Goal: Task Accomplishment & Management: Manage account settings

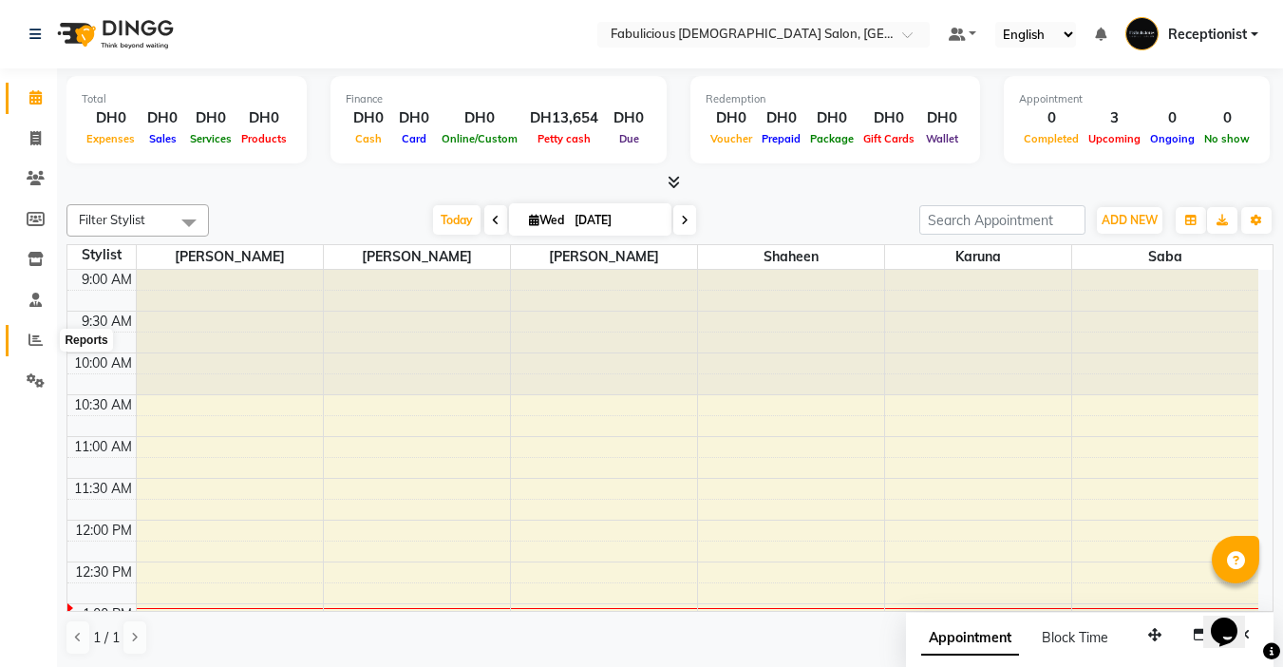
click at [33, 338] on icon at bounding box center [35, 339] width 14 height 14
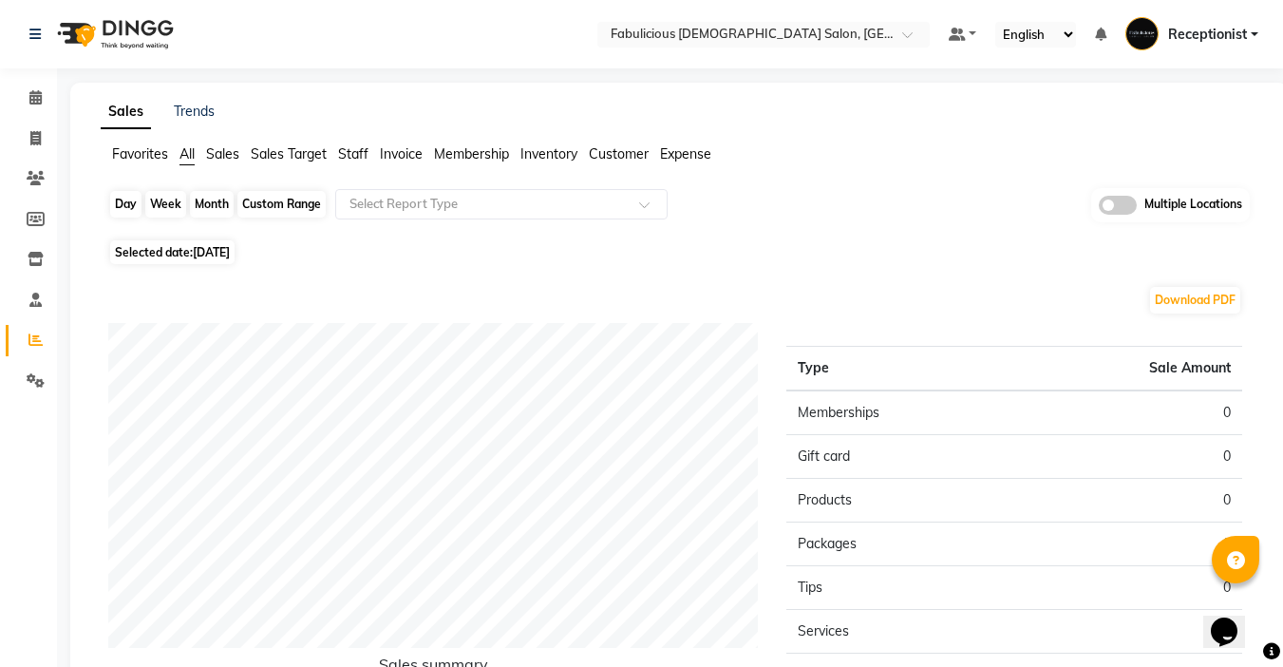
click at [121, 206] on div "Day" at bounding box center [125, 204] width 31 height 27
select select "9"
select select "2025"
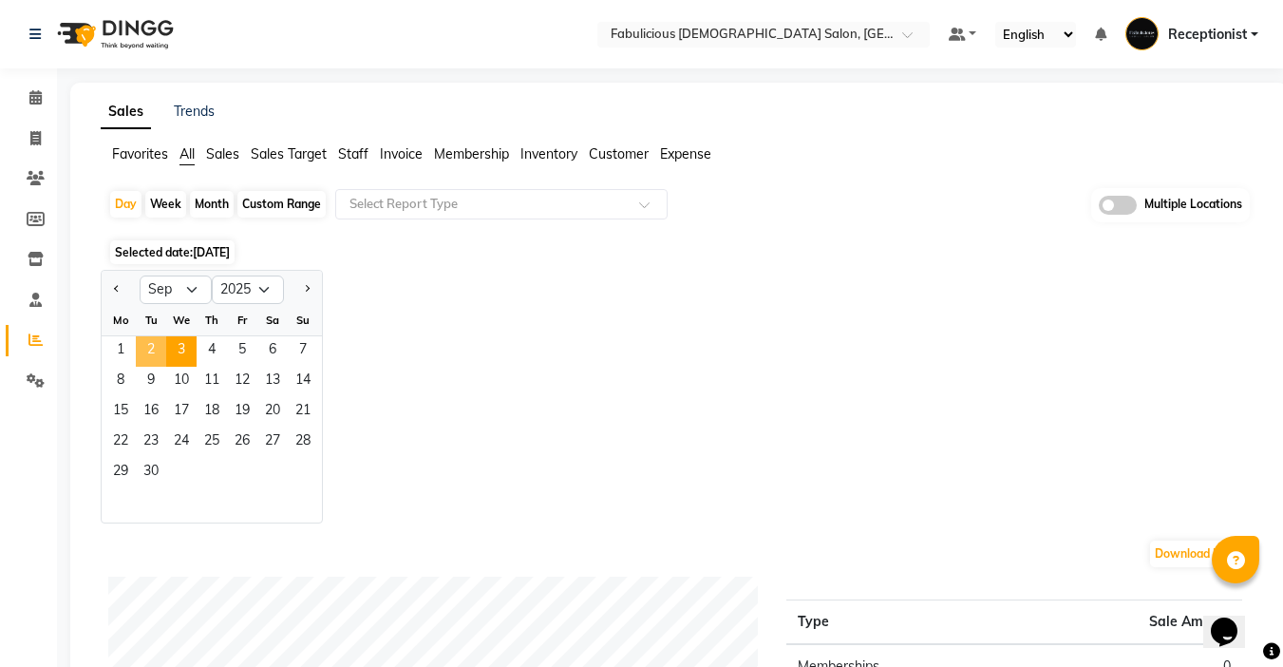
click at [151, 348] on span "2" at bounding box center [151, 351] width 30 height 30
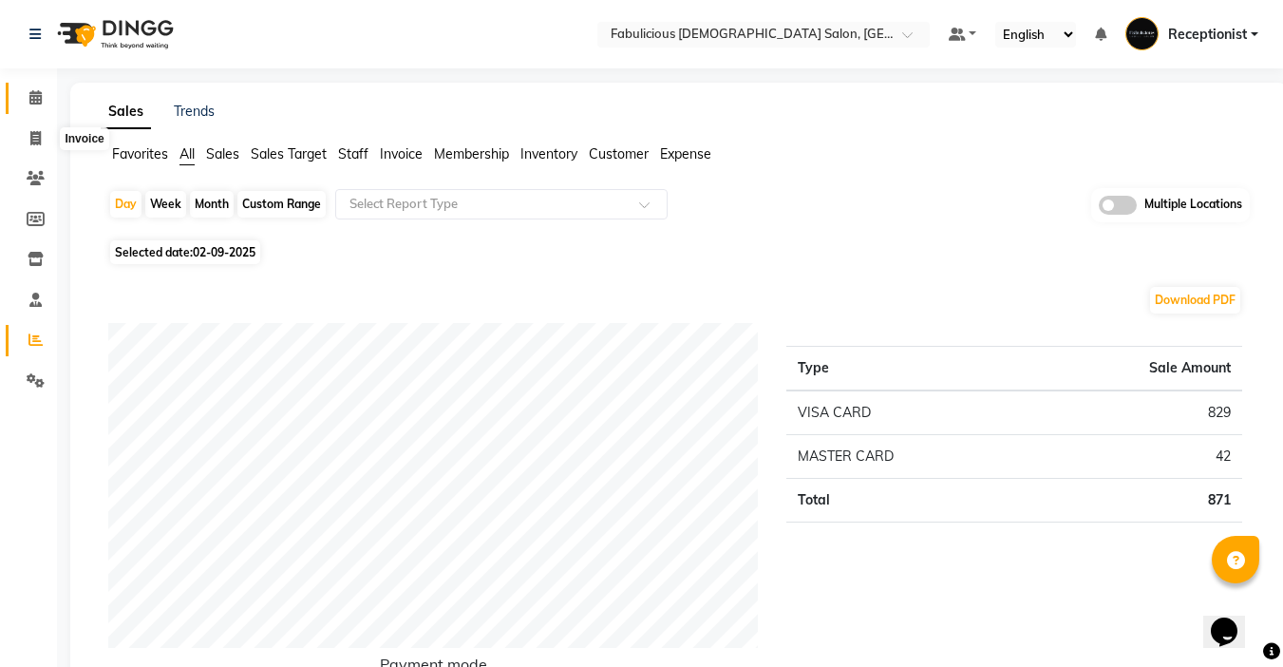
click at [32, 93] on icon at bounding box center [35, 97] width 12 height 14
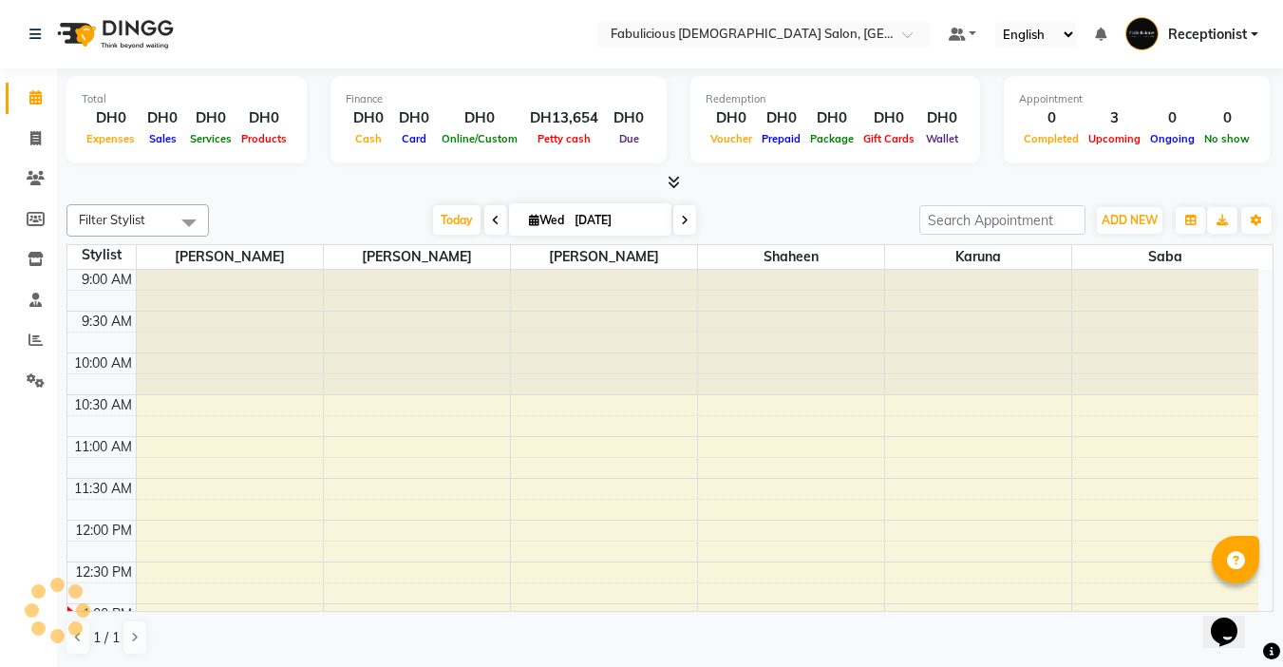
scroll to position [335, 0]
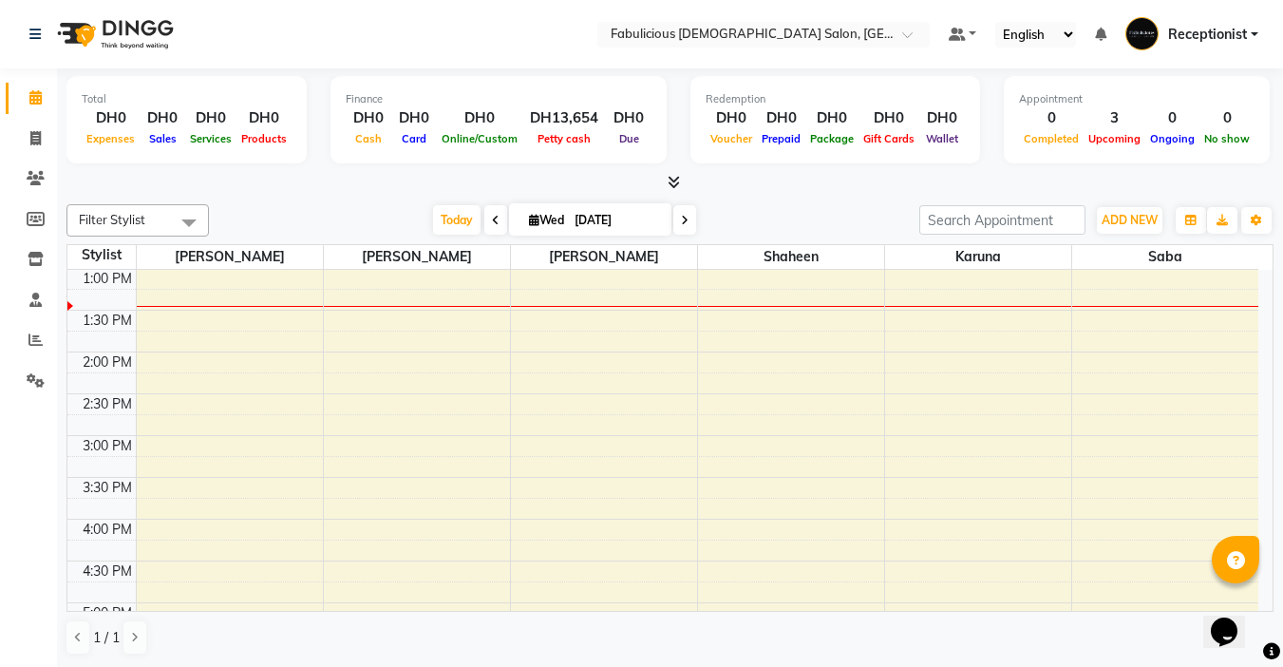
click at [677, 208] on span at bounding box center [684, 219] width 23 height 29
type input "[DATE]"
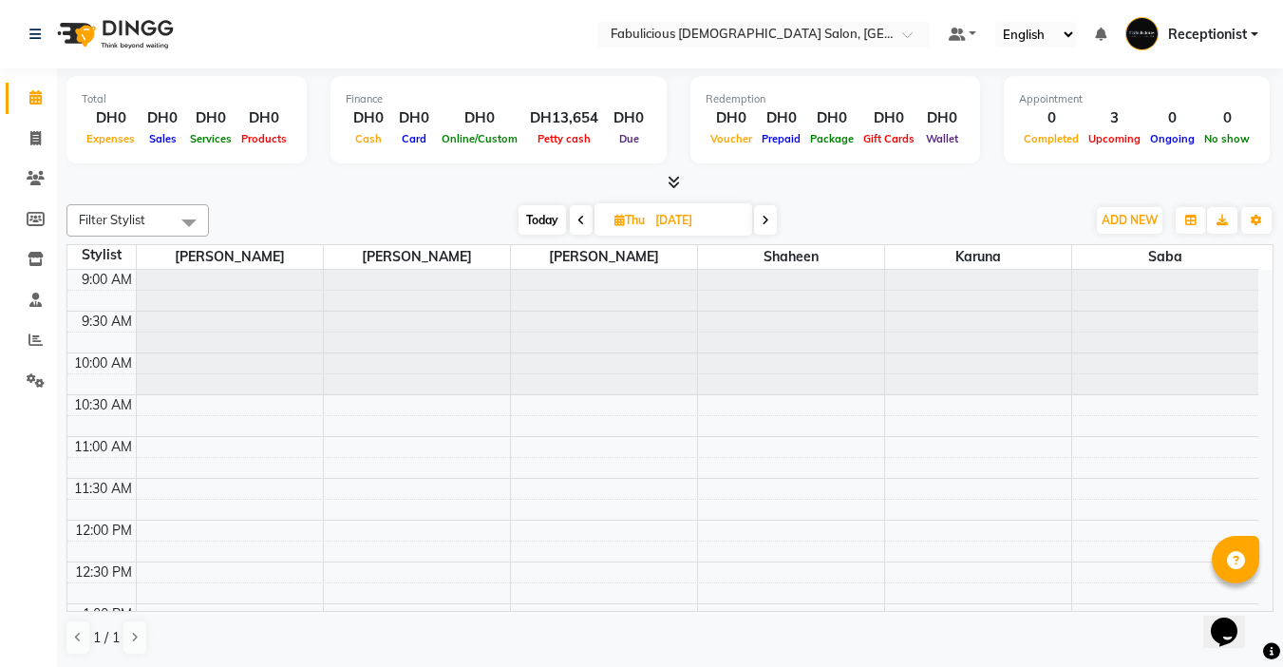
scroll to position [95, 0]
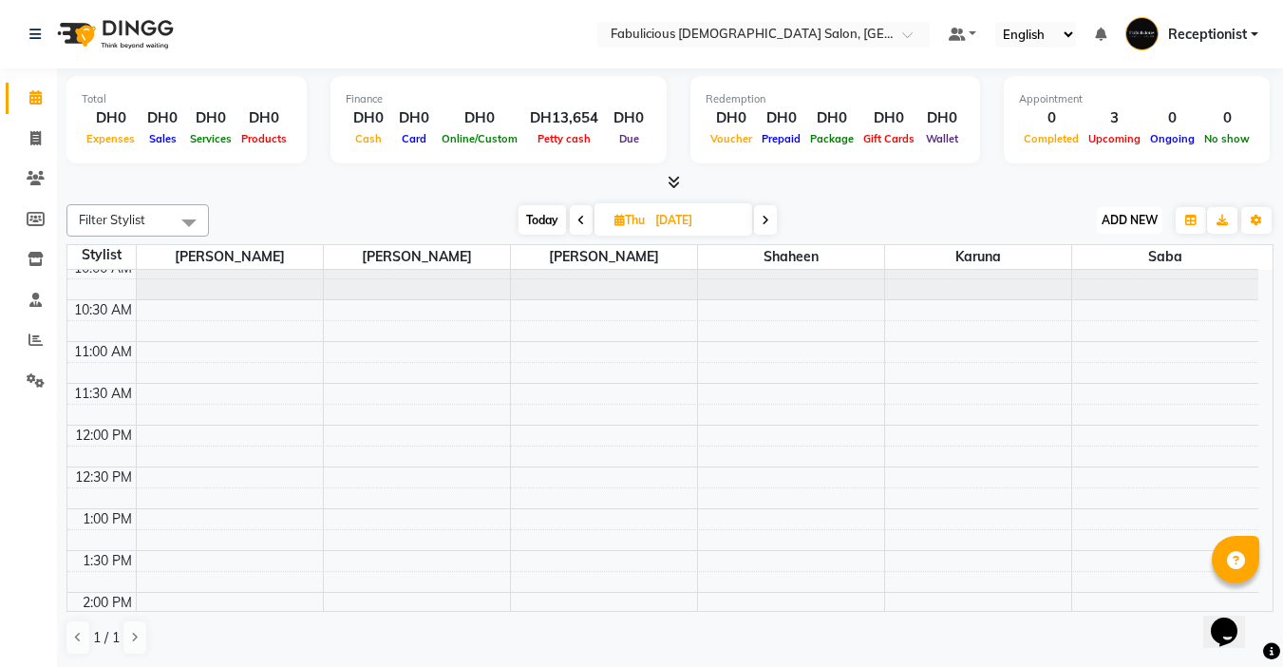
click at [1109, 221] on span "ADD NEW" at bounding box center [1130, 220] width 56 height 14
click at [1042, 267] on button "Add Appointment" at bounding box center [1086, 256] width 150 height 25
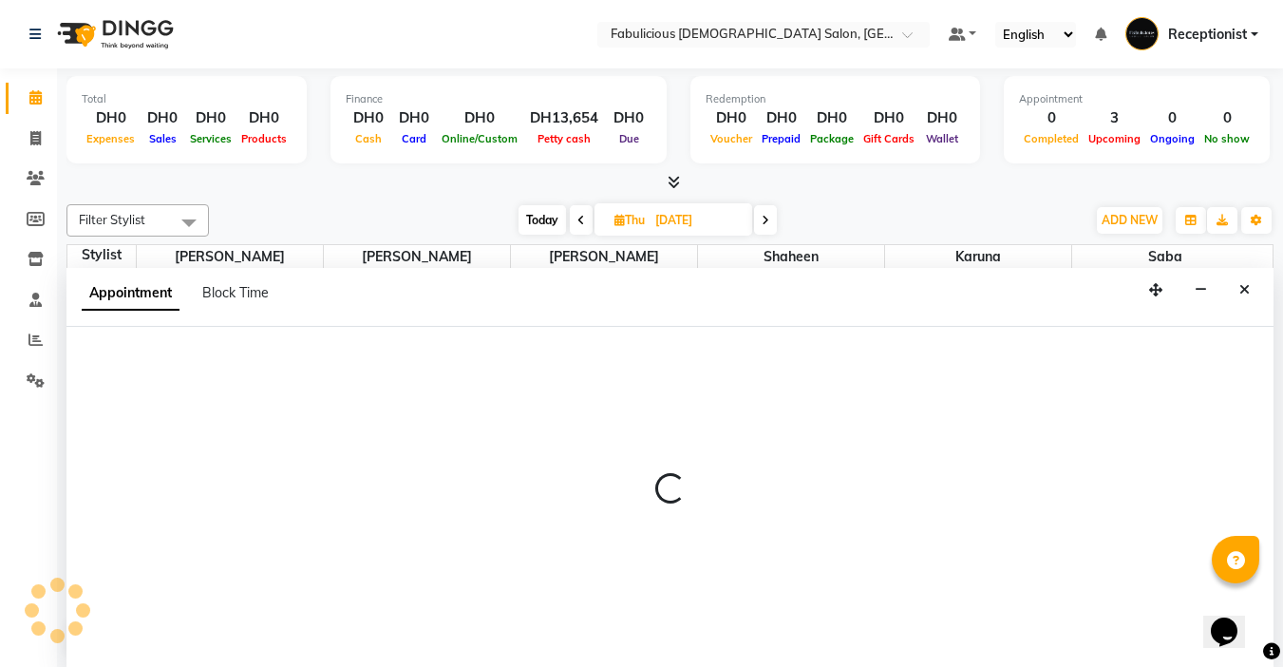
scroll to position [1, 0]
select select "tentative"
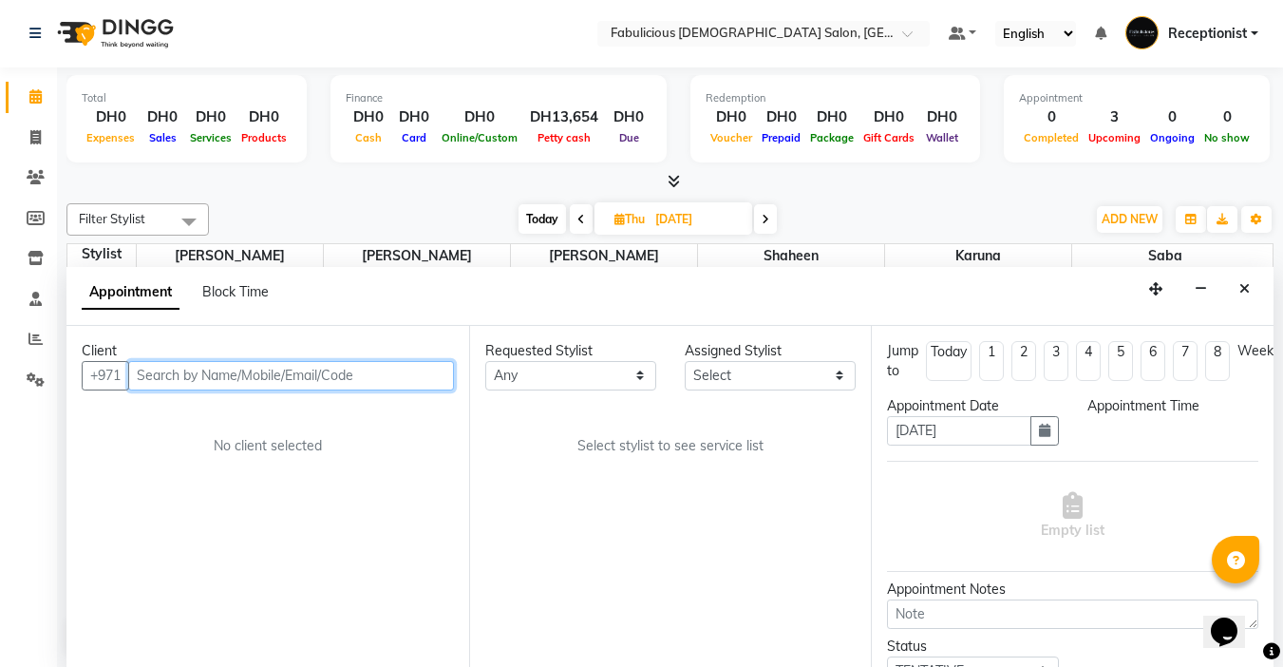
select select "600"
click at [416, 373] on input "text" at bounding box center [291, 375] width 326 height 29
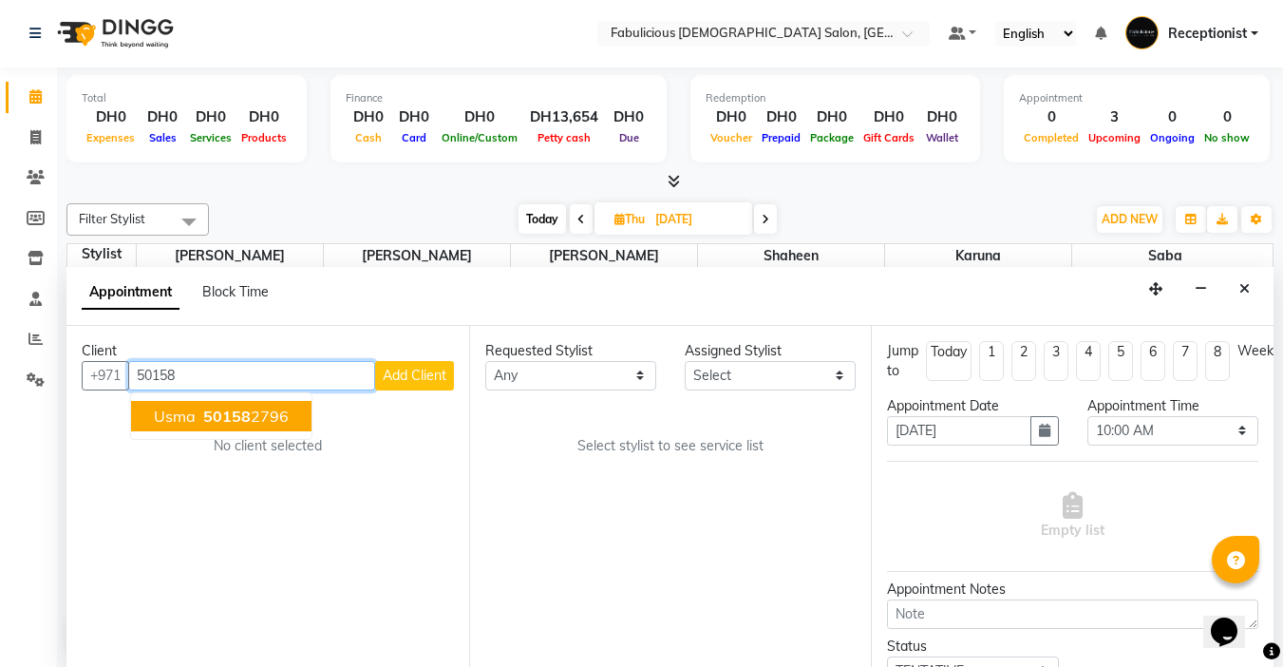
click at [196, 425] on button "Usma 50158 2796" at bounding box center [221, 416] width 180 height 30
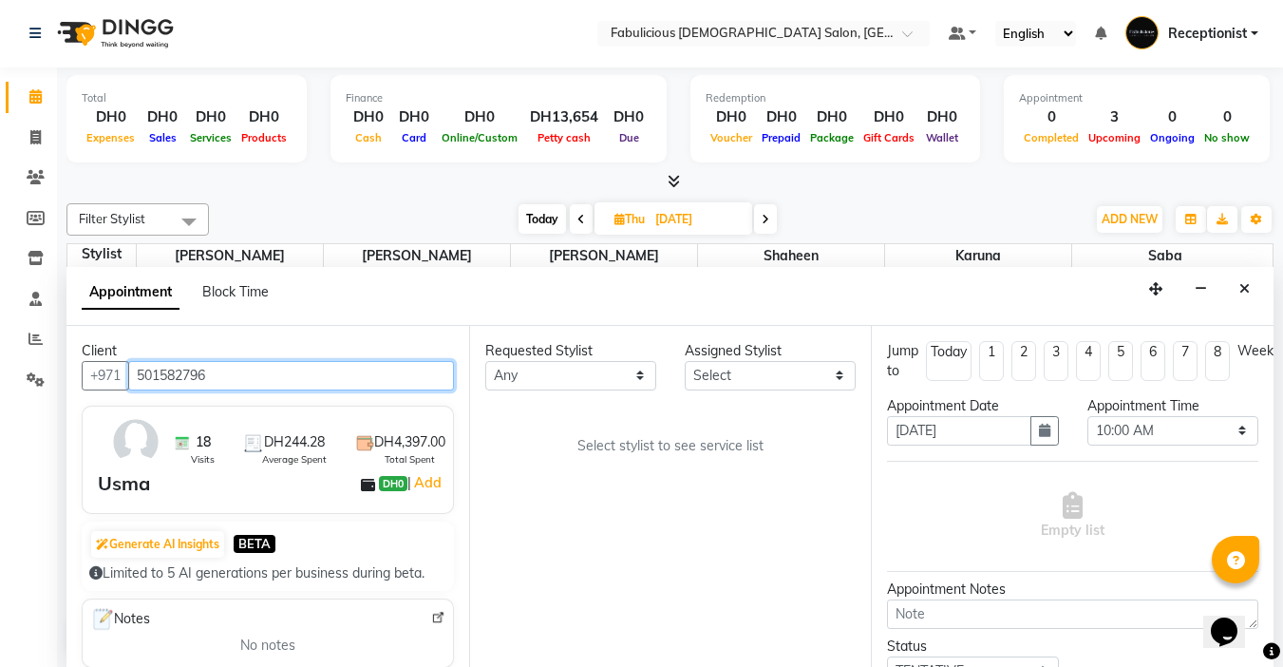
type input "501582796"
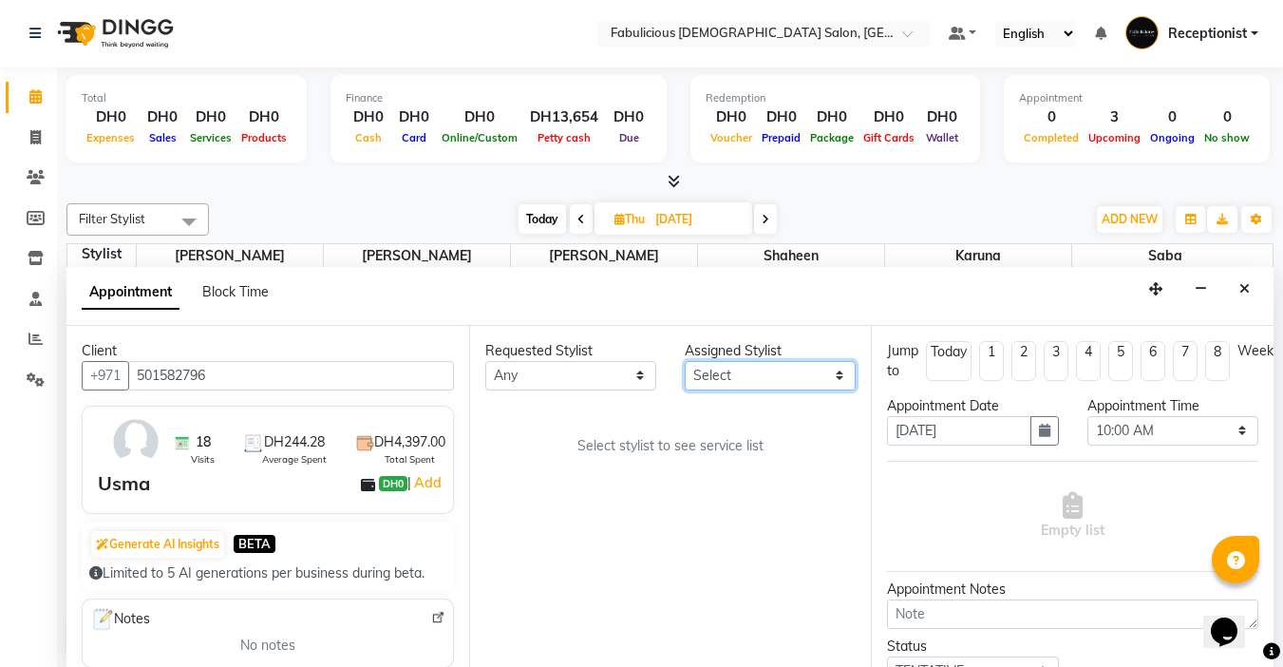
click at [786, 385] on select "Select [PERSON_NAME] [PERSON_NAME] [PERSON_NAME] [PERSON_NAME]" at bounding box center [770, 375] width 171 height 29
select select "11631"
click at [685, 361] on select "Select [PERSON_NAME] [PERSON_NAME] [PERSON_NAME] [PERSON_NAME]" at bounding box center [770, 375] width 171 height 29
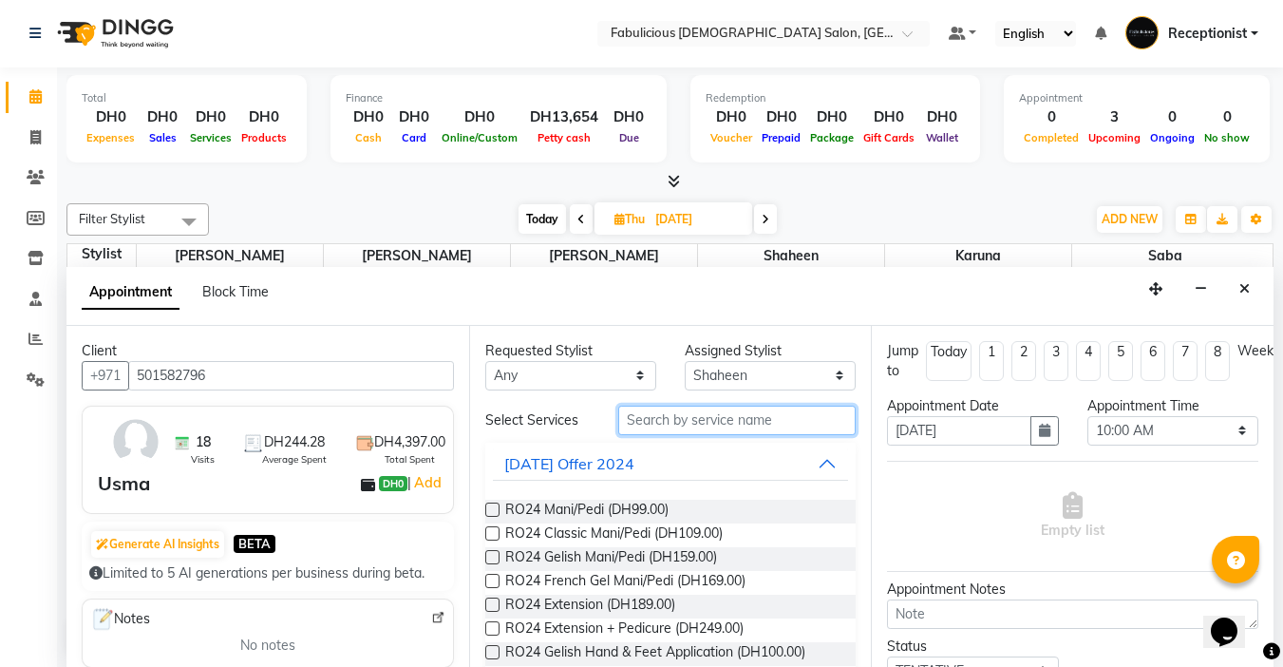
click at [718, 431] on input "text" at bounding box center [736, 419] width 237 height 29
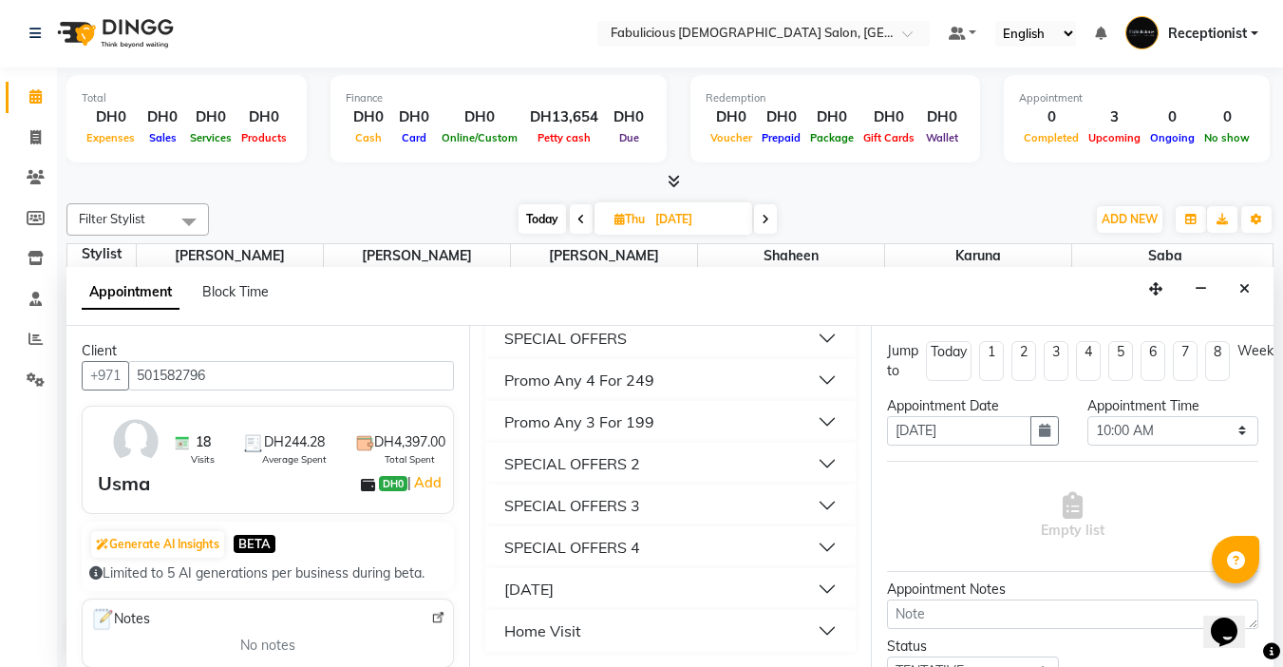
scroll to position [1731, 0]
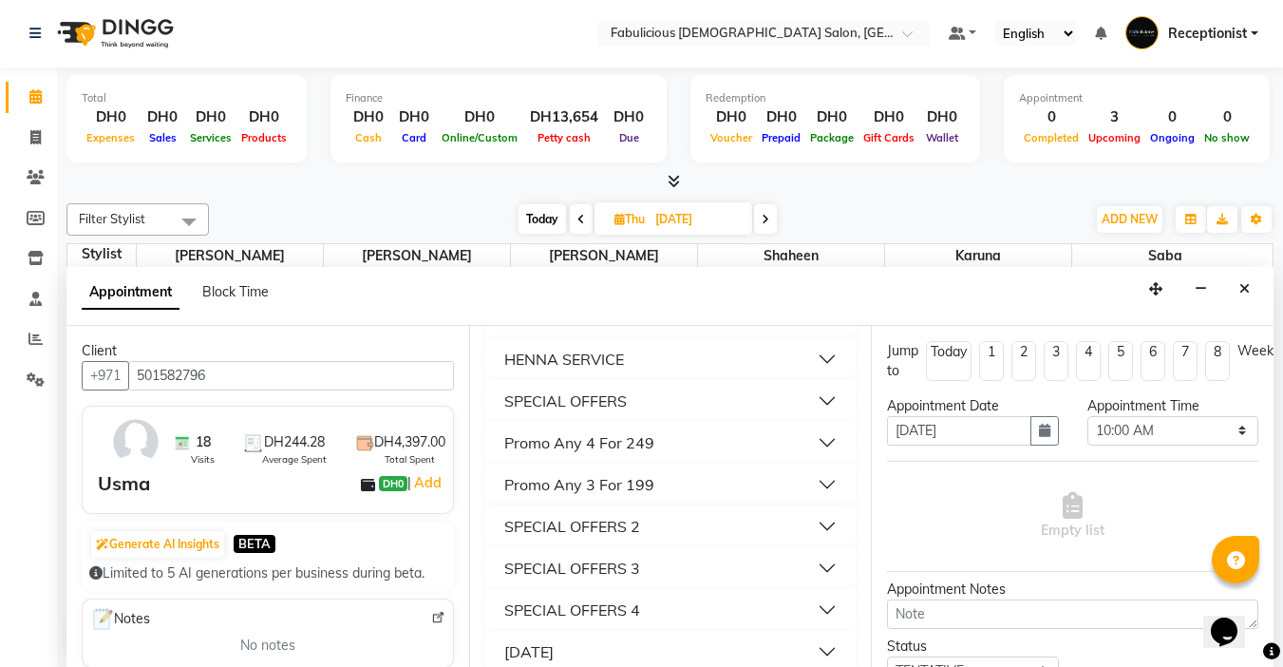
click at [556, 412] on div "SPECIAL OFFERS" at bounding box center [565, 400] width 123 height 23
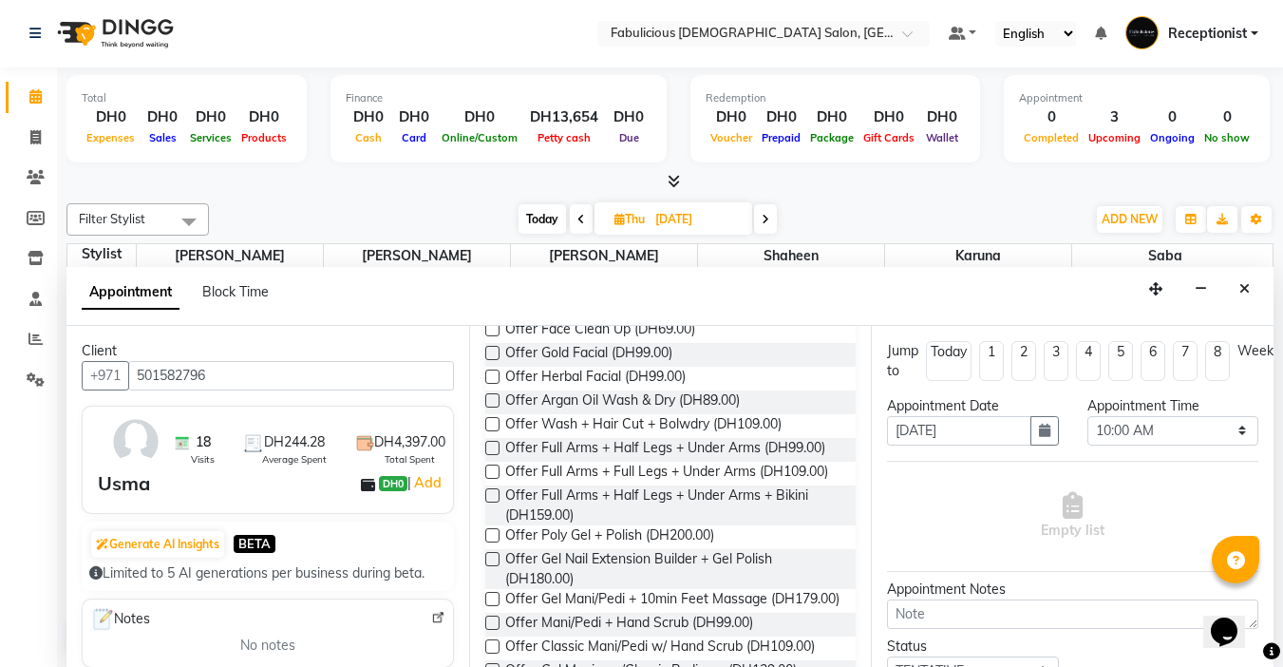
scroll to position [2016, 0]
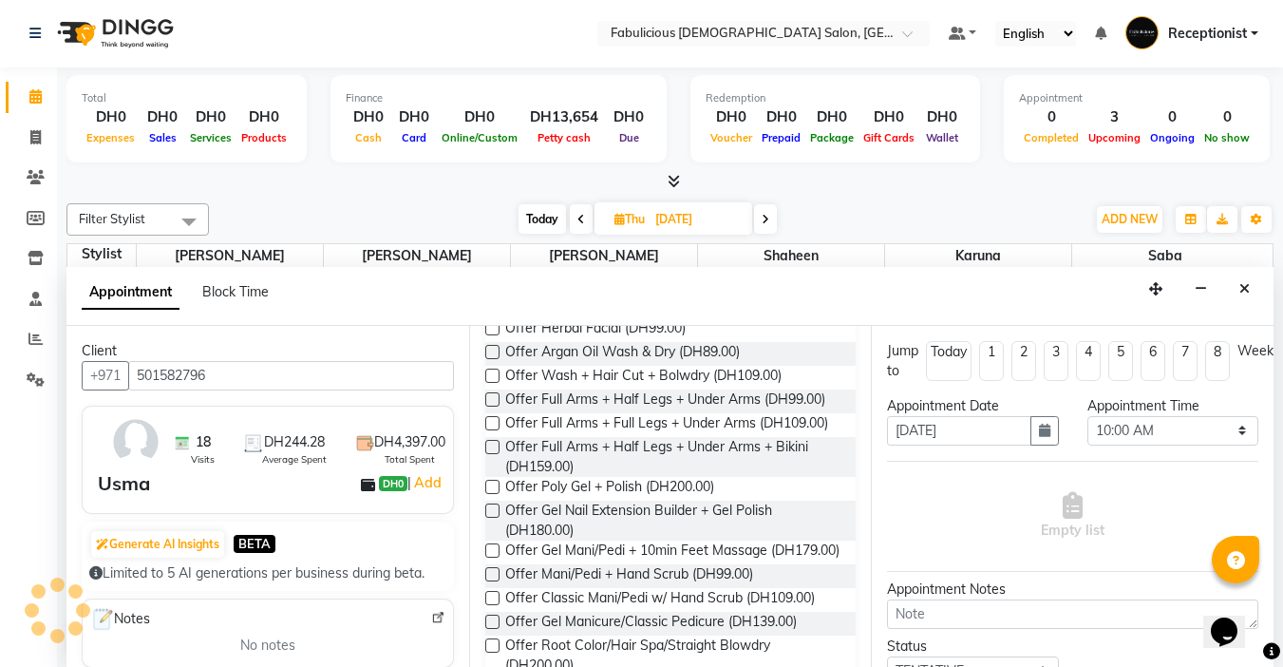
click at [487, 383] on label at bounding box center [492, 375] width 14 height 14
click at [487, 384] on input "checkbox" at bounding box center [491, 377] width 12 height 12
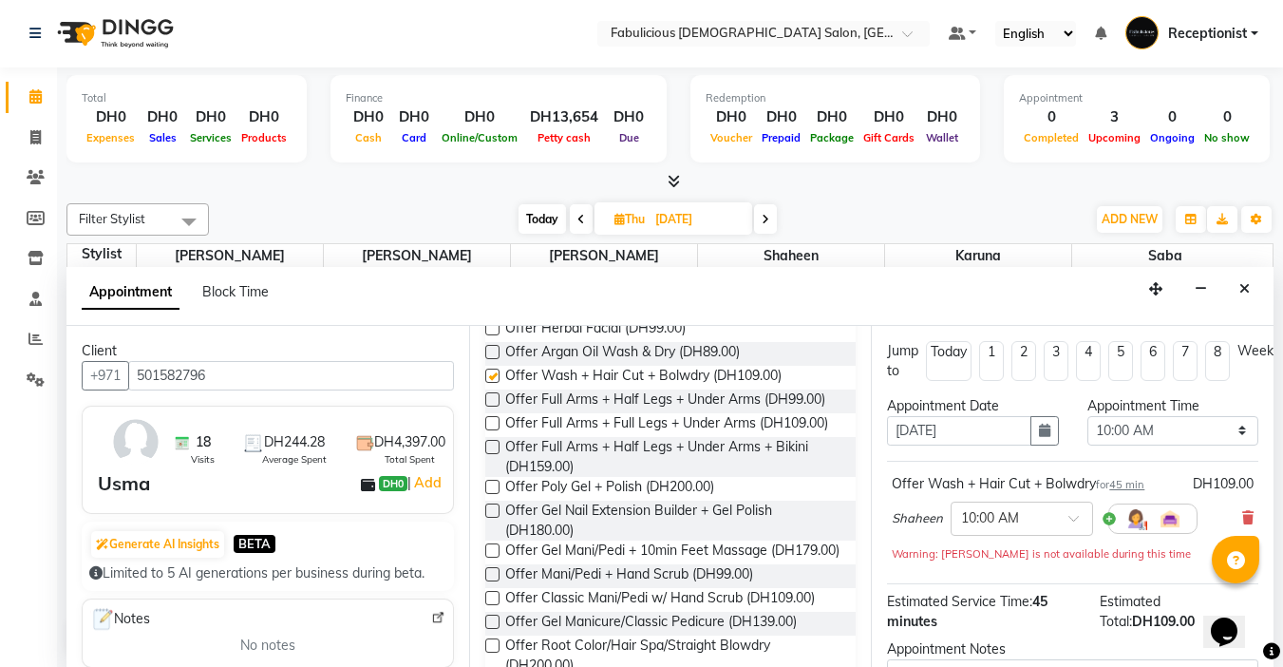
checkbox input "false"
click at [1220, 435] on select "Select 10:00 AM 10:15 AM 10:30 AM 10:45 AM 11:00 AM 11:15 AM 11:30 AM 11:45 AM …" at bounding box center [1172, 430] width 171 height 29
select select "780"
click at [1087, 416] on select "Select 10:00 AM 10:15 AM 10:30 AM 10:45 AM 11:00 AM 11:15 AM 11:30 AM 11:45 AM …" at bounding box center [1172, 430] width 171 height 29
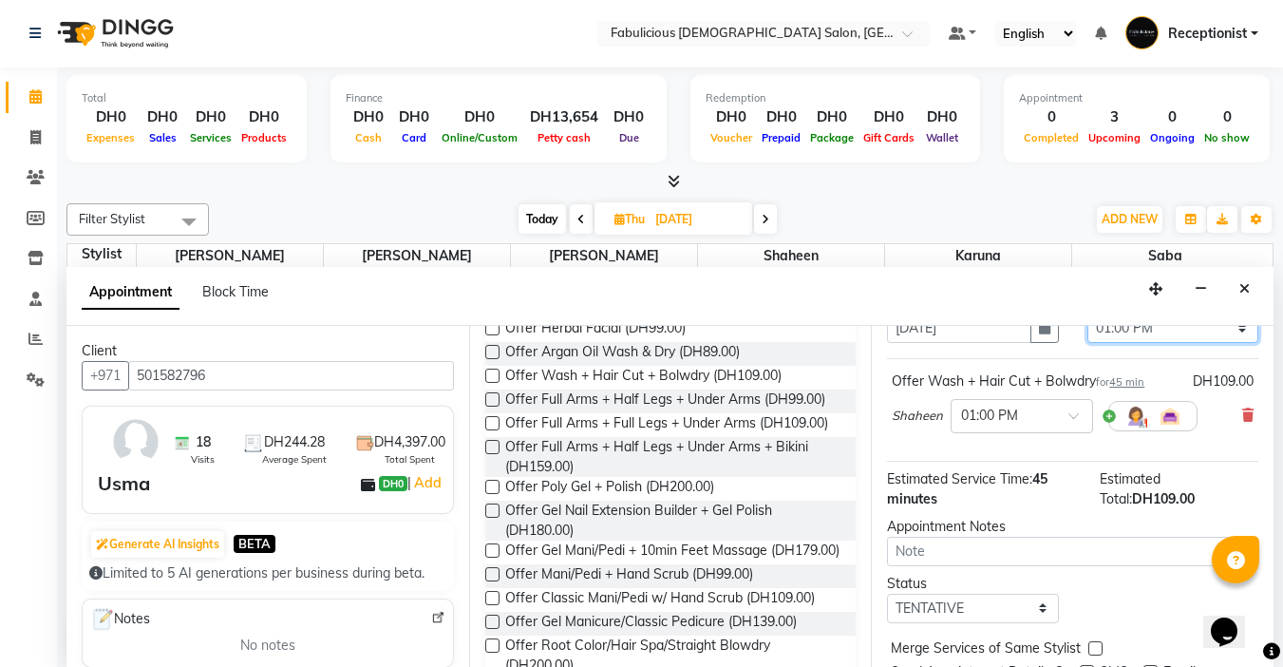
scroll to position [193, 0]
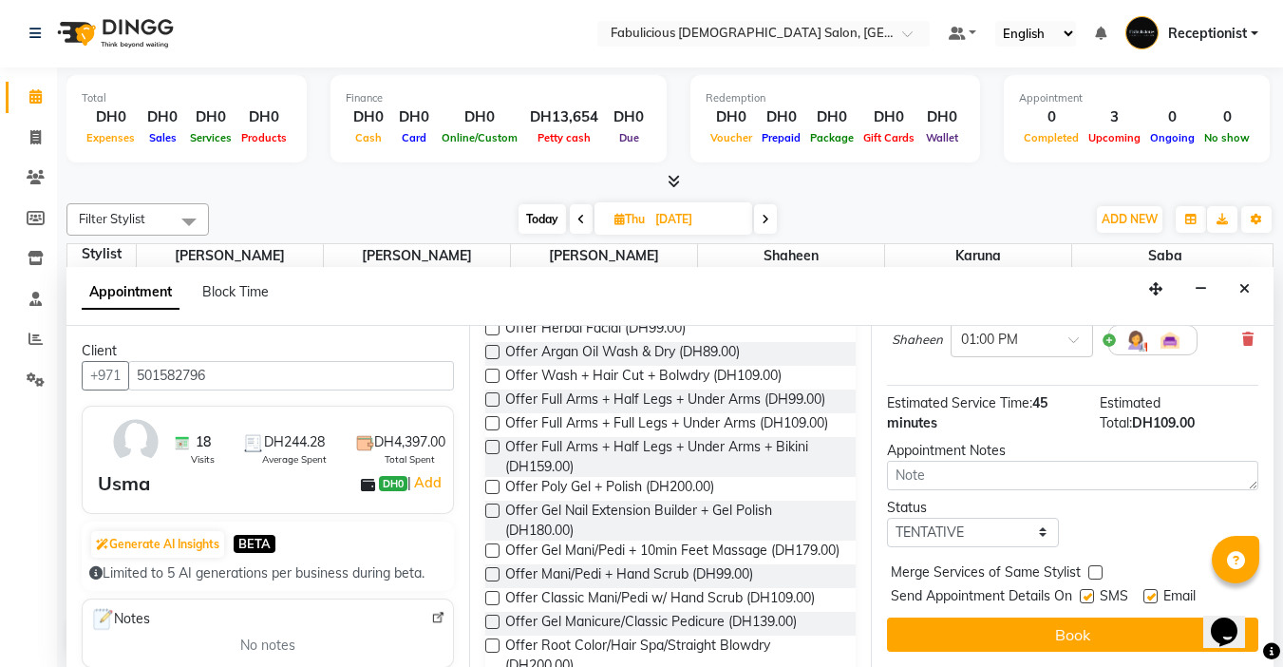
click at [1095, 565] on label at bounding box center [1095, 572] width 14 height 14
click at [1095, 568] on input "checkbox" at bounding box center [1094, 574] width 12 height 12
checkbox input "true"
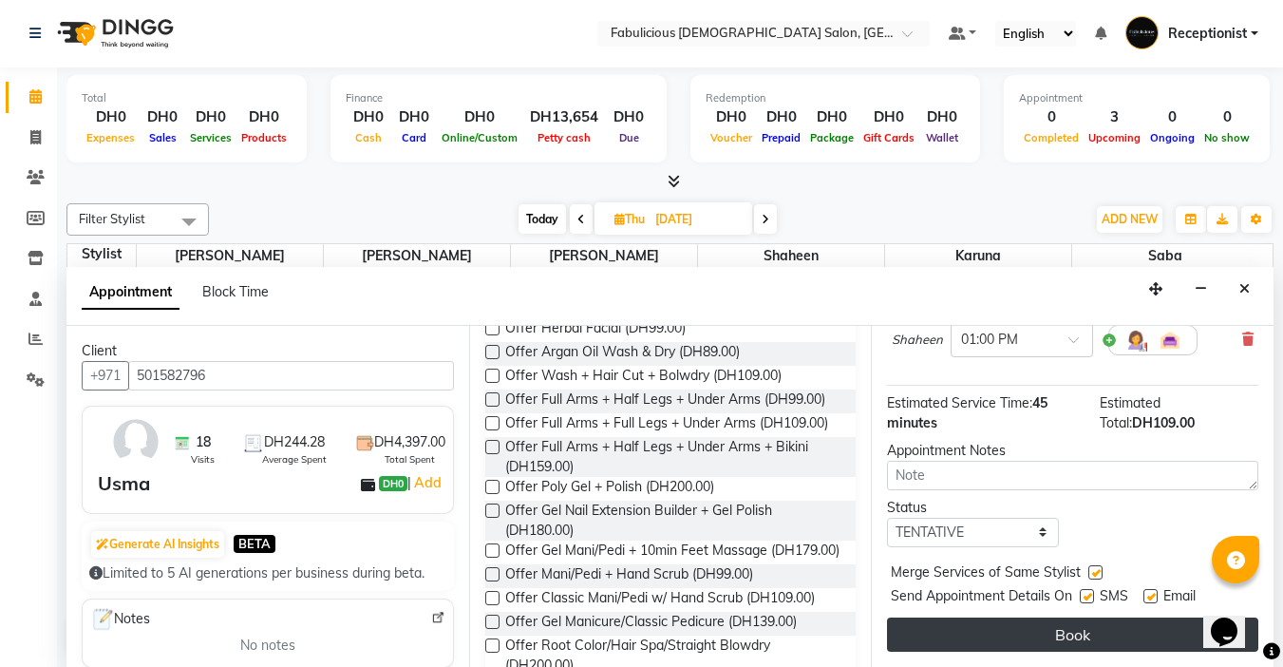
click at [1061, 620] on button "Book" at bounding box center [1072, 634] width 371 height 34
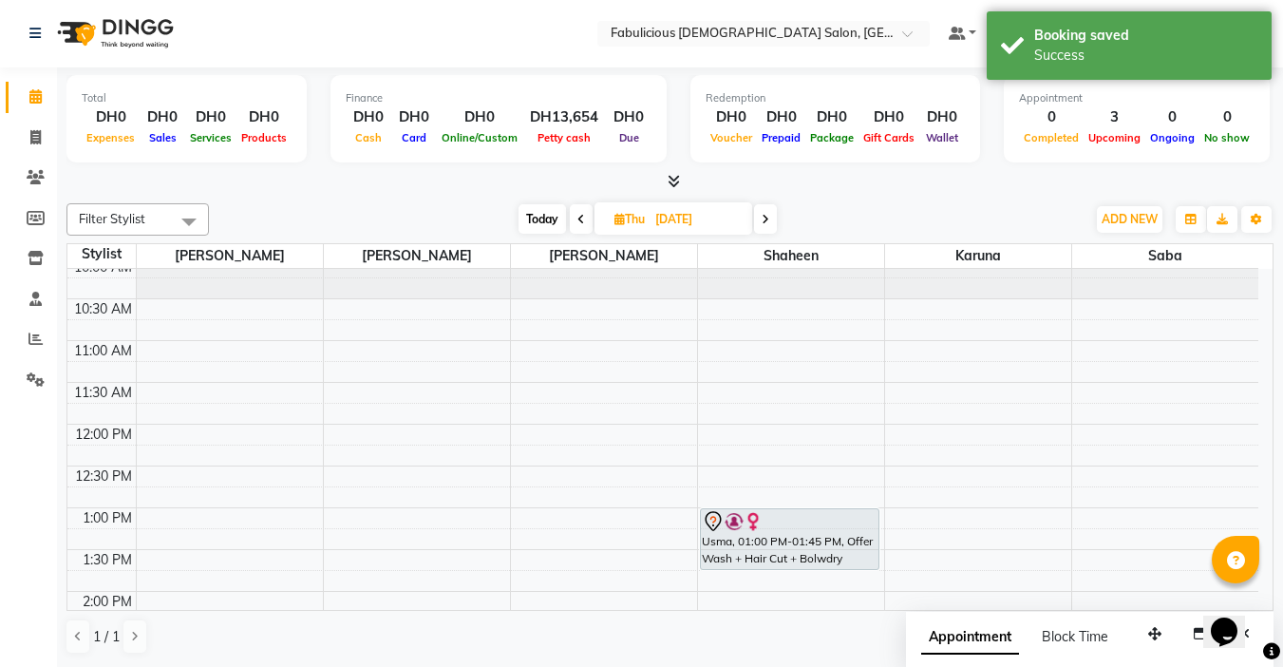
scroll to position [0, 0]
click at [573, 217] on span at bounding box center [581, 219] width 23 height 29
type input "[DATE]"
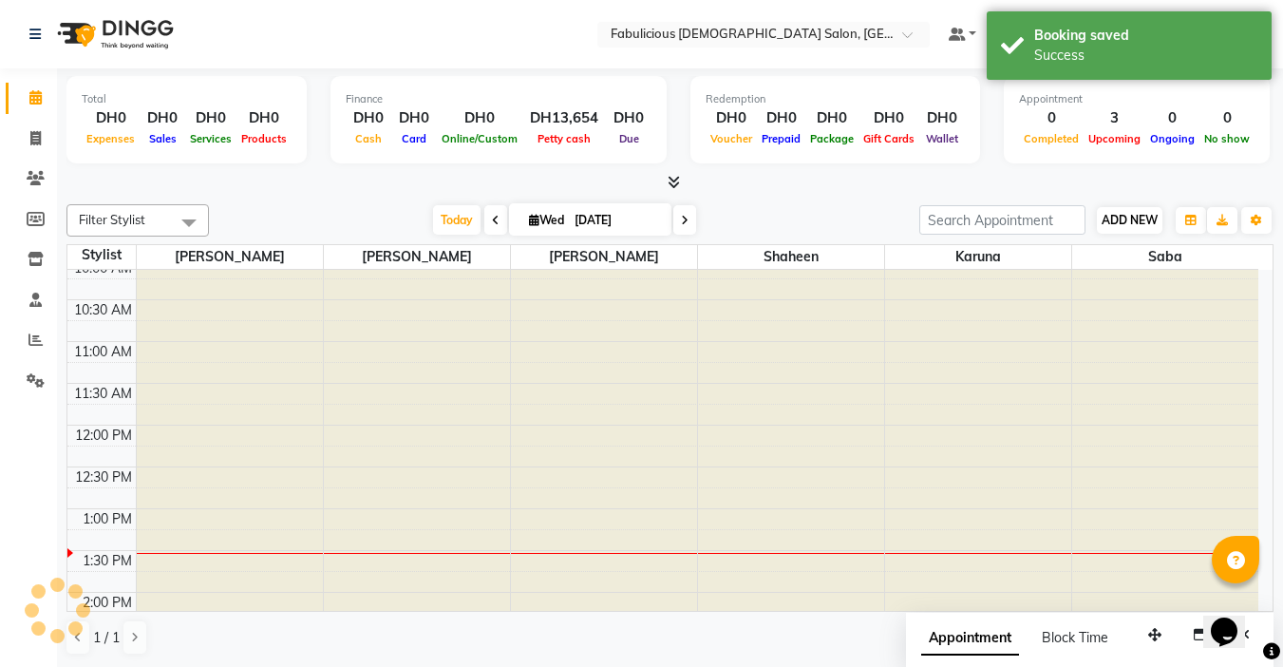
scroll to position [335, 0]
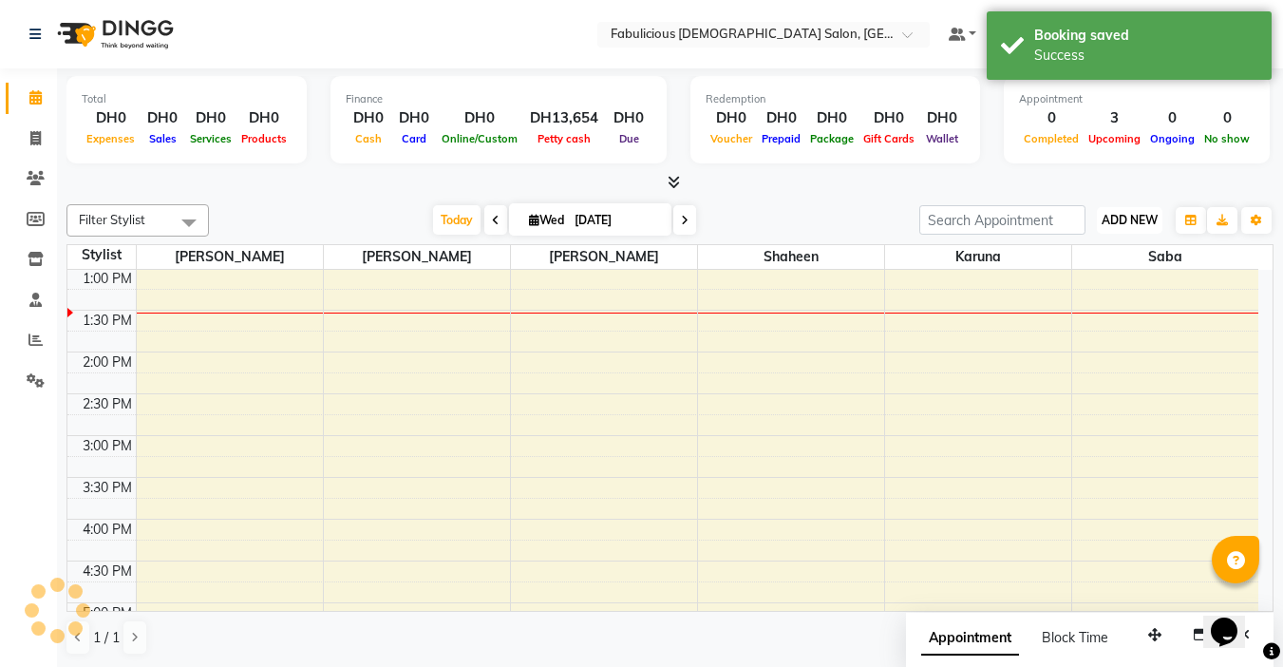
click at [1117, 215] on span "ADD NEW" at bounding box center [1130, 220] width 56 height 14
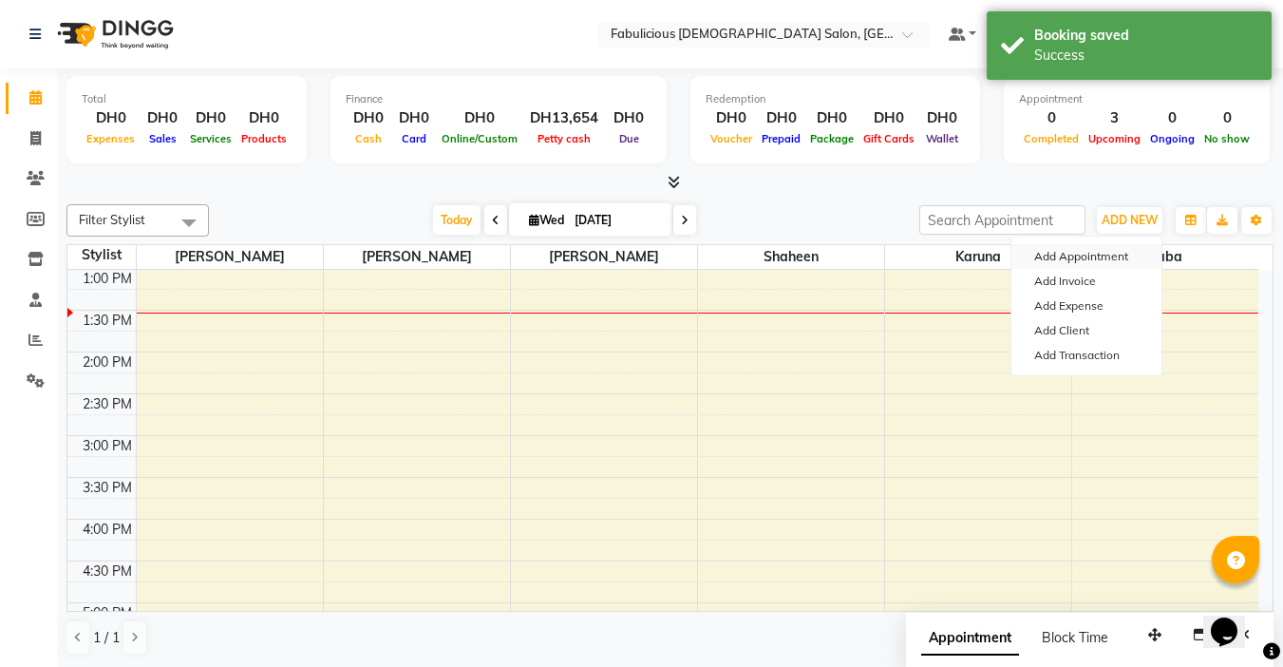
click at [1045, 250] on button "Add Appointment" at bounding box center [1086, 256] width 150 height 25
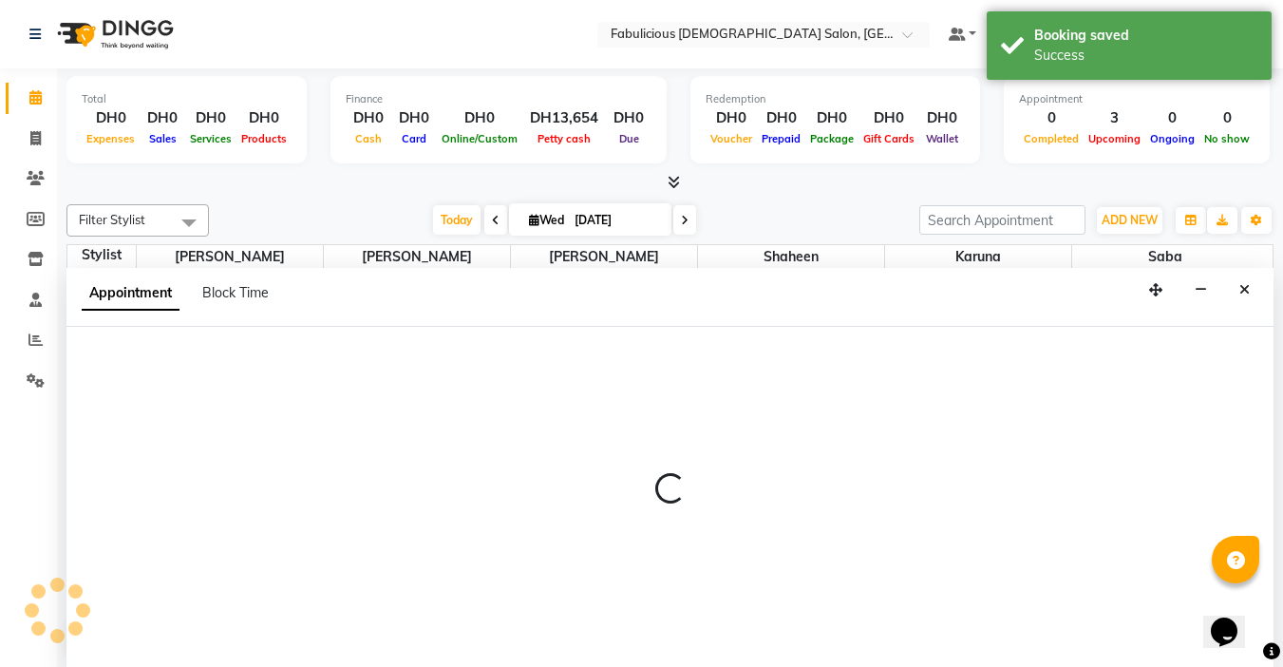
select select "tentative"
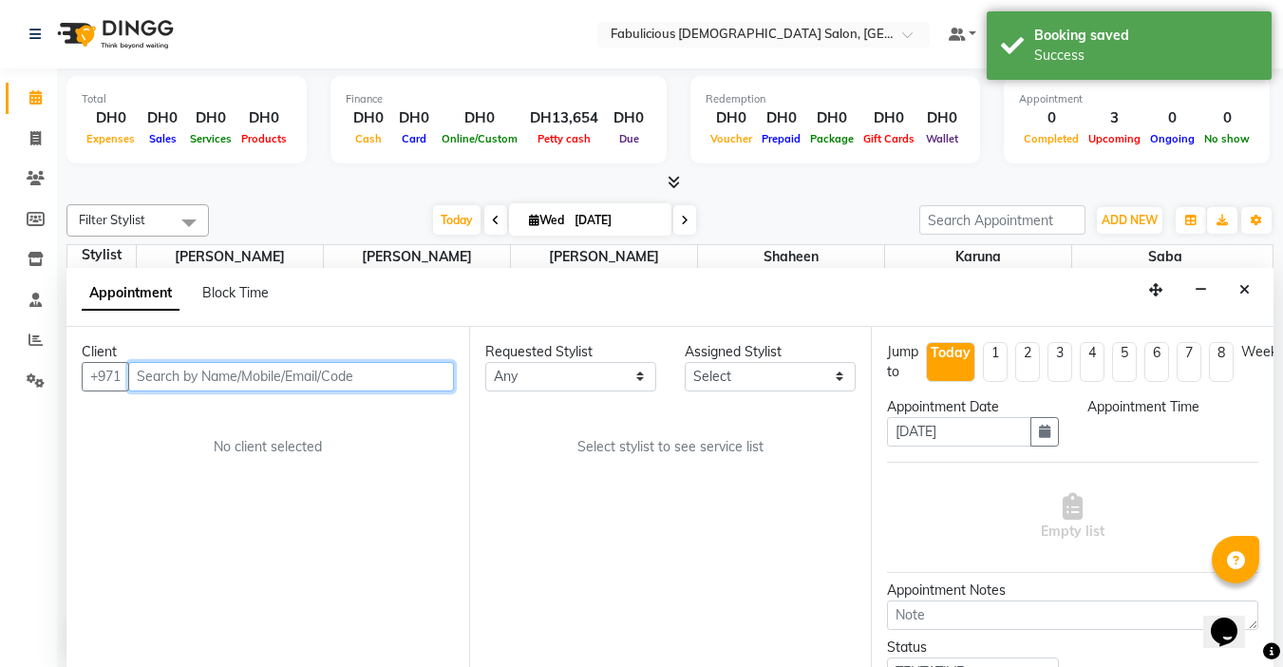
select select "600"
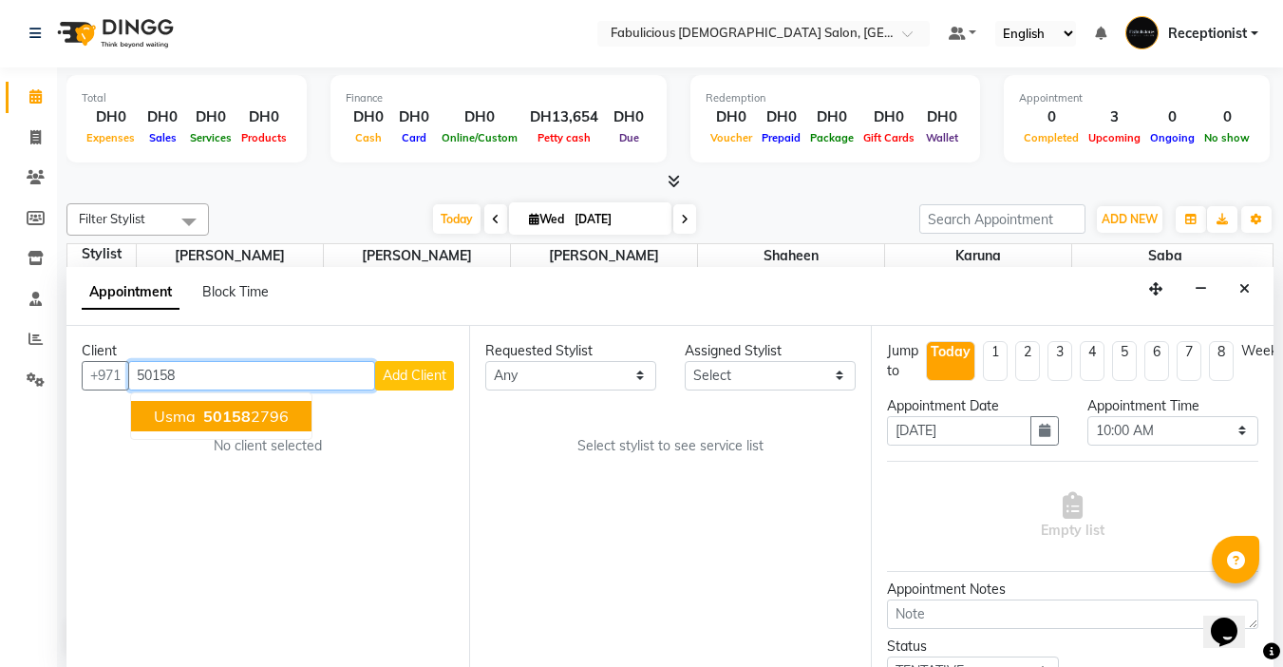
click at [203, 417] on span "50158" at bounding box center [226, 415] width 47 height 19
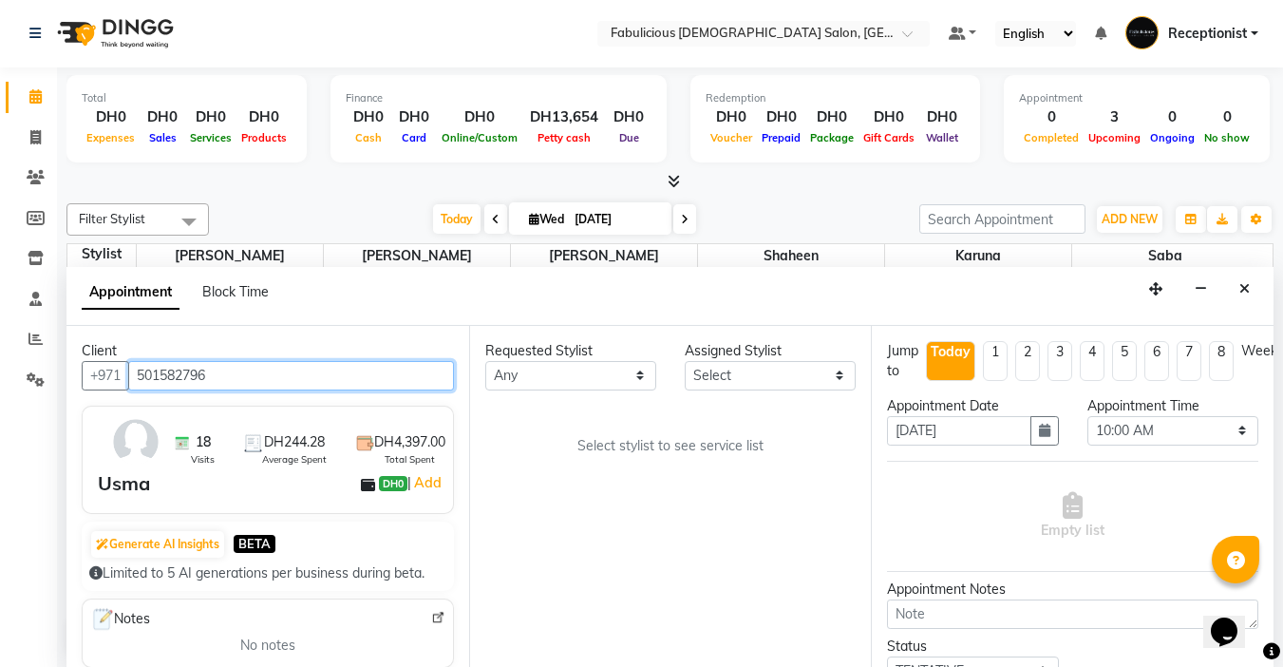
type input "501582796"
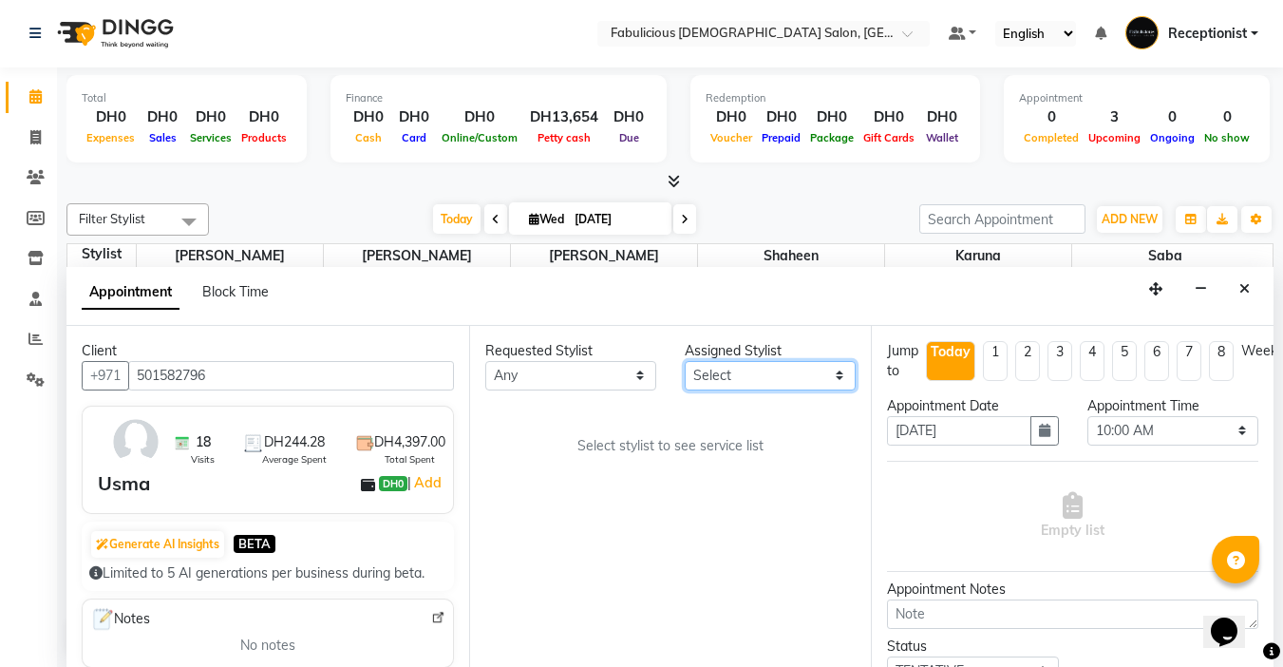
click at [740, 373] on select "Select [PERSON_NAME] [PERSON_NAME] [PERSON_NAME] [PERSON_NAME]" at bounding box center [770, 375] width 171 height 29
select select "11627"
click at [685, 361] on select "Select [PERSON_NAME] [PERSON_NAME] [PERSON_NAME] [PERSON_NAME]" at bounding box center [770, 375] width 171 height 29
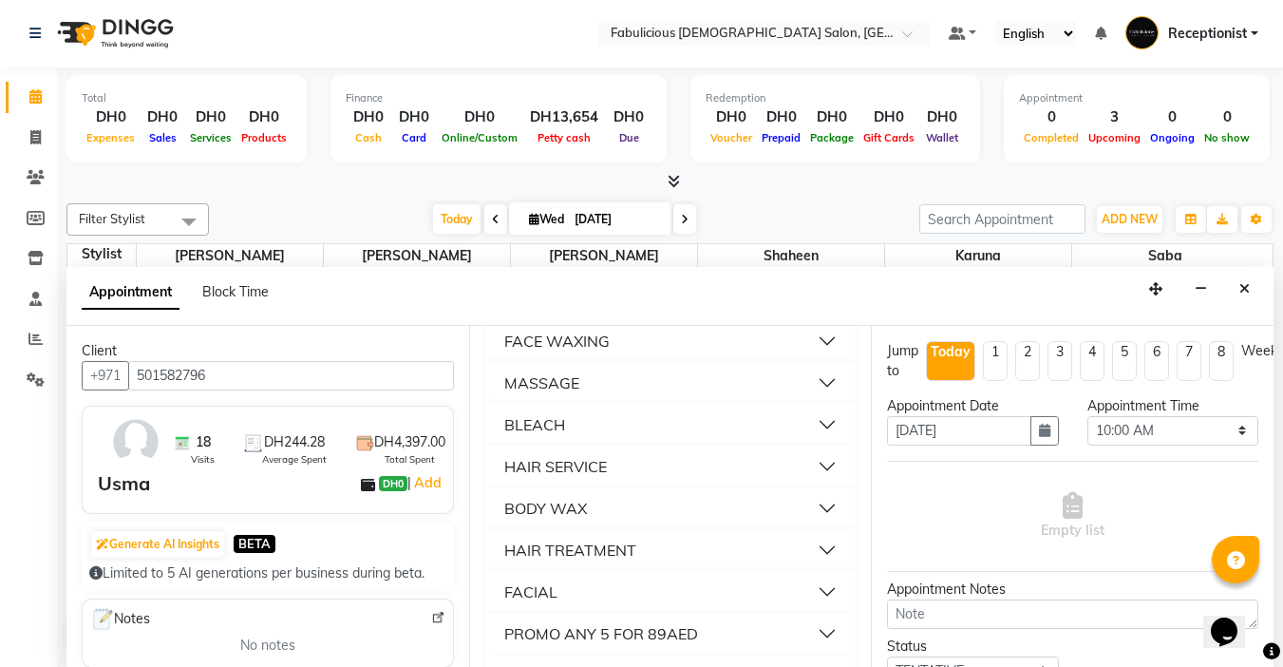
scroll to position [1329, 0]
click at [559, 354] on div "FACE THREADING" at bounding box center [569, 342] width 131 height 23
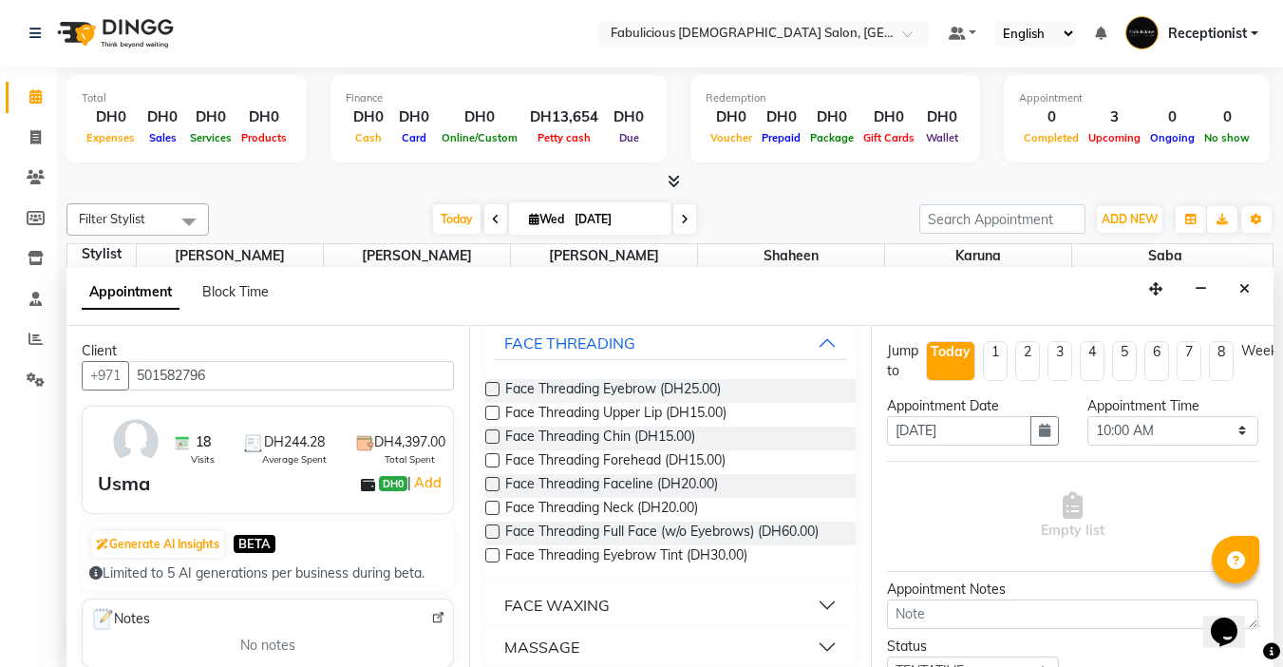
click at [491, 420] on label at bounding box center [492, 412] width 14 height 14
click at [491, 421] on input "checkbox" at bounding box center [491, 414] width 12 height 12
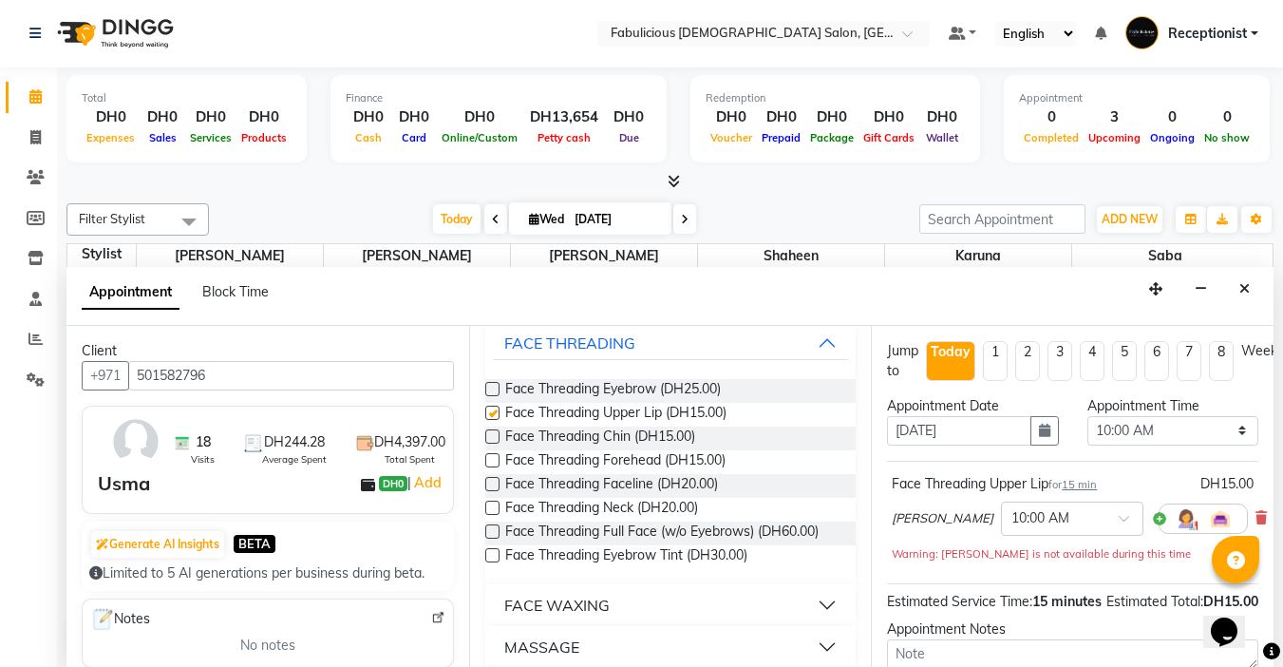
checkbox input "false"
click at [494, 515] on label at bounding box center [492, 507] width 14 height 14
click at [494, 516] on input "checkbox" at bounding box center [491, 509] width 12 height 12
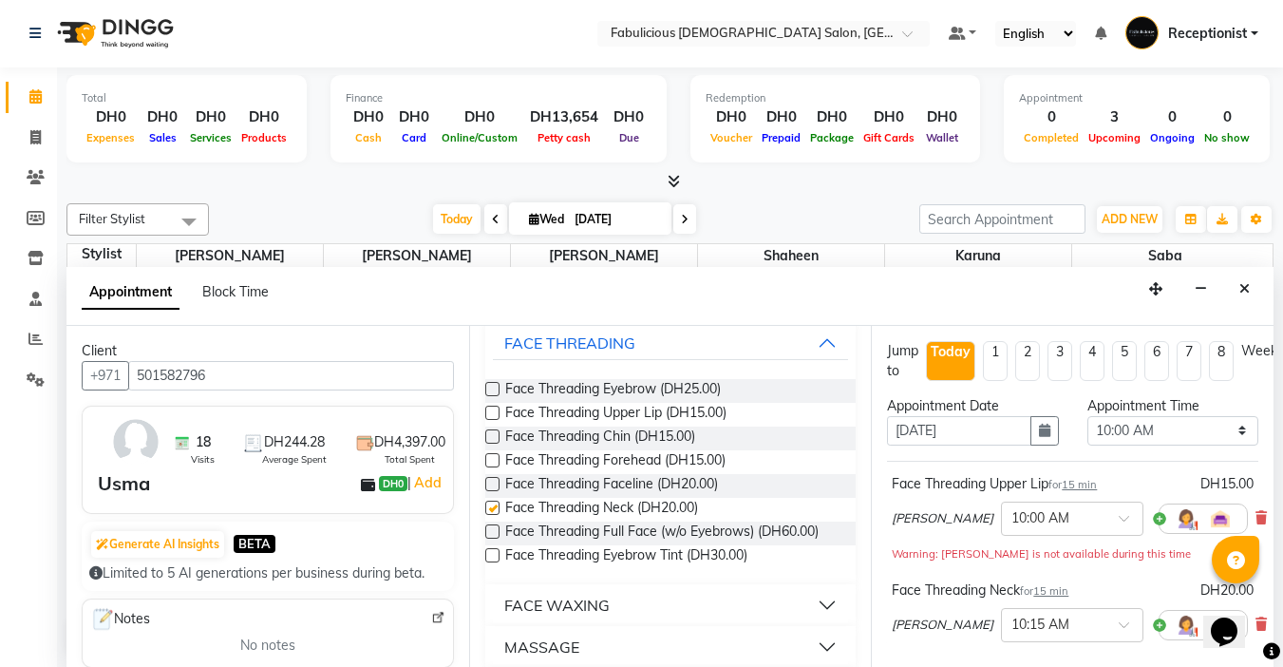
checkbox input "false"
click at [1222, 436] on select "Select 10:00 AM 10:15 AM 10:30 AM 10:45 AM 11:00 AM 11:15 AM 11:30 AM 11:45 AM …" at bounding box center [1172, 430] width 171 height 29
select select "795"
click at [1087, 416] on select "Select 10:00 AM 10:15 AM 10:30 AM 10:45 AM 11:00 AM 11:15 AM 11:30 AM 11:45 AM …" at bounding box center [1172, 430] width 171 height 29
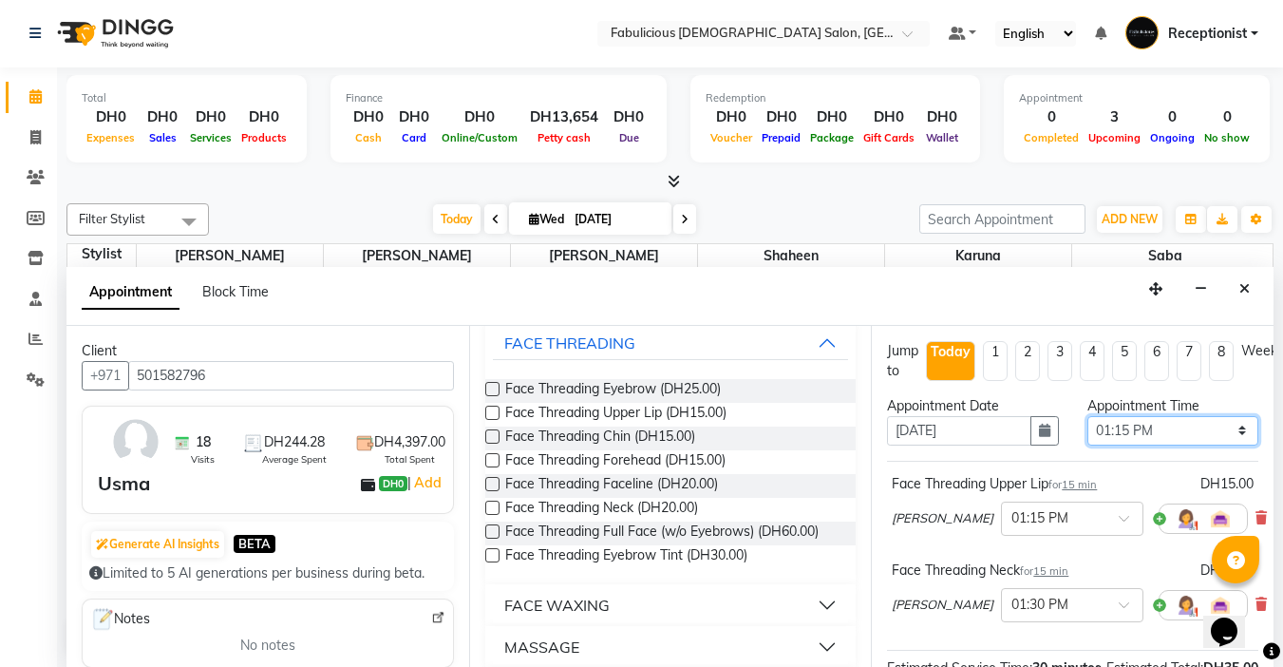
scroll to position [279, 0]
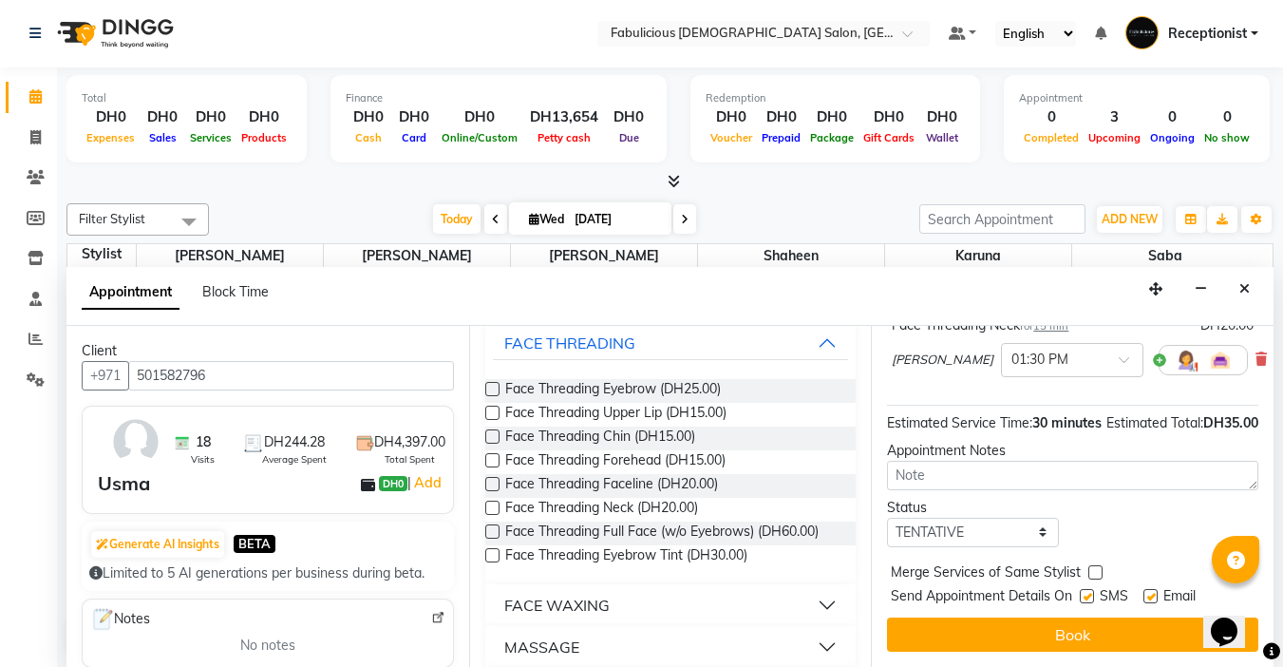
click at [1088, 565] on label at bounding box center [1095, 572] width 14 height 14
click at [1088, 568] on input "checkbox" at bounding box center [1094, 574] width 12 height 12
checkbox input "true"
click at [1074, 629] on button "Book" at bounding box center [1072, 634] width 371 height 34
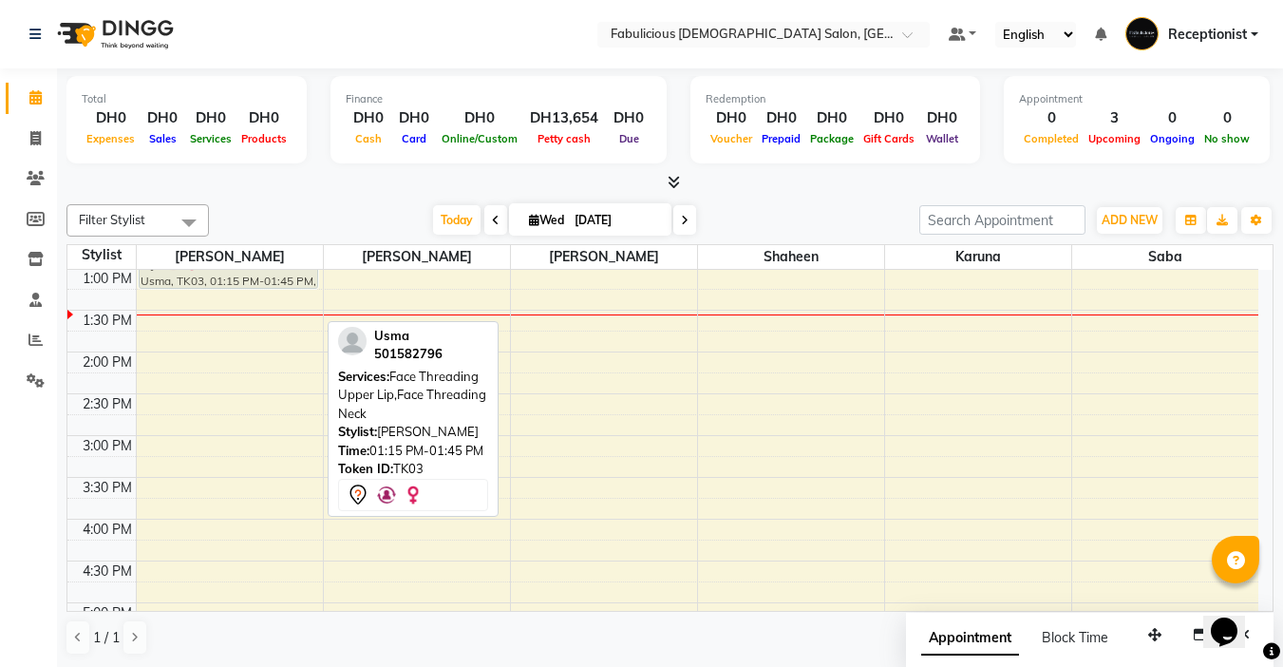
scroll to position [280, 0]
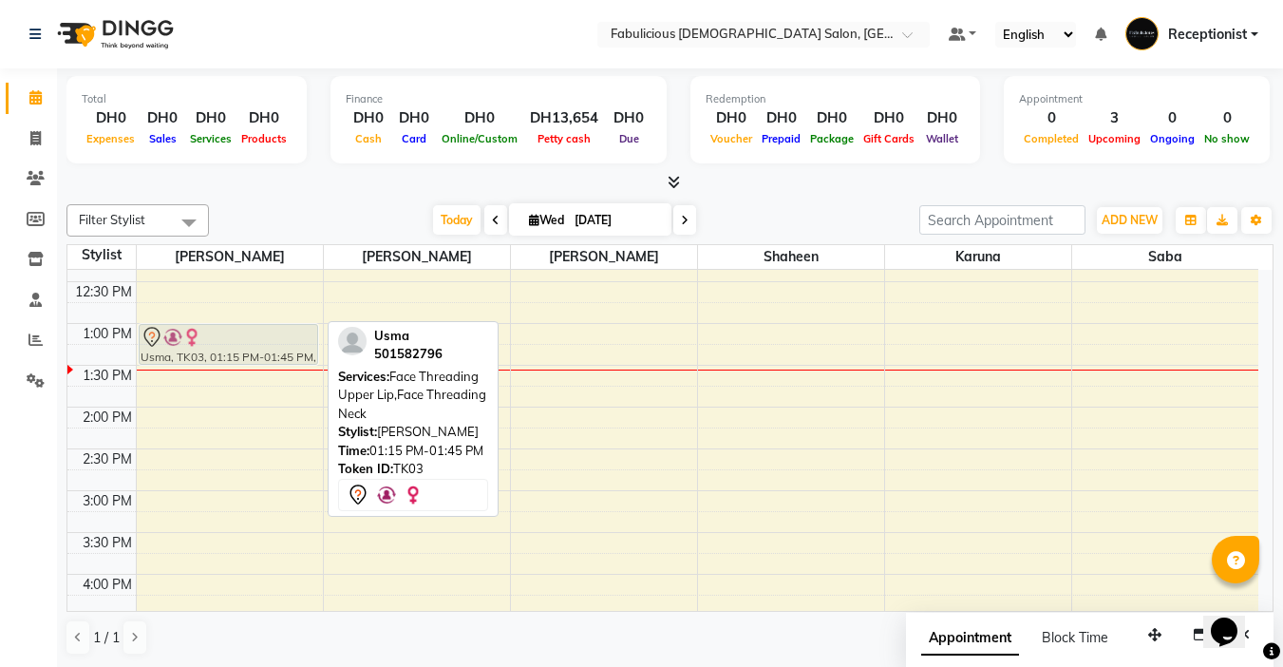
drag, startPoint x: 219, startPoint y: 305, endPoint x: 211, endPoint y: 346, distance: 41.7
click at [211, 346] on div "Usma, TK03, 01:15 PM-01:45 PM, Face Threading Upper Lip,Face Threading Neck Rif…" at bounding box center [230, 616] width 186 height 1253
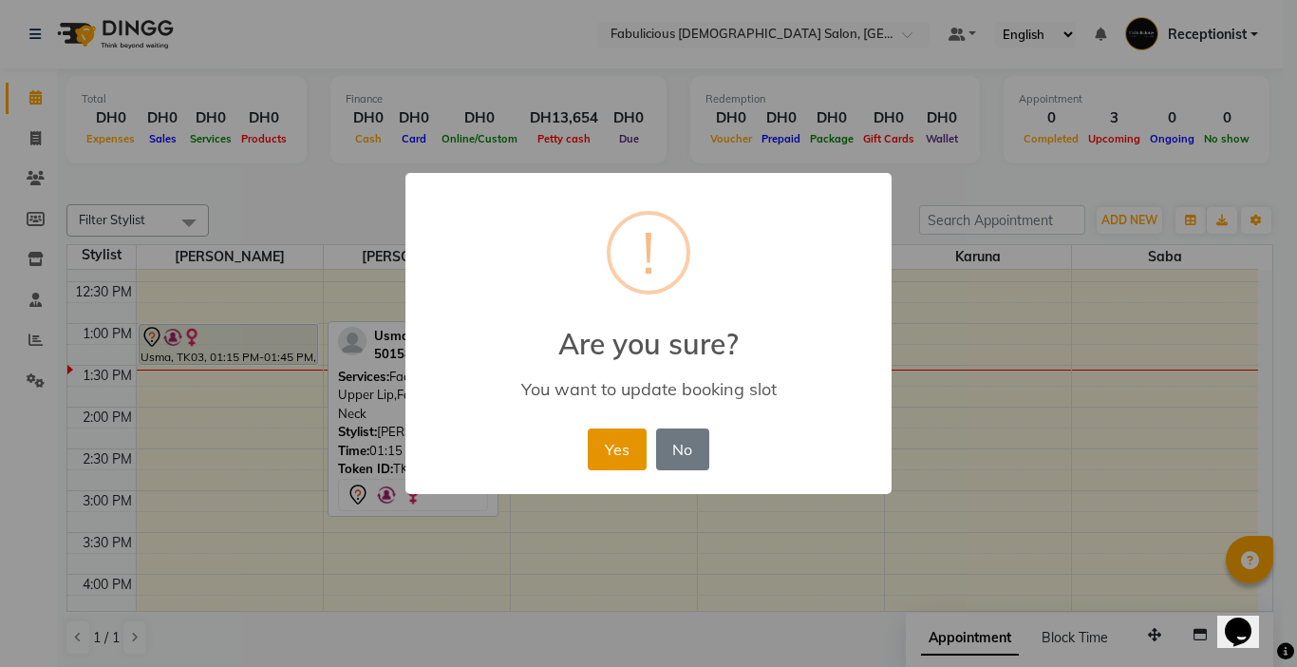
click at [606, 447] on button "Yes" at bounding box center [617, 449] width 58 height 42
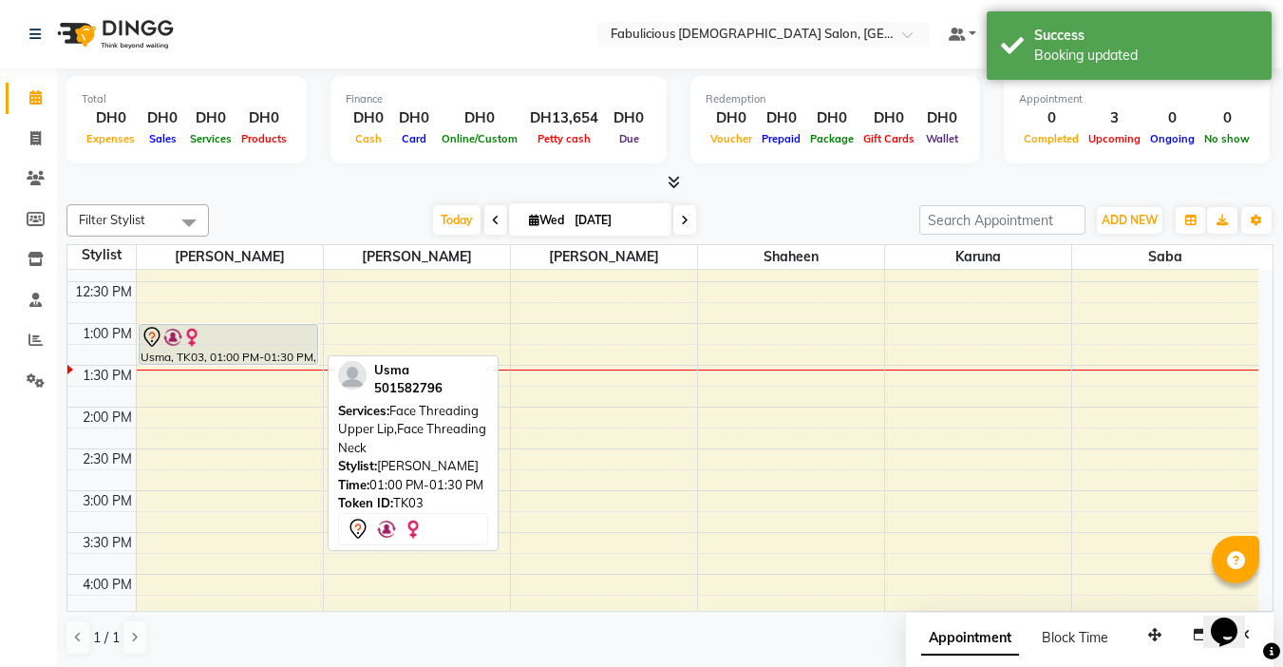
click at [254, 344] on div at bounding box center [229, 337] width 176 height 23
click at [203, 343] on div at bounding box center [229, 337] width 176 height 23
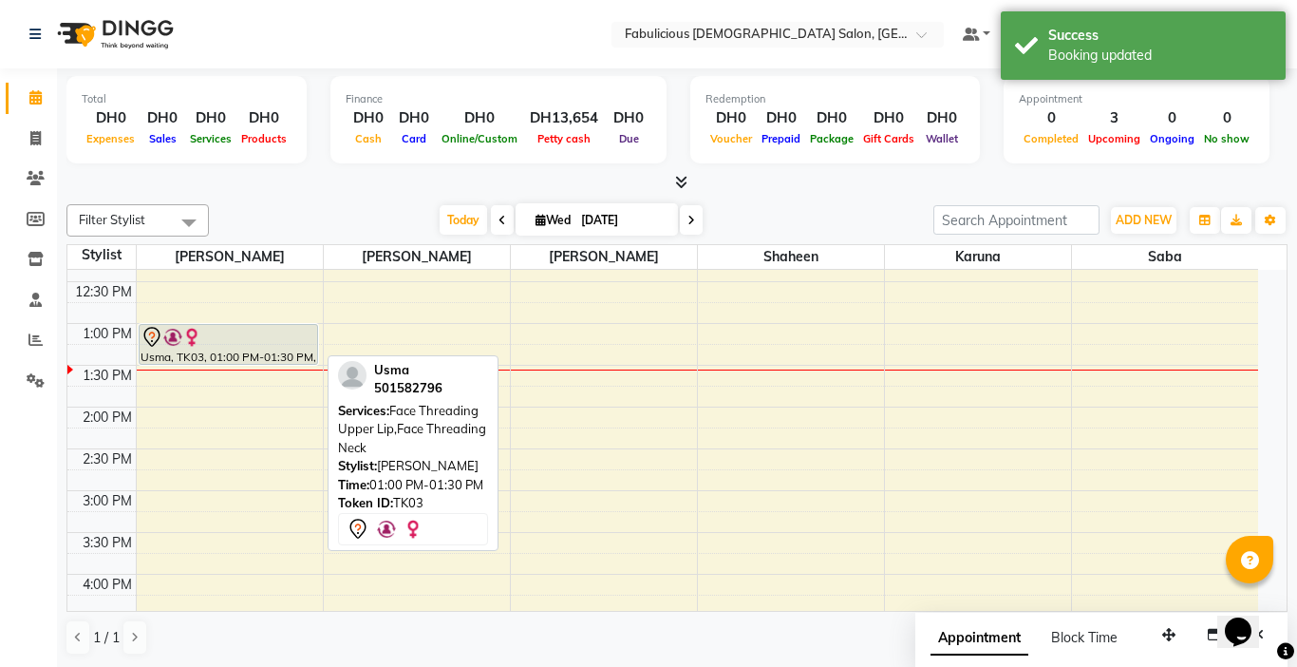
select select "7"
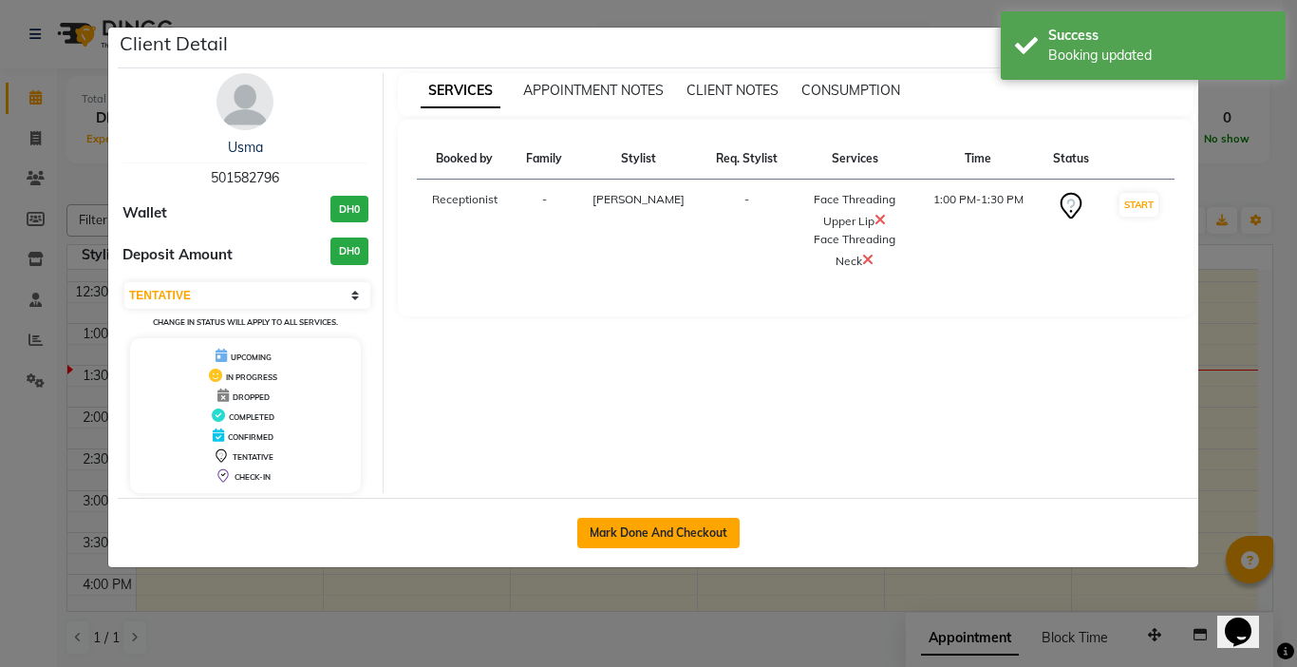
click at [605, 531] on button "Mark Done And Checkout" at bounding box center [658, 533] width 162 height 30
select select "service"
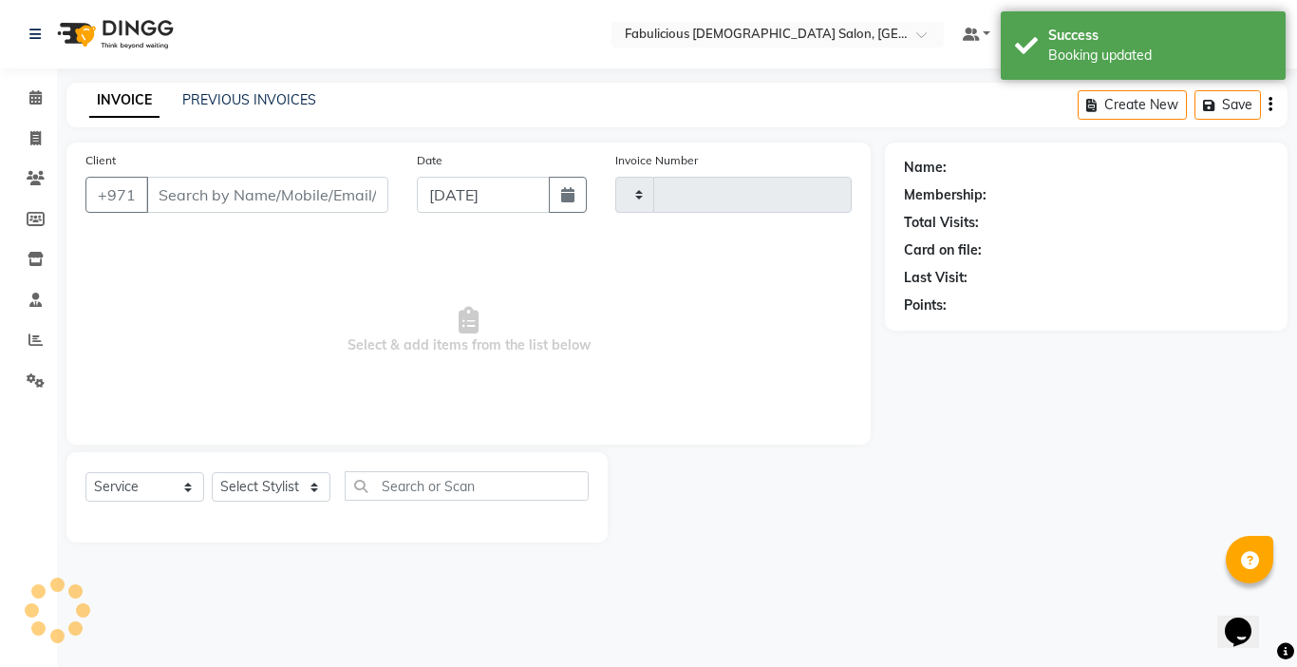
type input "2021"
select select "738"
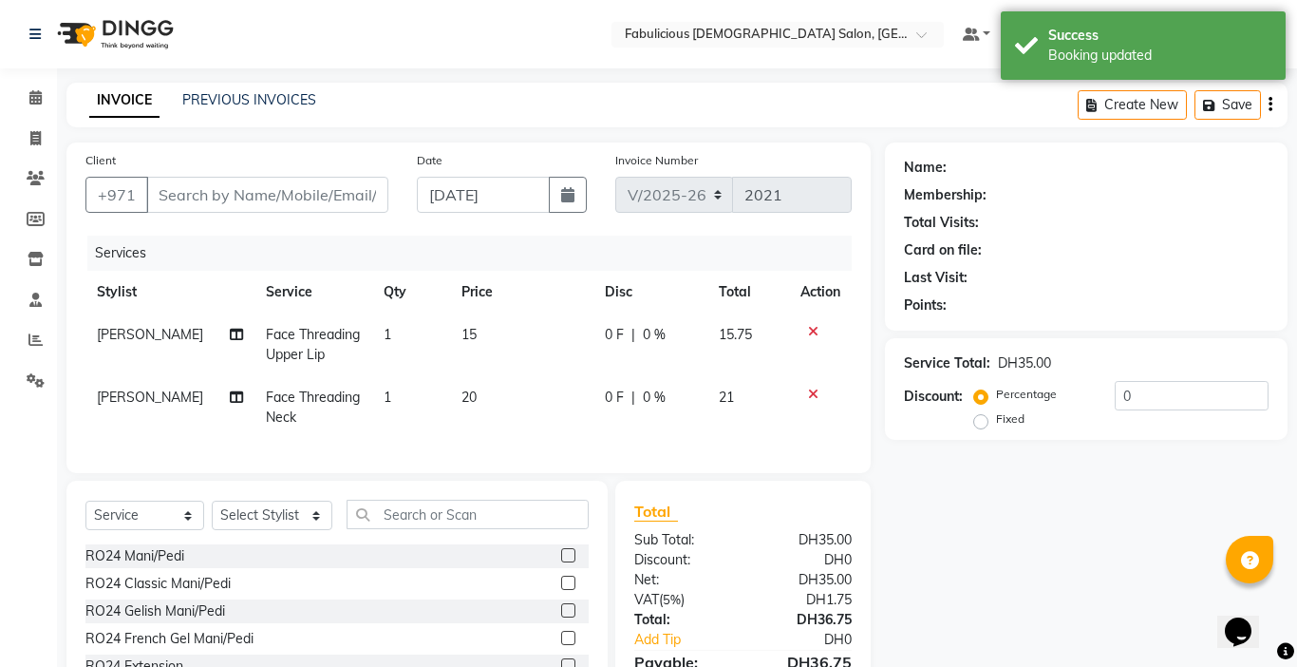
type input "501582796"
select select "11627"
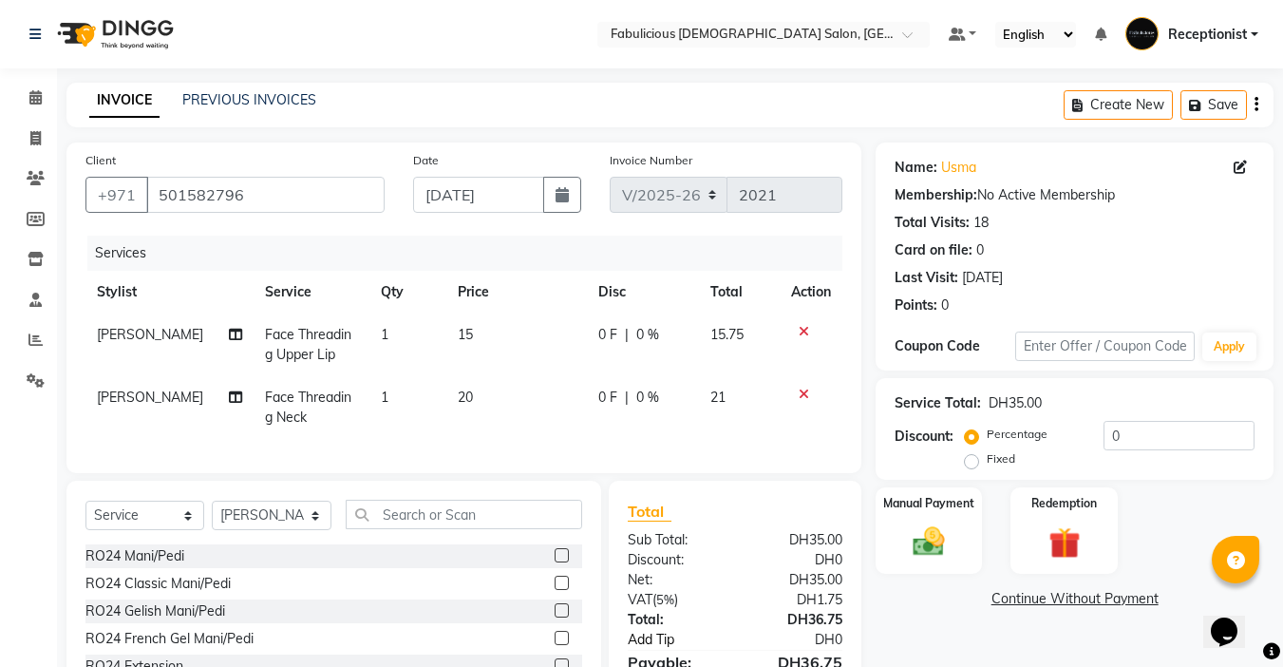
scroll to position [137, 0]
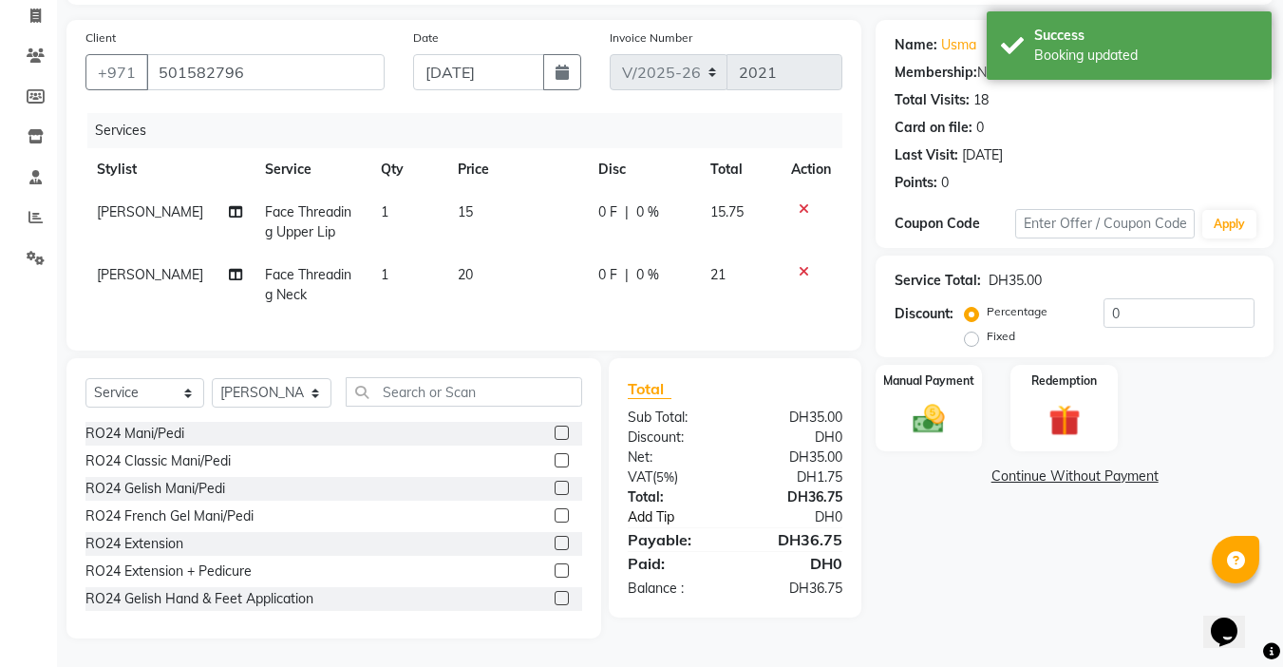
click at [637, 519] on link "Add Tip" at bounding box center [683, 517] width 141 height 20
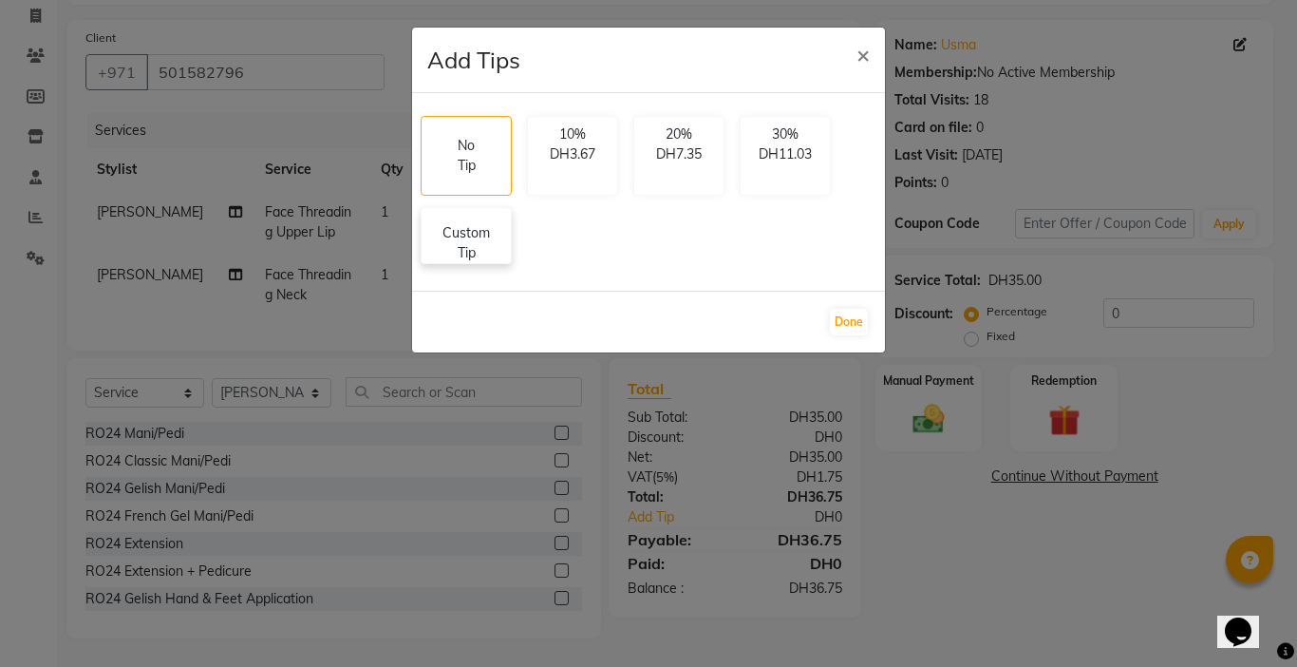
click at [461, 236] on p "Custom Tip" at bounding box center [466, 243] width 66 height 40
select select "11627"
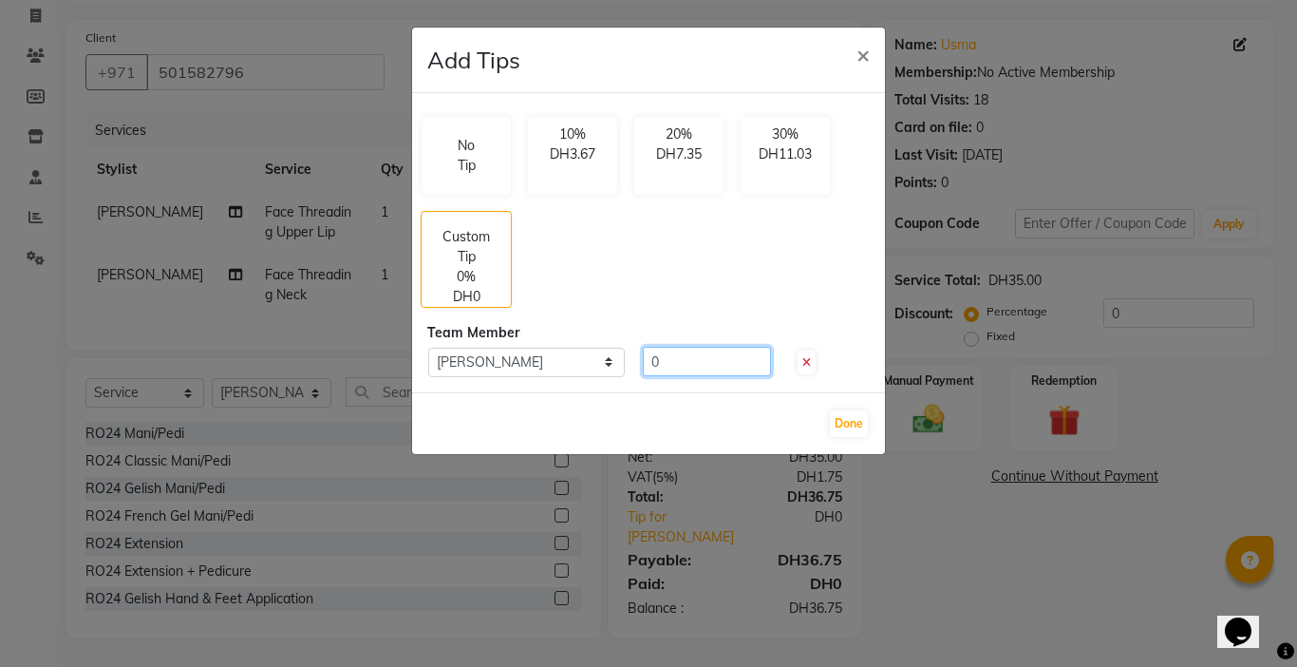
click at [673, 366] on input "0" at bounding box center [707, 361] width 128 height 29
type input "10"
click at [845, 427] on button "Done" at bounding box center [849, 423] width 38 height 27
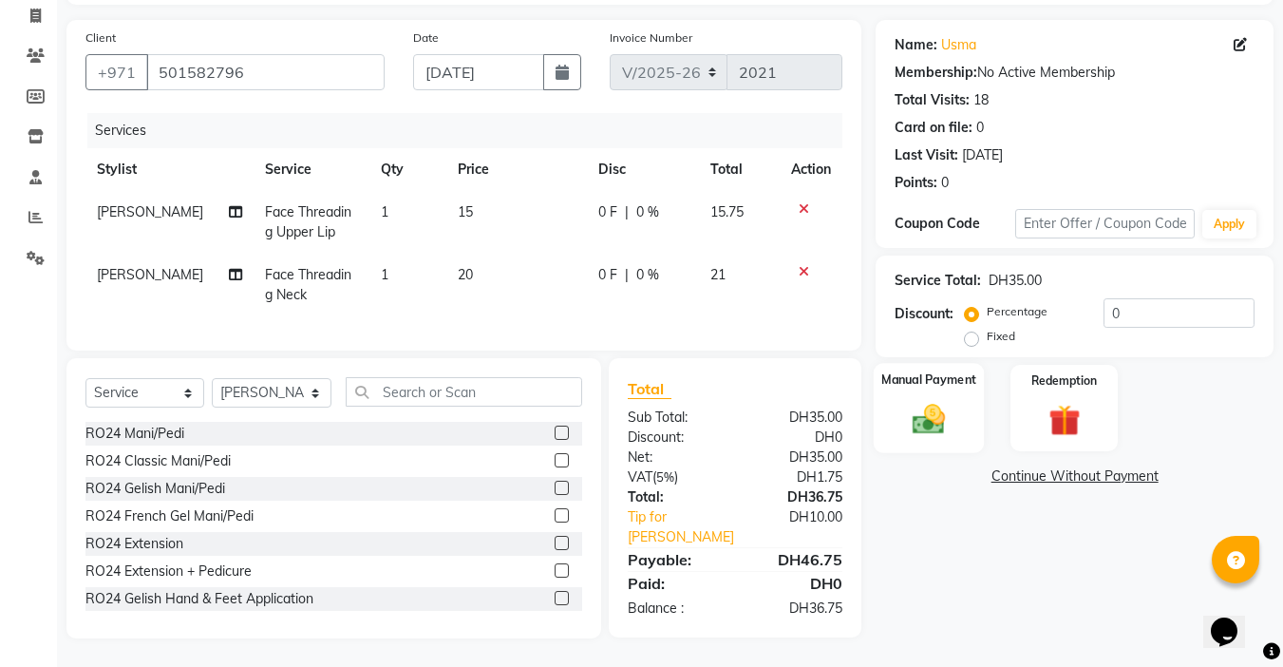
click at [914, 417] on img at bounding box center [928, 419] width 53 height 38
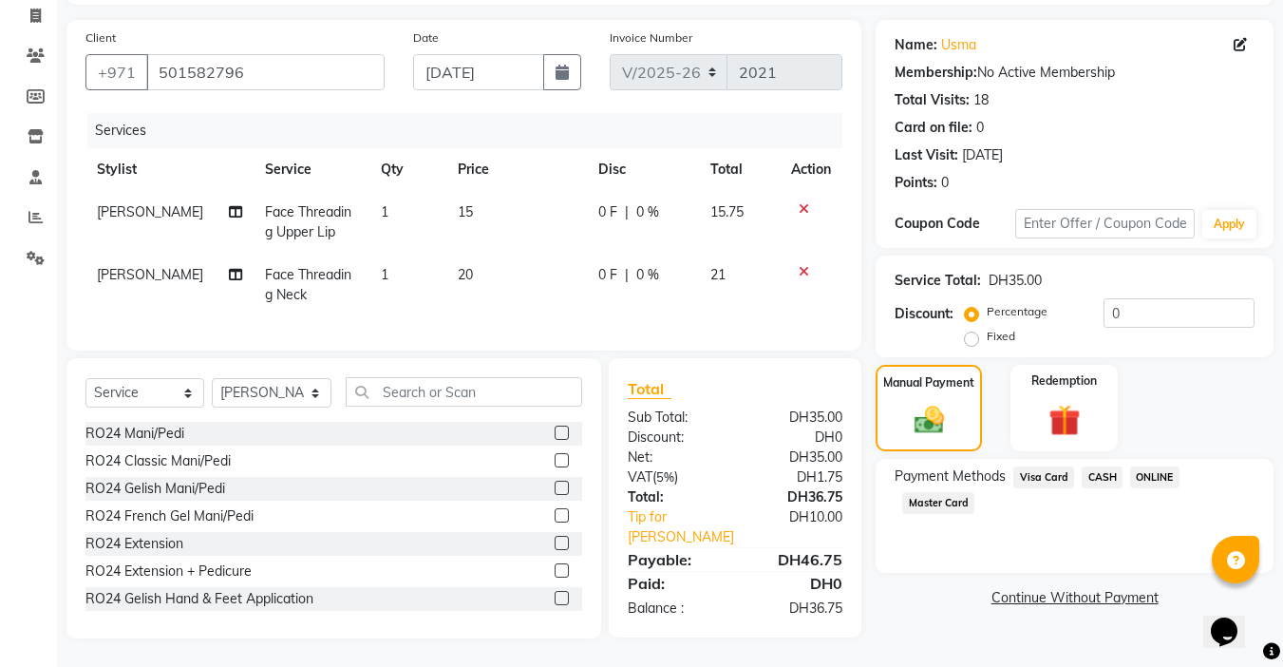
click at [940, 502] on div "Master Card" at bounding box center [935, 505] width 80 height 26
click at [930, 492] on span "Master Card" at bounding box center [938, 503] width 72 height 22
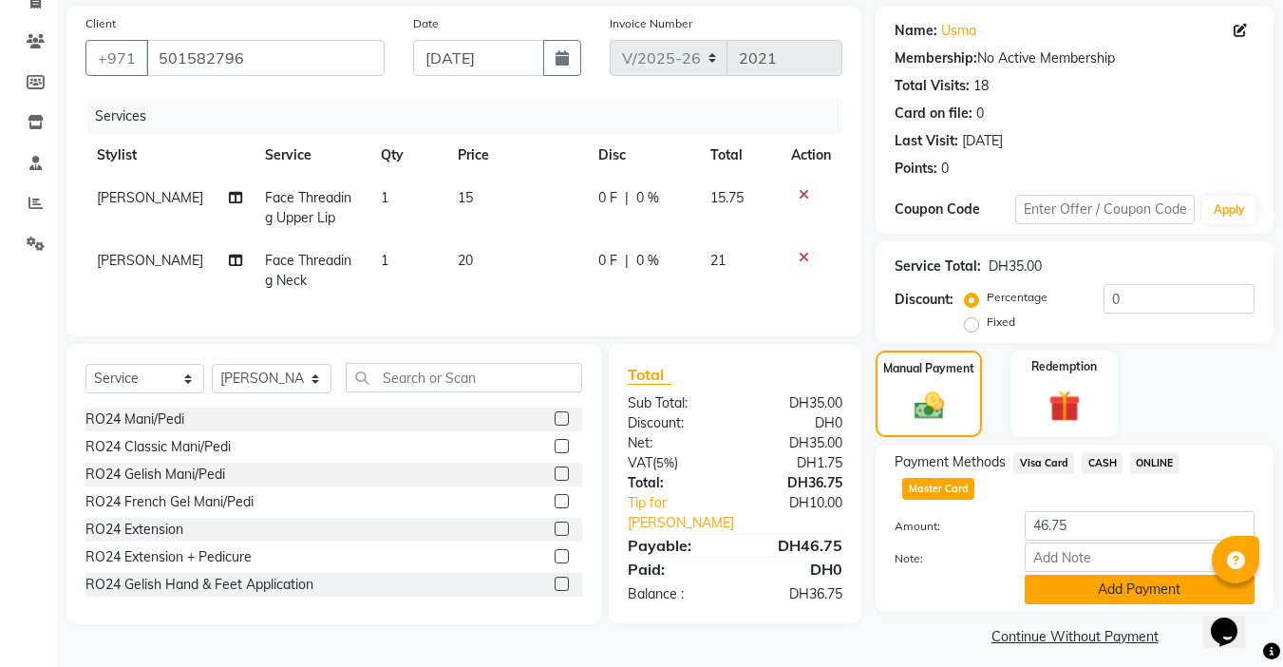
click at [1100, 575] on button "Add Payment" at bounding box center [1140, 589] width 230 height 29
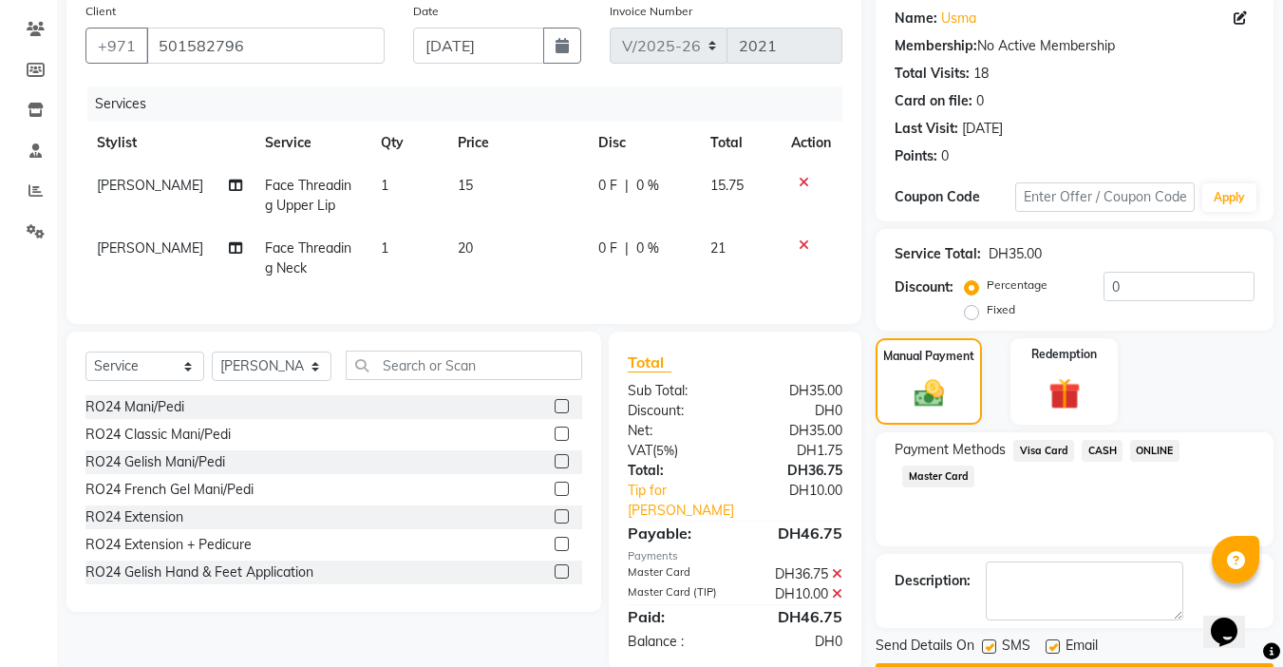
scroll to position [203, 0]
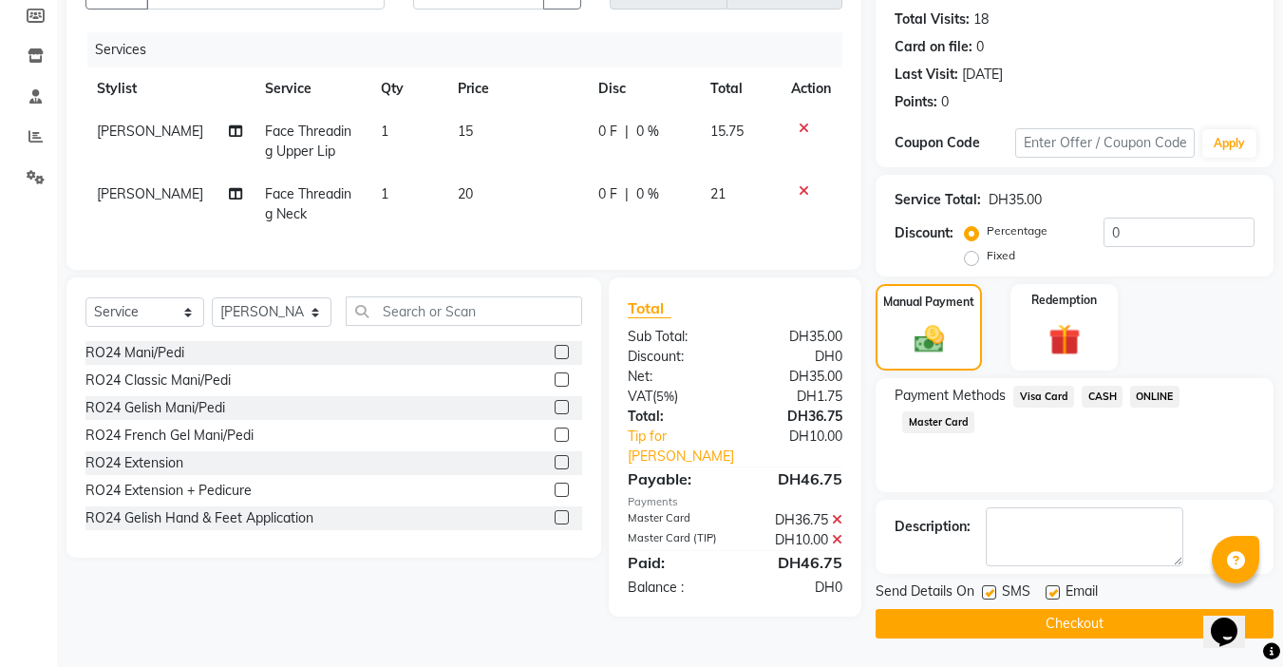
click at [1044, 629] on button "Checkout" at bounding box center [1075, 623] width 398 height 29
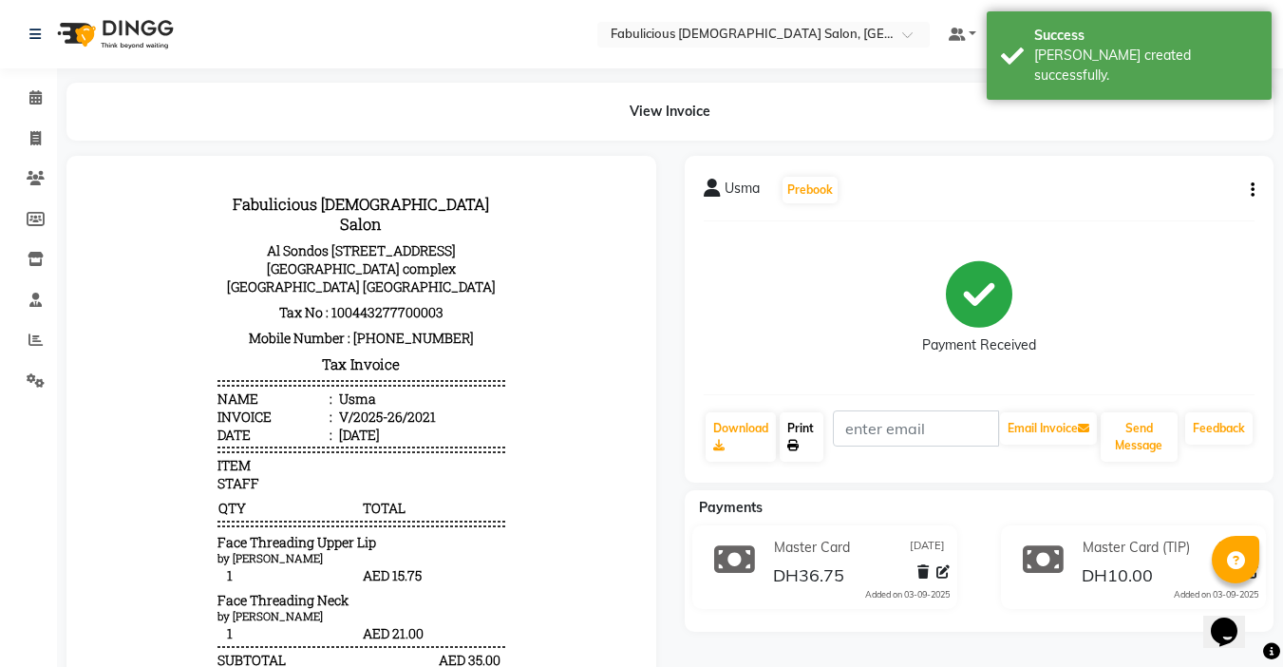
click at [803, 437] on link "Print" at bounding box center [802, 436] width 44 height 49
click at [38, 96] on icon at bounding box center [35, 97] width 12 height 14
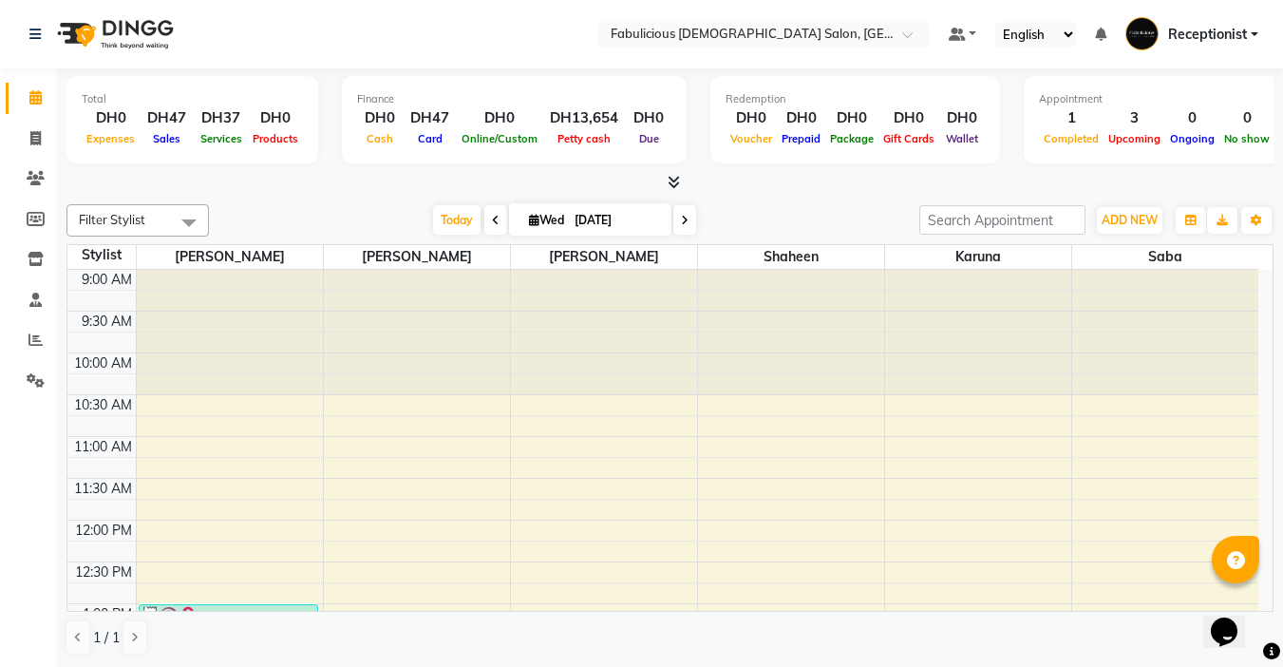
click at [486, 229] on span at bounding box center [495, 219] width 23 height 29
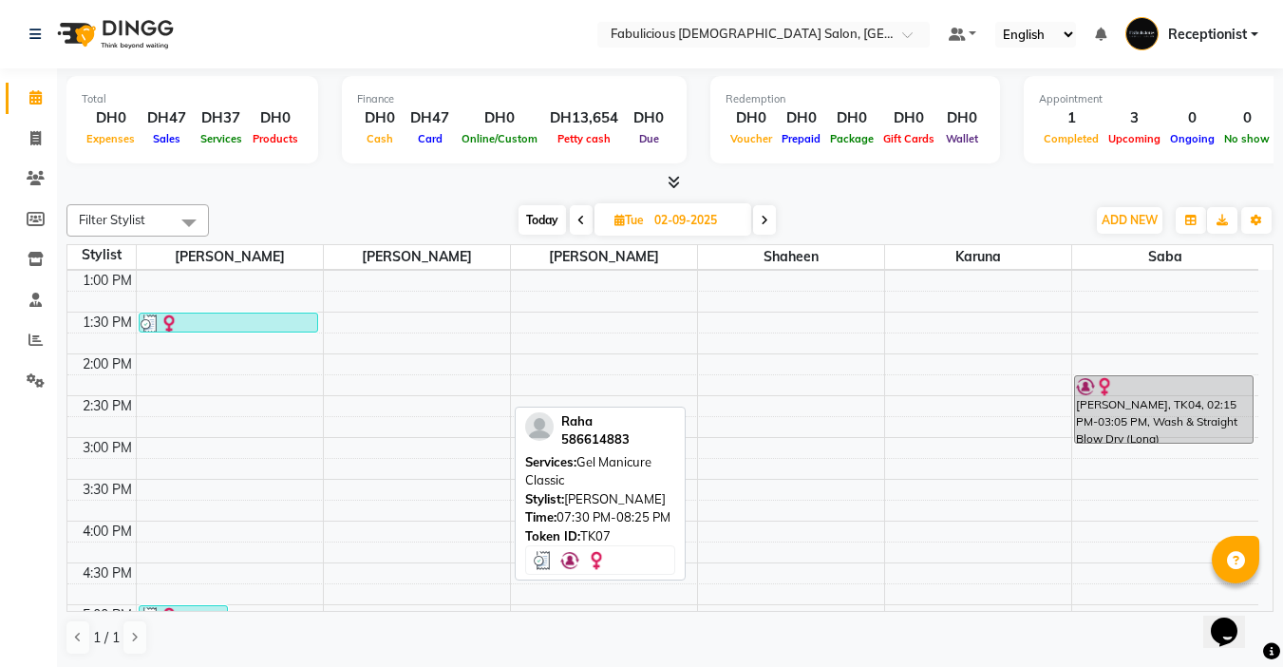
scroll to position [285, 0]
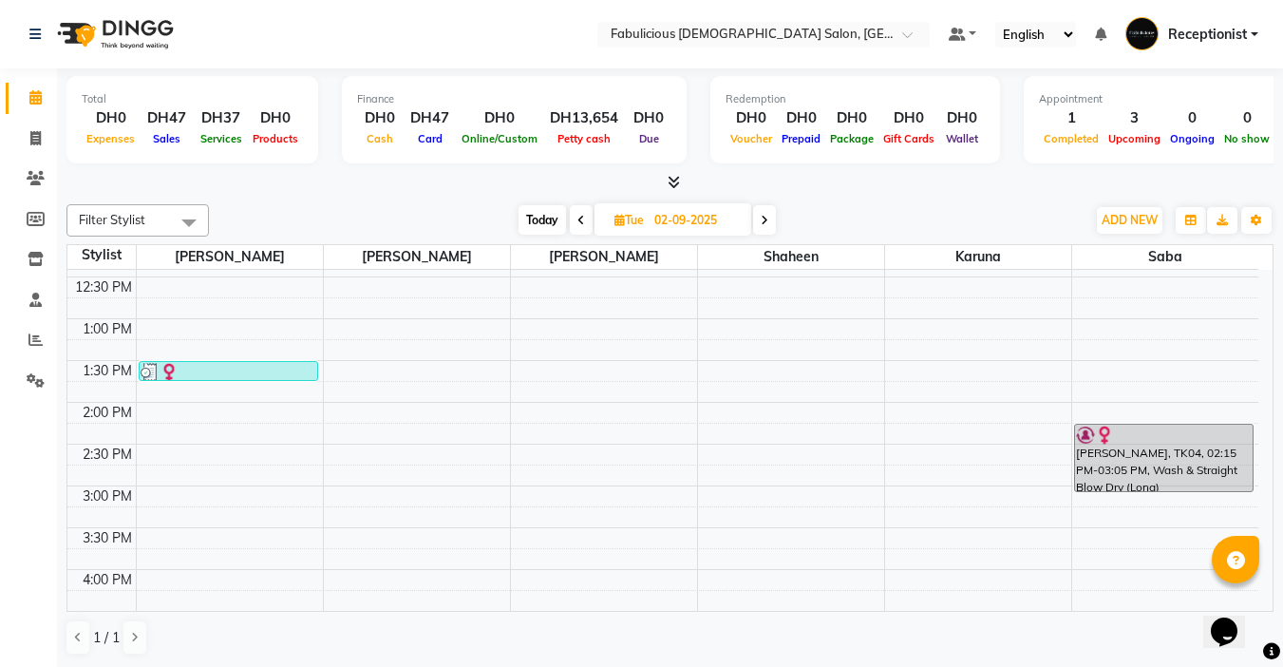
click at [582, 217] on icon at bounding box center [581, 220] width 8 height 11
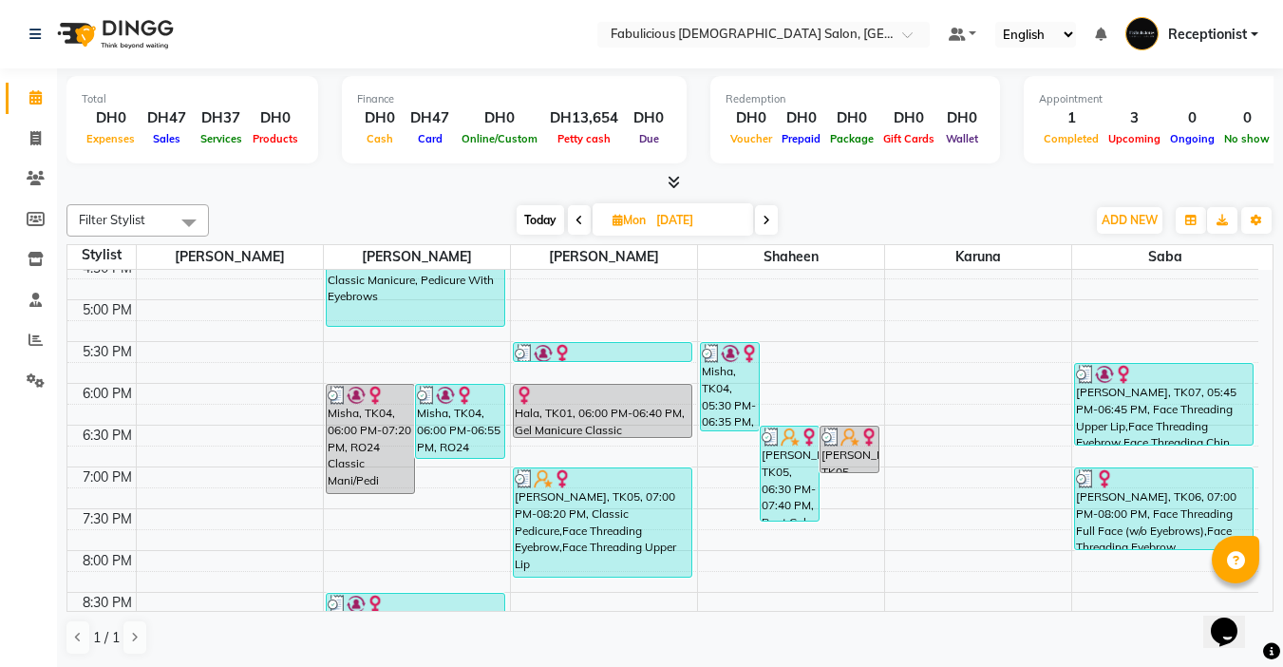
scroll to position [627, 0]
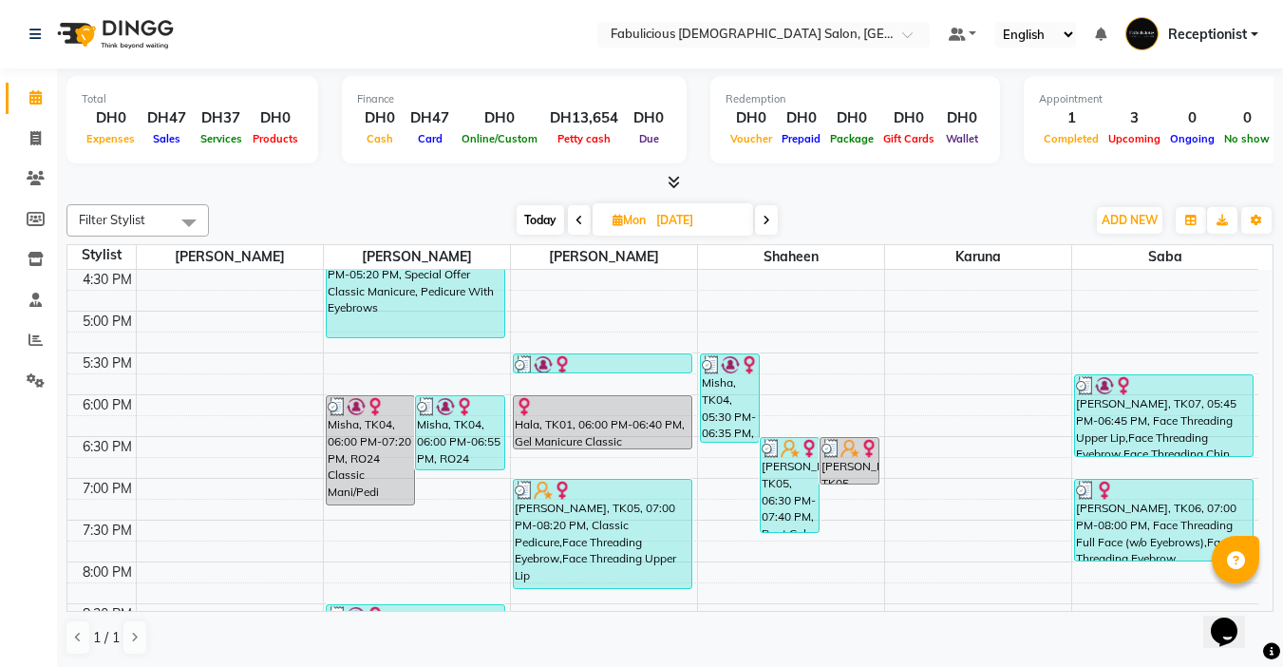
click at [770, 225] on icon at bounding box center [767, 220] width 8 height 11
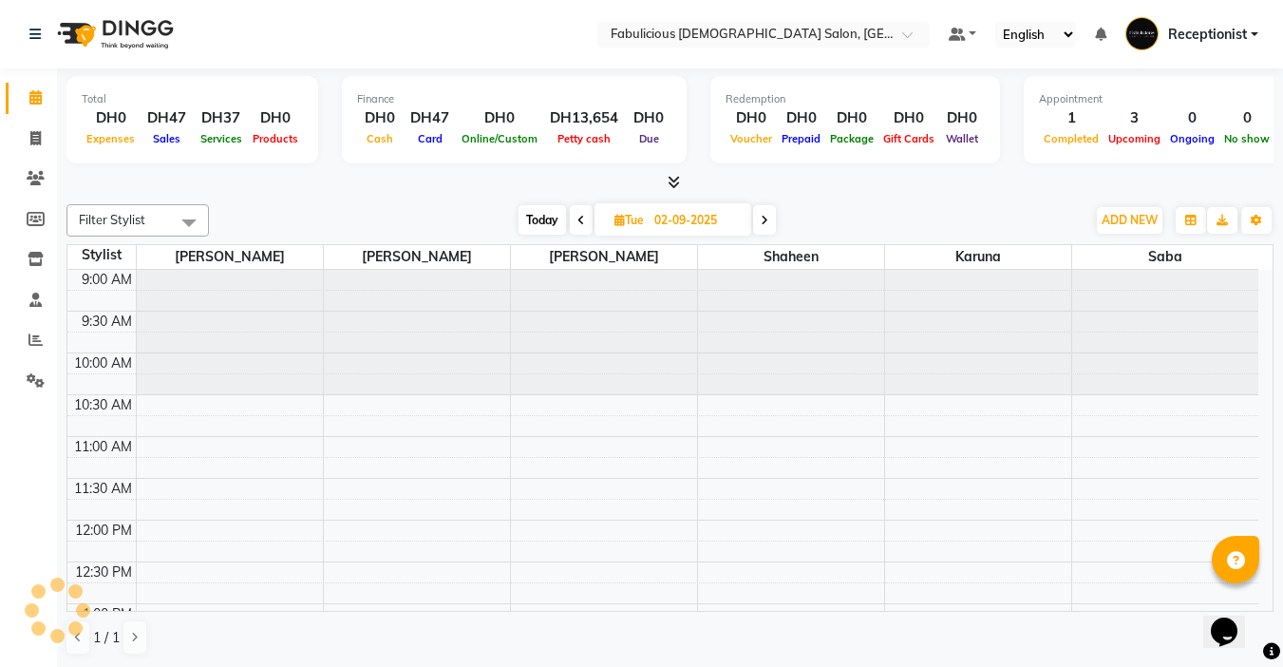
scroll to position [419, 0]
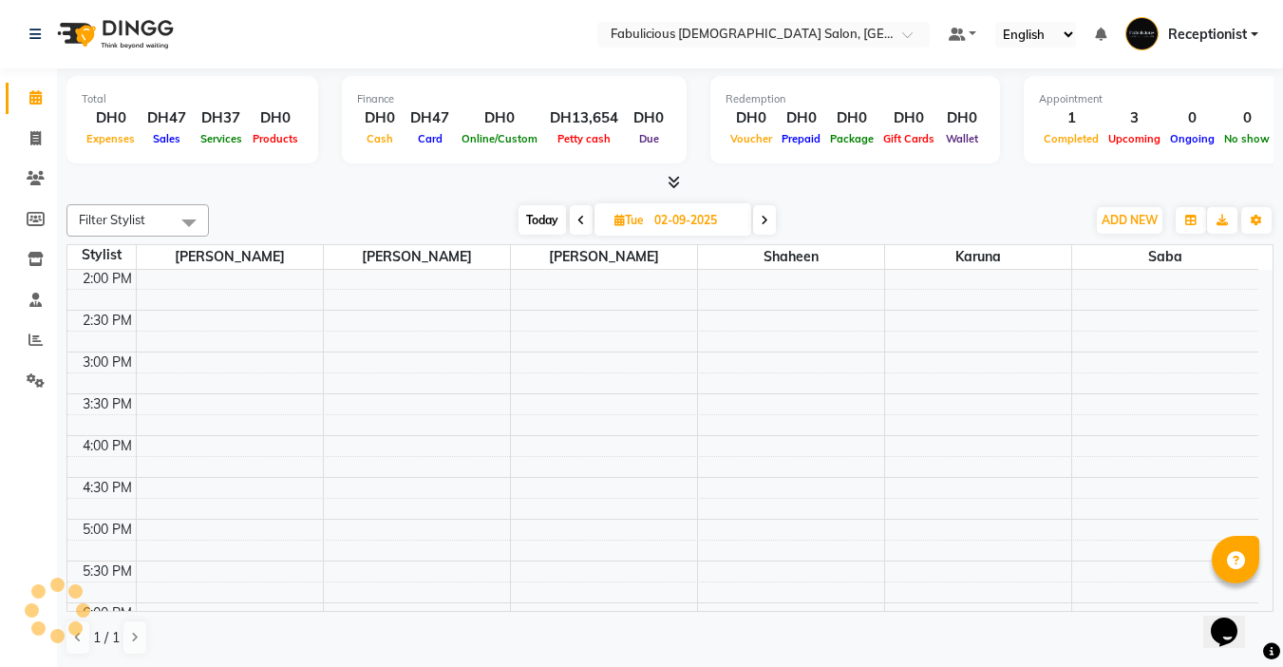
click at [771, 225] on span at bounding box center [764, 219] width 23 height 29
type input "[DATE]"
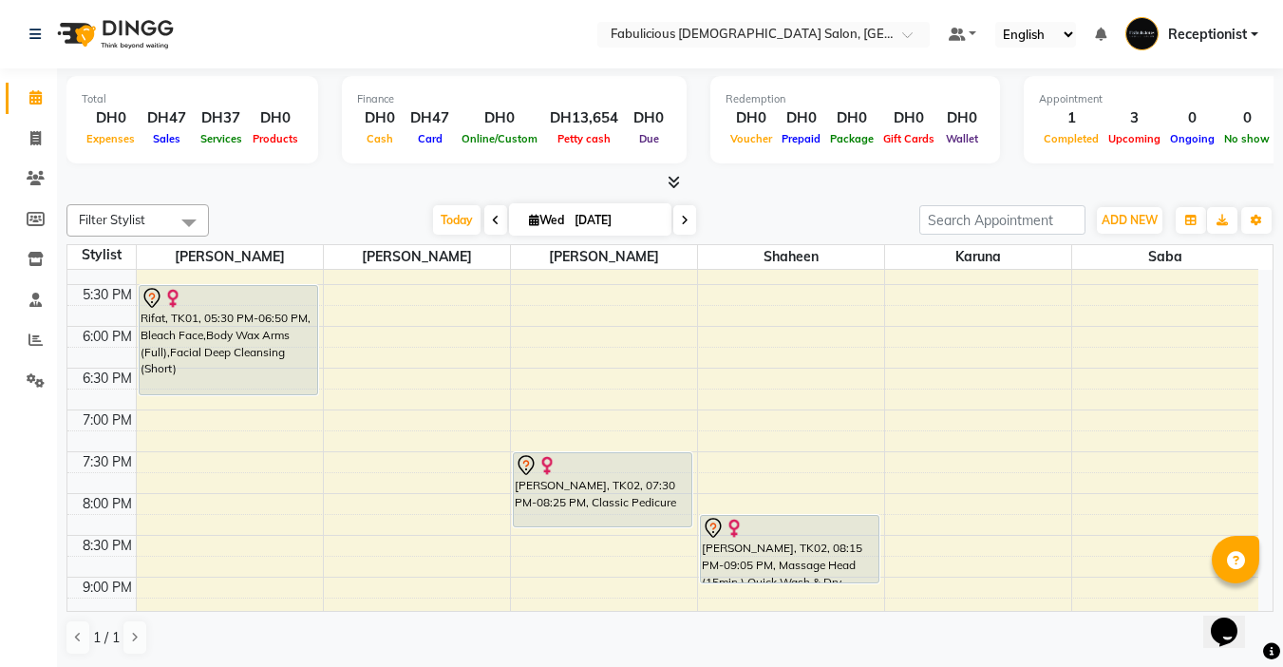
scroll to position [704, 0]
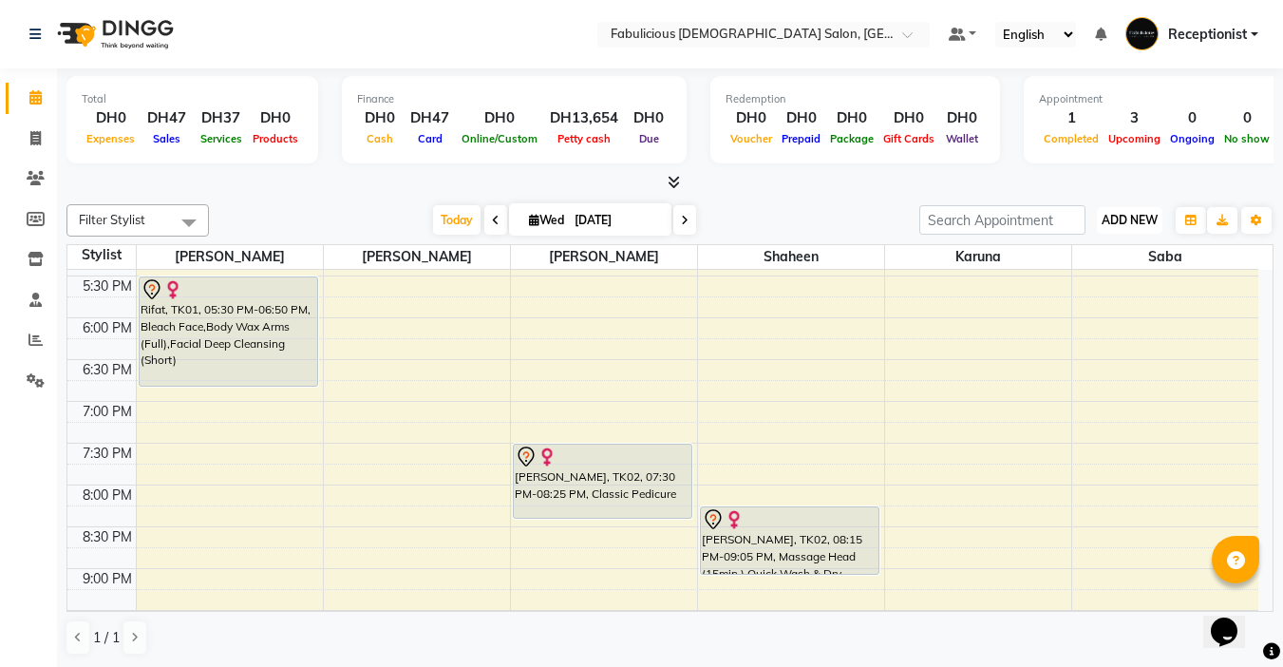
click at [1112, 222] on span "ADD NEW" at bounding box center [1130, 220] width 56 height 14
click at [1103, 218] on span "ADD NEW" at bounding box center [1130, 220] width 56 height 14
click at [1111, 224] on span "ADD NEW" at bounding box center [1130, 220] width 56 height 14
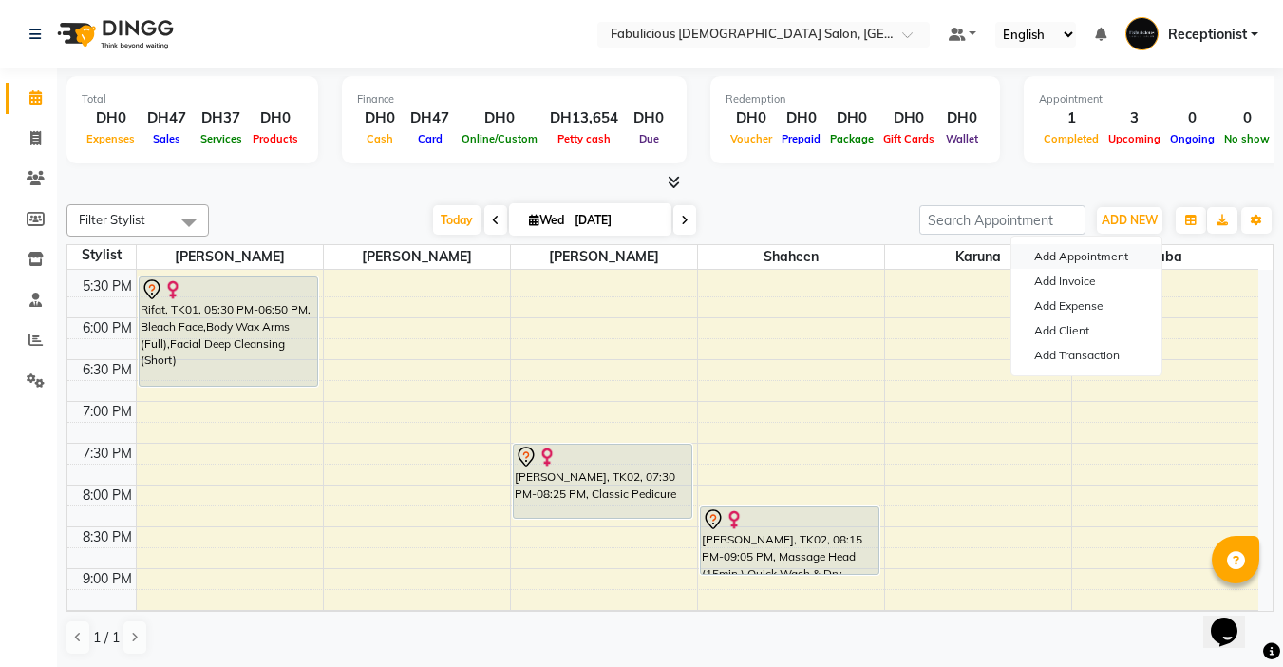
click at [1037, 254] on button "Add Appointment" at bounding box center [1086, 256] width 150 height 25
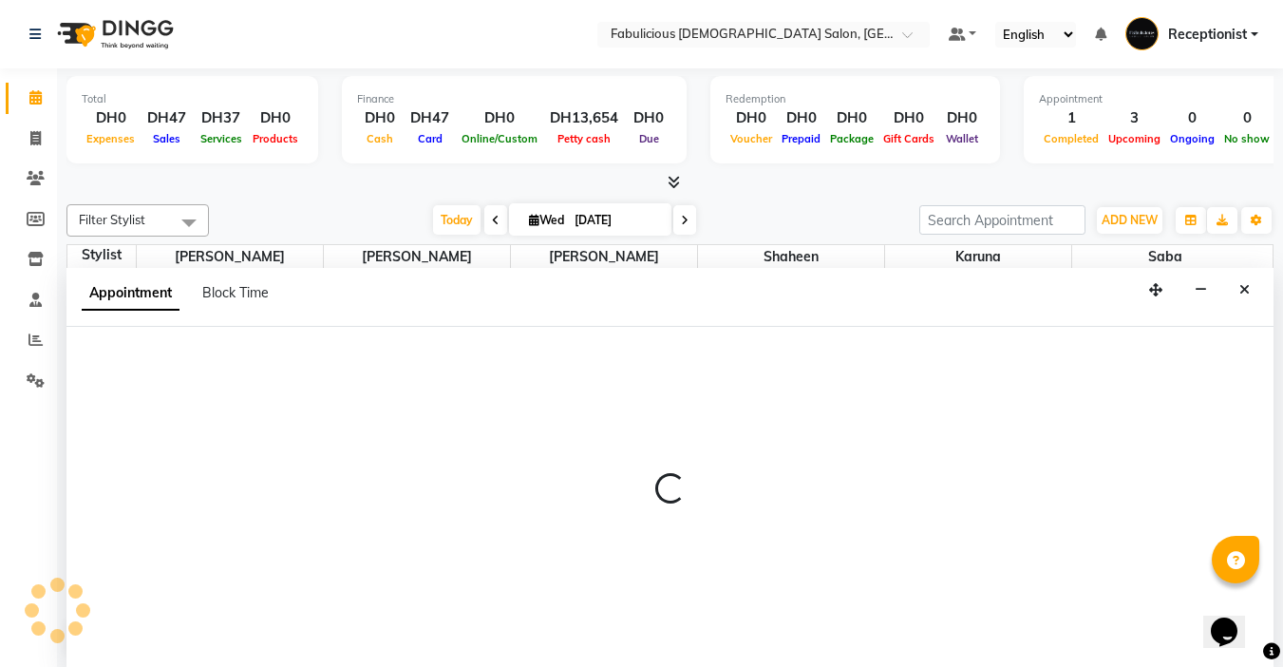
scroll to position [1, 0]
select select "tentative"
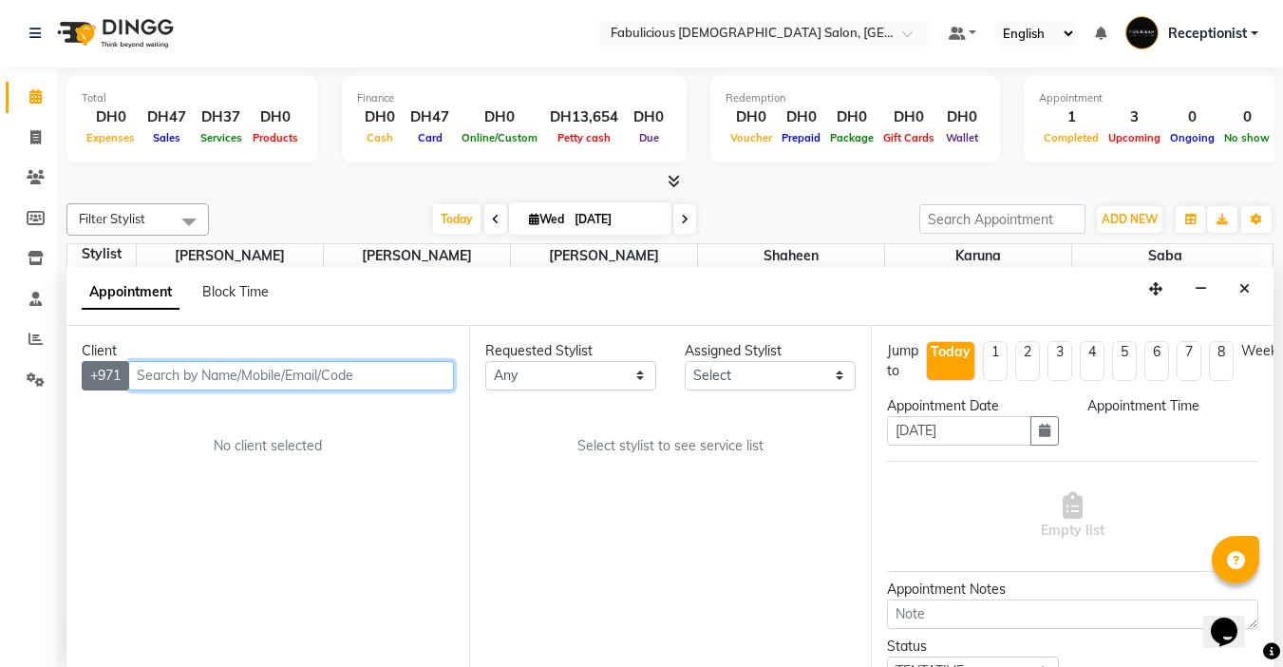
select select "600"
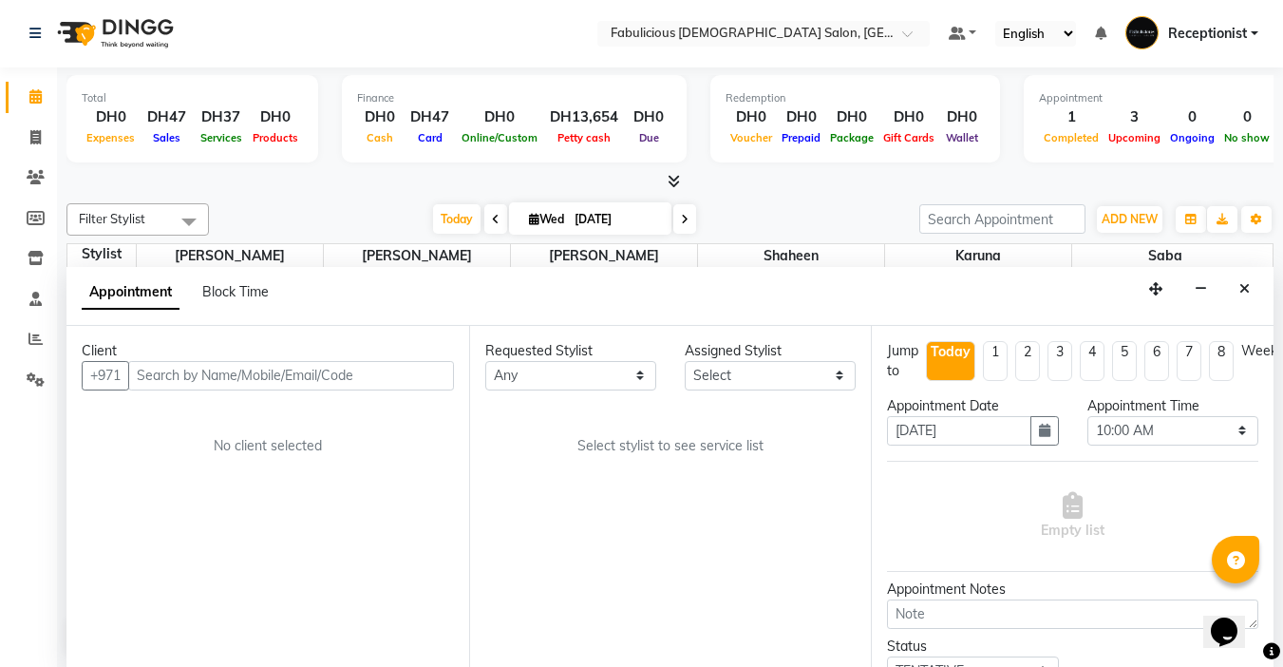
click at [131, 367] on div "+971" at bounding box center [268, 375] width 372 height 29
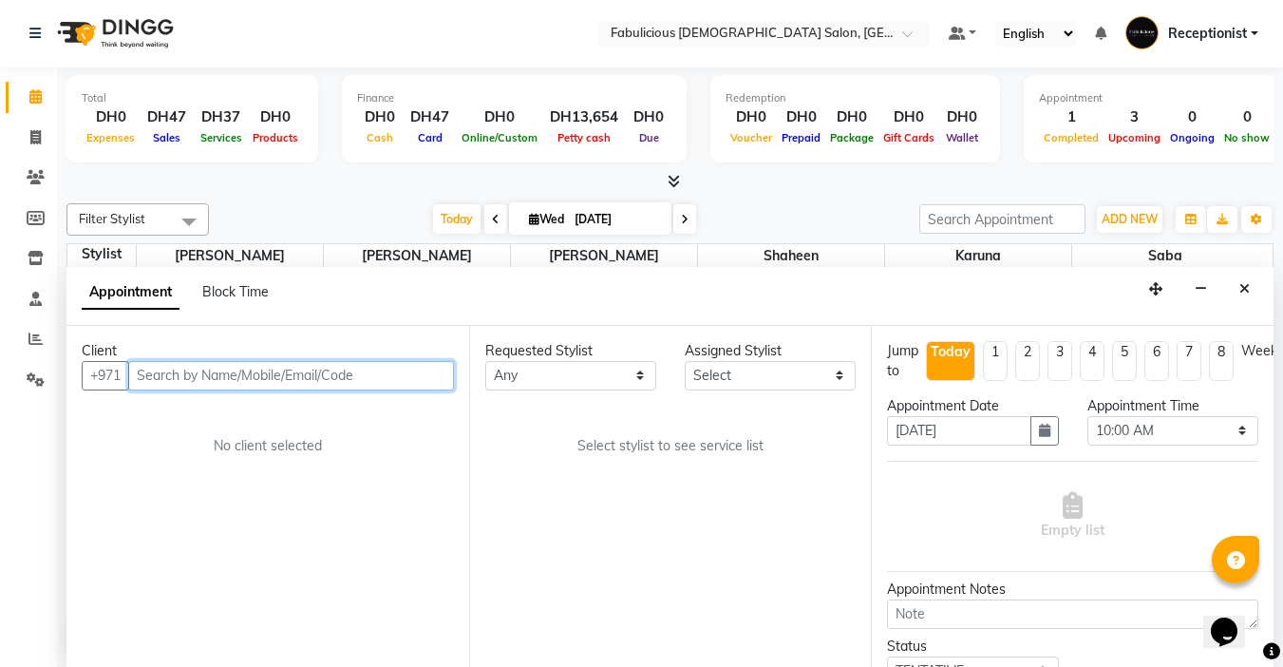
click at [152, 377] on input "text" at bounding box center [291, 375] width 326 height 29
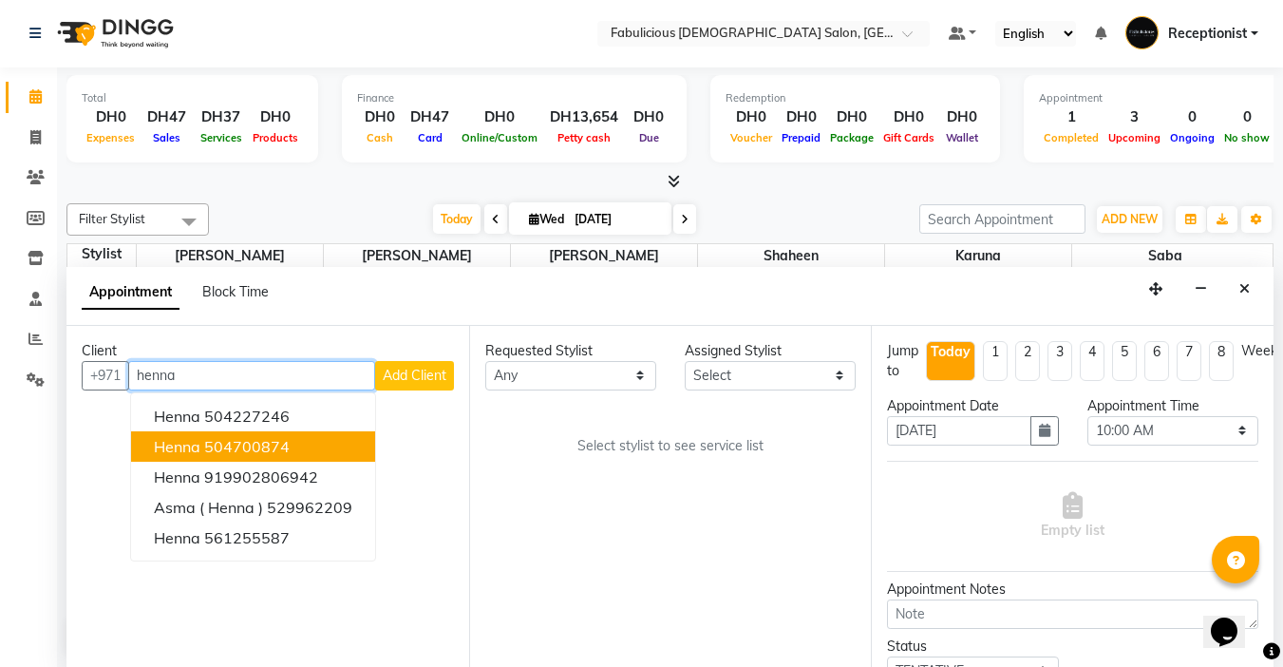
click at [174, 454] on span "Henna" at bounding box center [177, 446] width 47 height 19
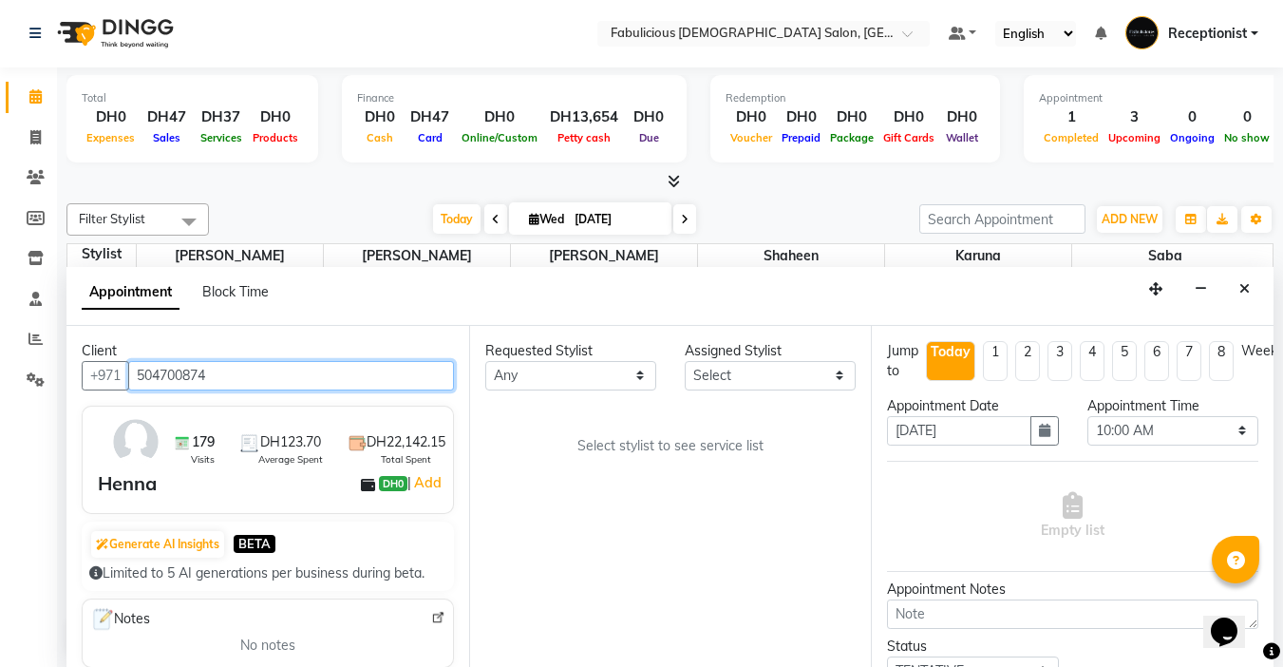
type input "504700874"
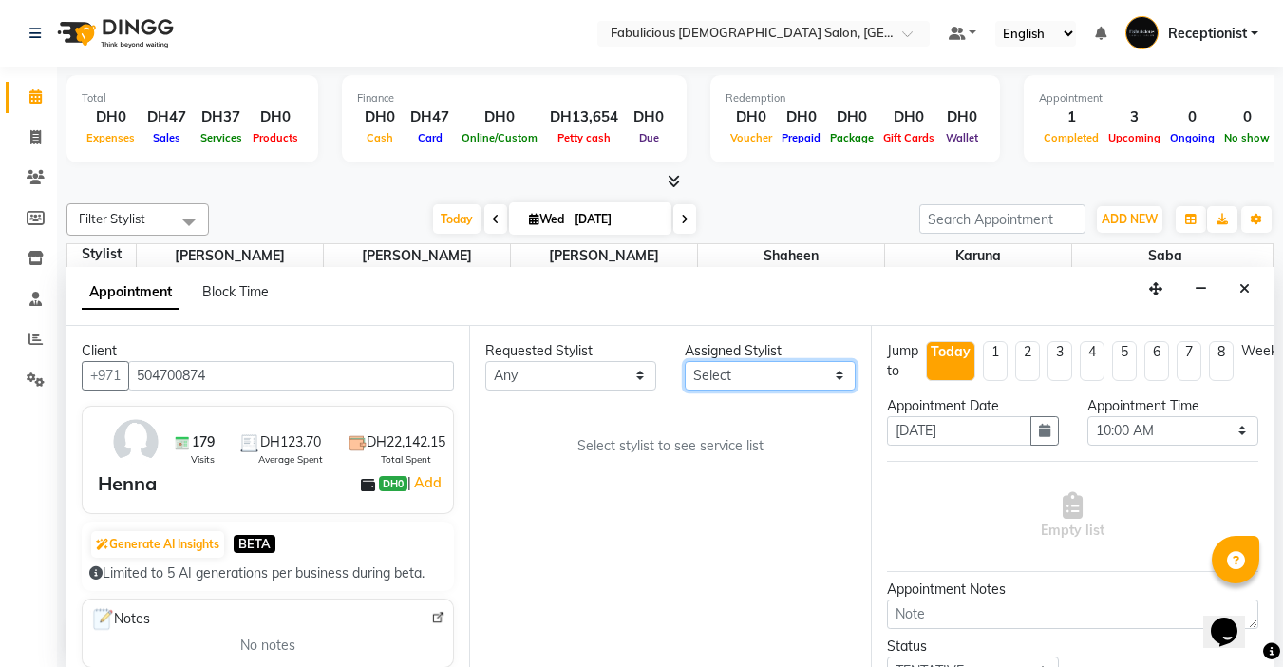
click at [768, 378] on select "Select [PERSON_NAME] [PERSON_NAME] [PERSON_NAME] [PERSON_NAME]" at bounding box center [770, 375] width 171 height 29
select select "11630"
click at [685, 361] on select "Select [PERSON_NAME] [PERSON_NAME] [PERSON_NAME] [PERSON_NAME]" at bounding box center [770, 375] width 171 height 29
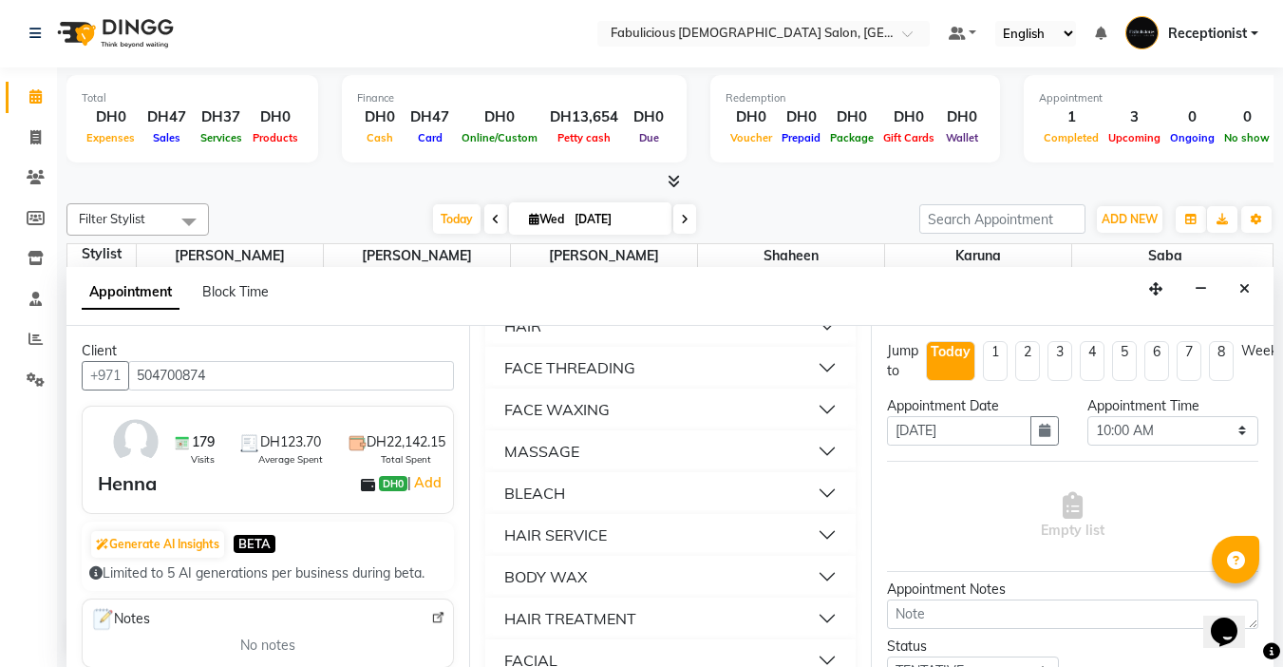
scroll to position [1424, 0]
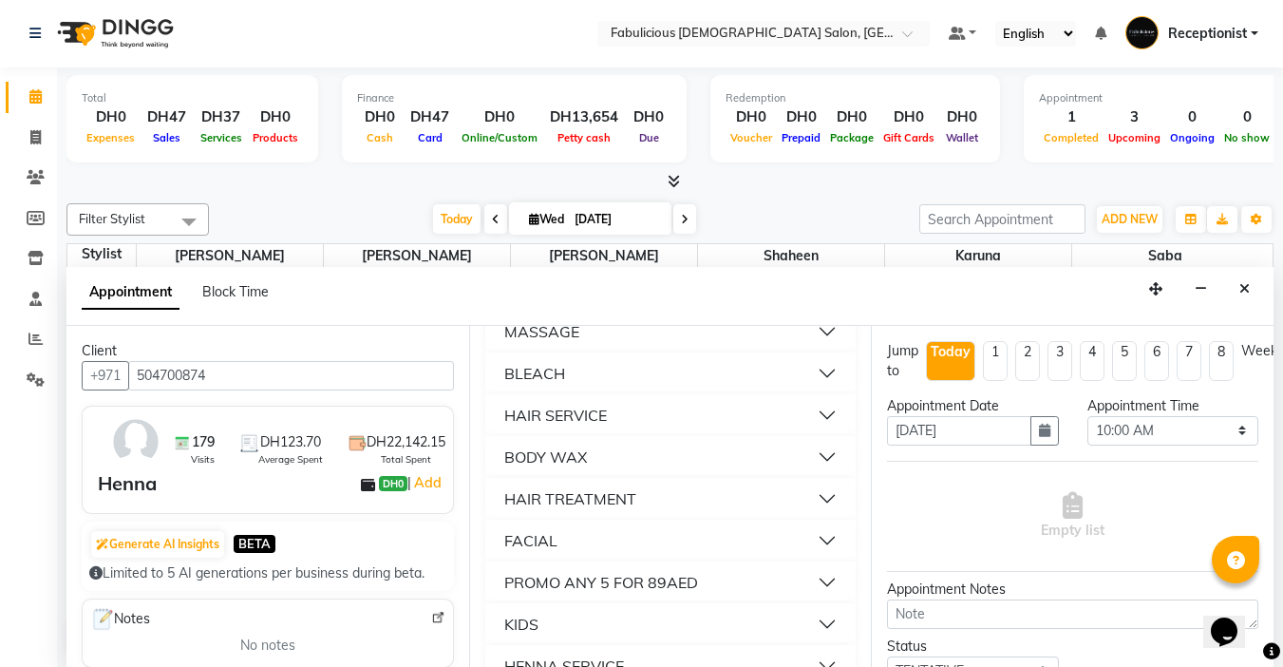
click at [554, 343] on div "MASSAGE" at bounding box center [541, 331] width 75 height 23
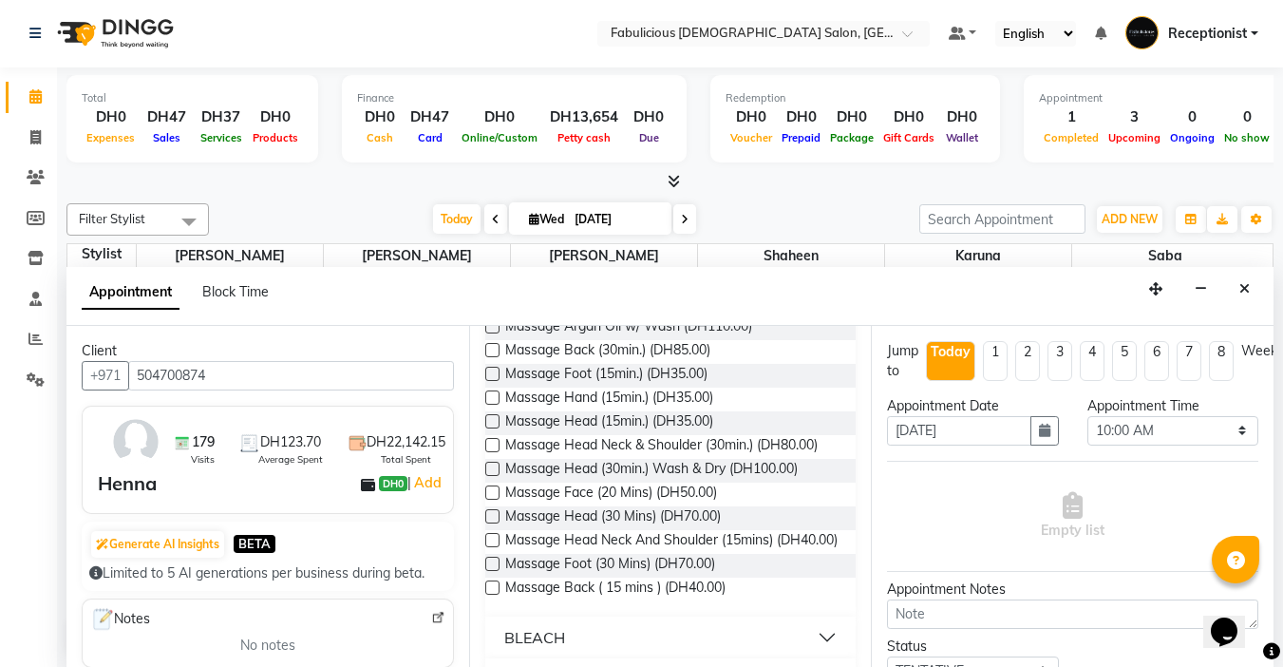
scroll to position [1519, 0]
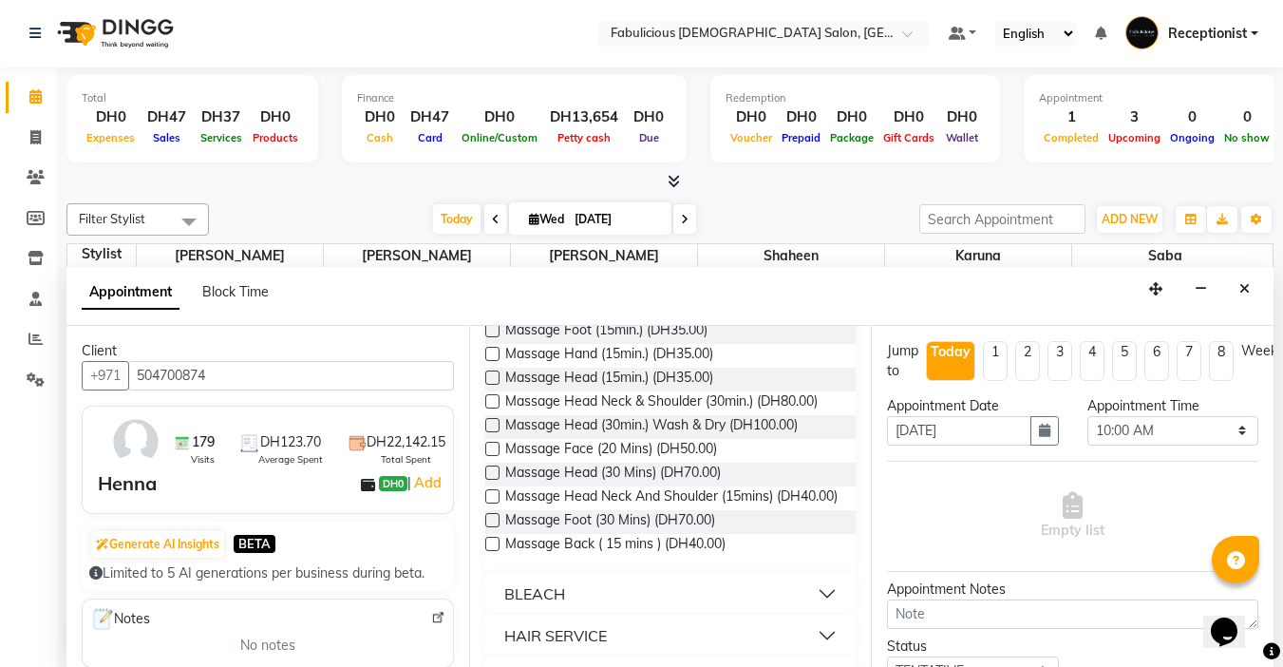
click at [490, 551] on label at bounding box center [492, 544] width 14 height 14
click at [490, 552] on input "checkbox" at bounding box center [491, 545] width 12 height 12
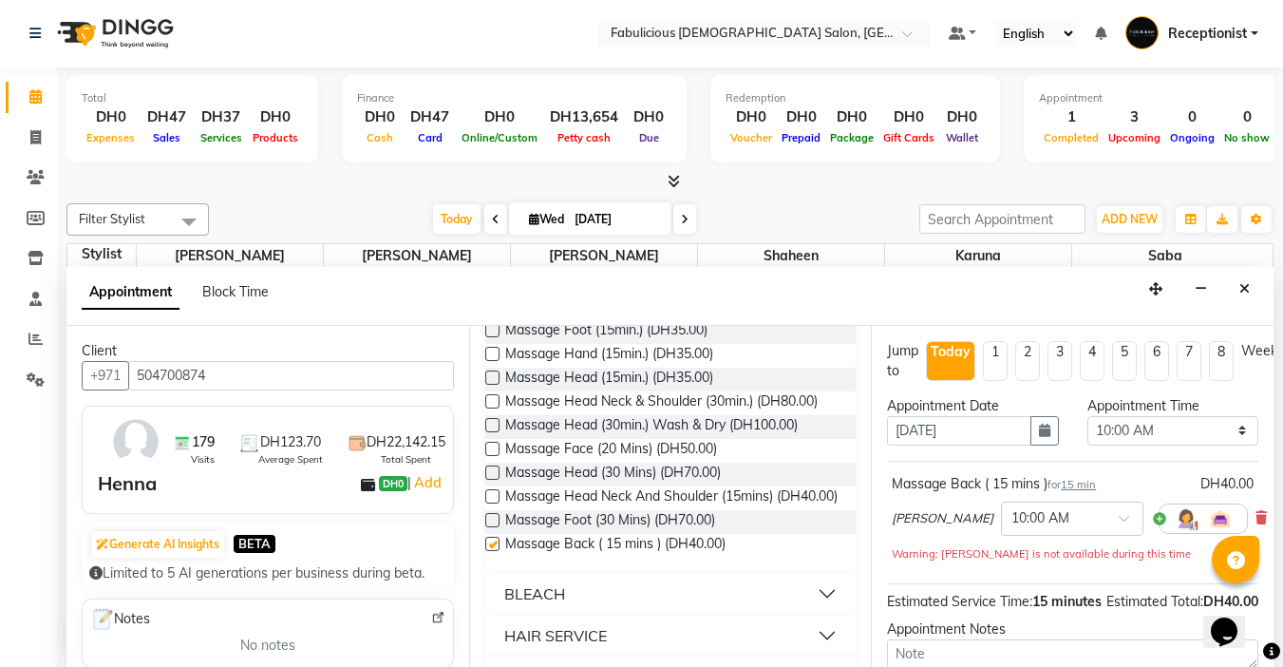
checkbox input "false"
click at [1236, 424] on select "Select 10:00 AM 10:15 AM 10:30 AM 10:45 AM 11:00 AM 11:15 AM 11:30 AM 11:45 AM …" at bounding box center [1172, 430] width 171 height 29
select select "855"
click at [1087, 416] on select "Select 10:00 AM 10:15 AM 10:30 AM 10:45 AM 11:00 AM 11:15 AM 11:30 AM 11:45 AM …" at bounding box center [1172, 430] width 171 height 29
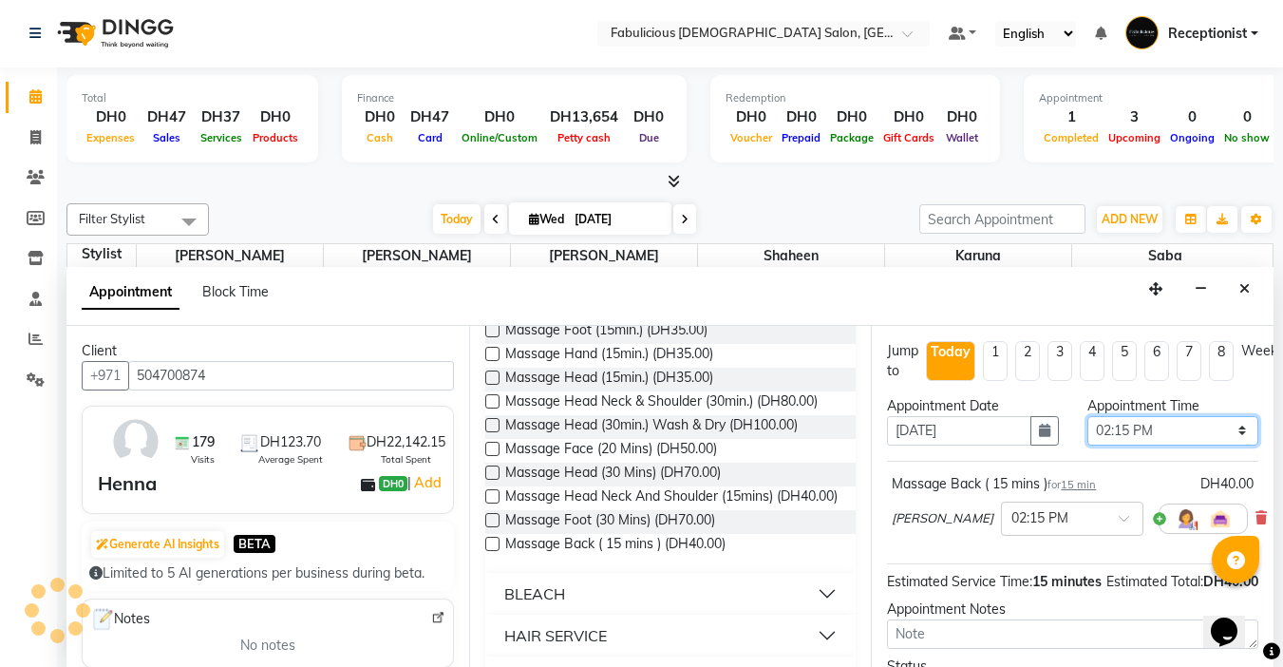
scroll to position [193, 0]
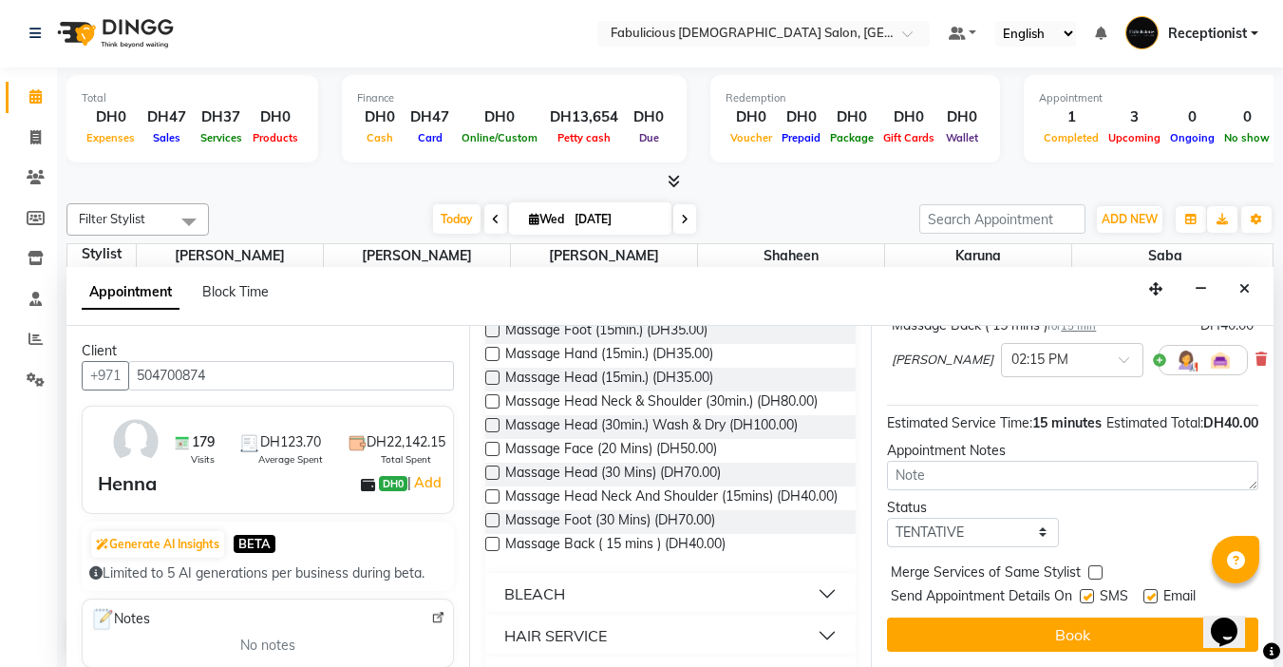
click at [1091, 565] on label at bounding box center [1095, 572] width 14 height 14
click at [1091, 568] on input "checkbox" at bounding box center [1094, 574] width 12 height 12
checkbox input "true"
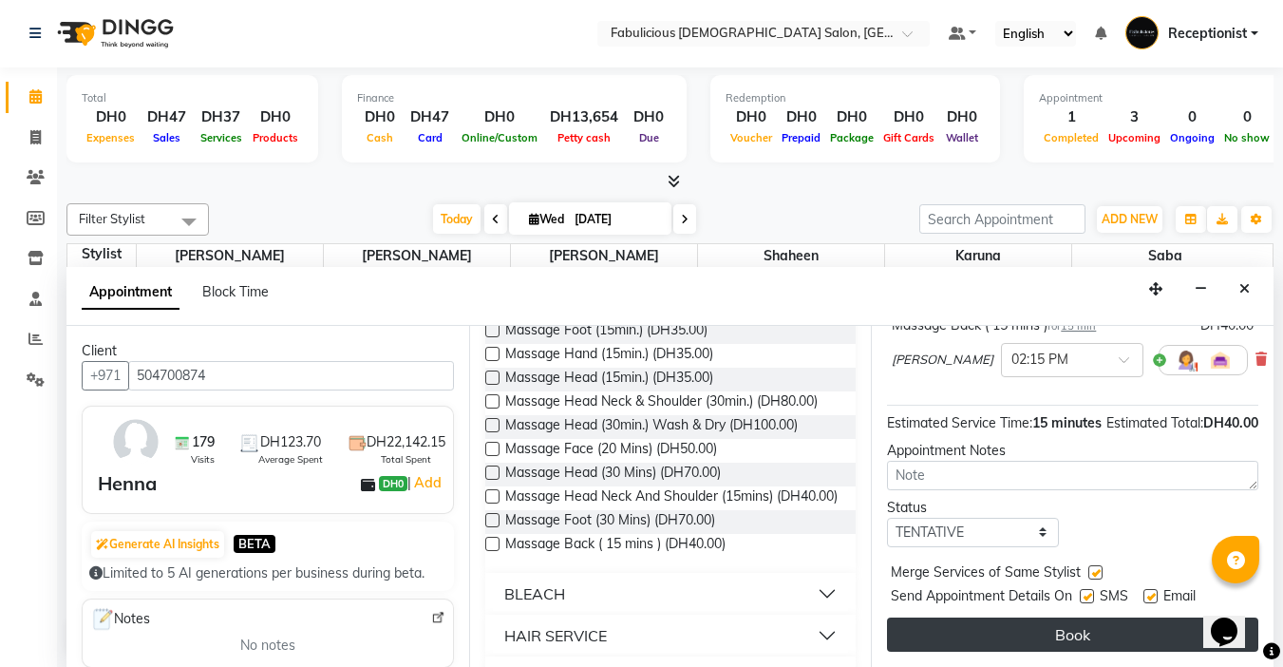
click at [1075, 626] on button "Book" at bounding box center [1072, 634] width 371 height 34
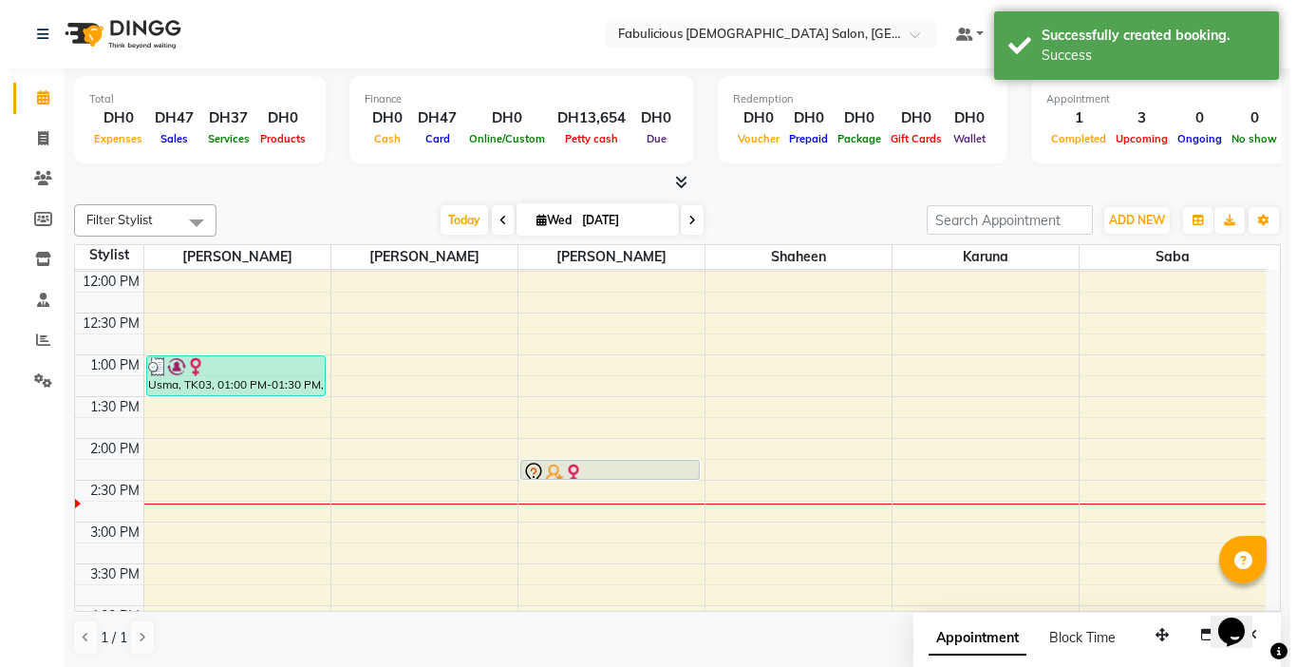
scroll to position [229, 0]
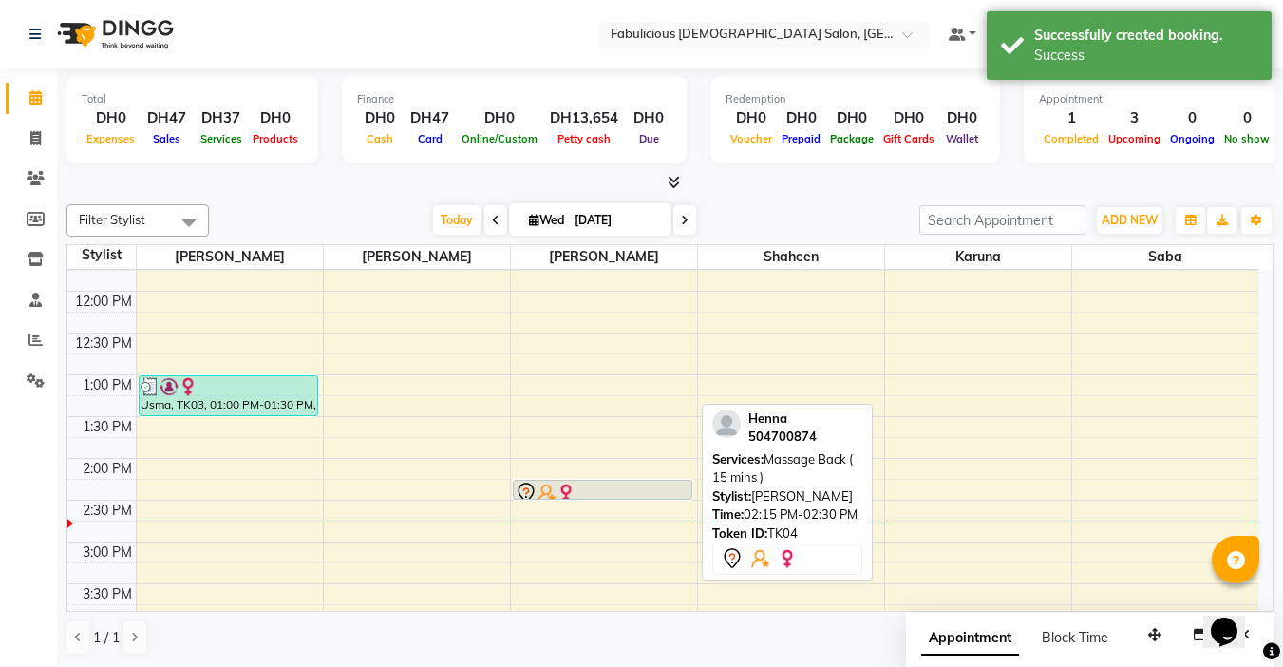
click at [589, 485] on div at bounding box center [603, 492] width 176 height 23
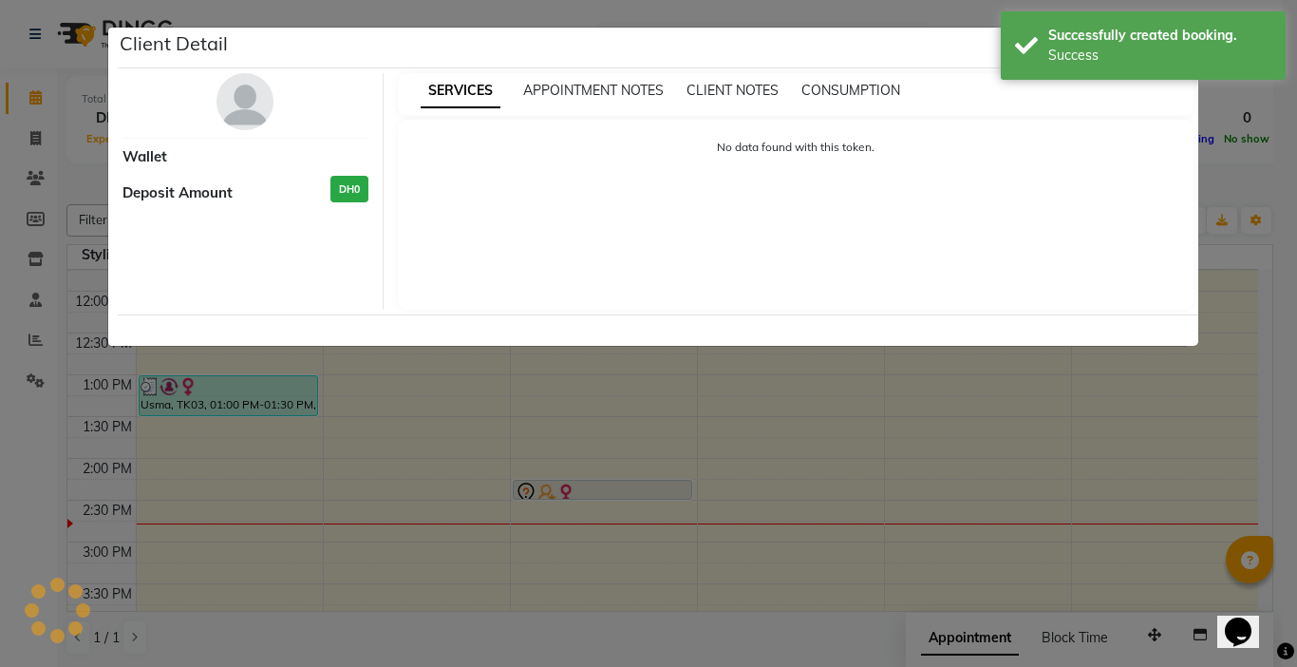
select select "7"
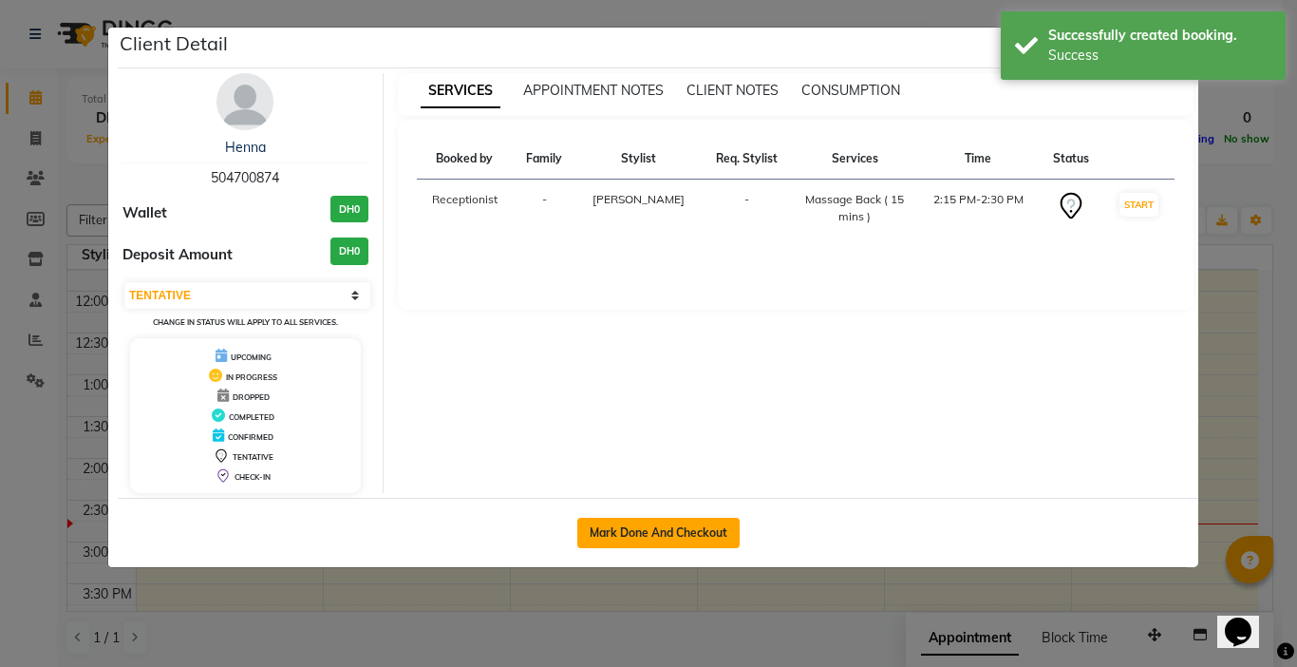
click at [615, 530] on button "Mark Done And Checkout" at bounding box center [658, 533] width 162 height 30
select select "service"
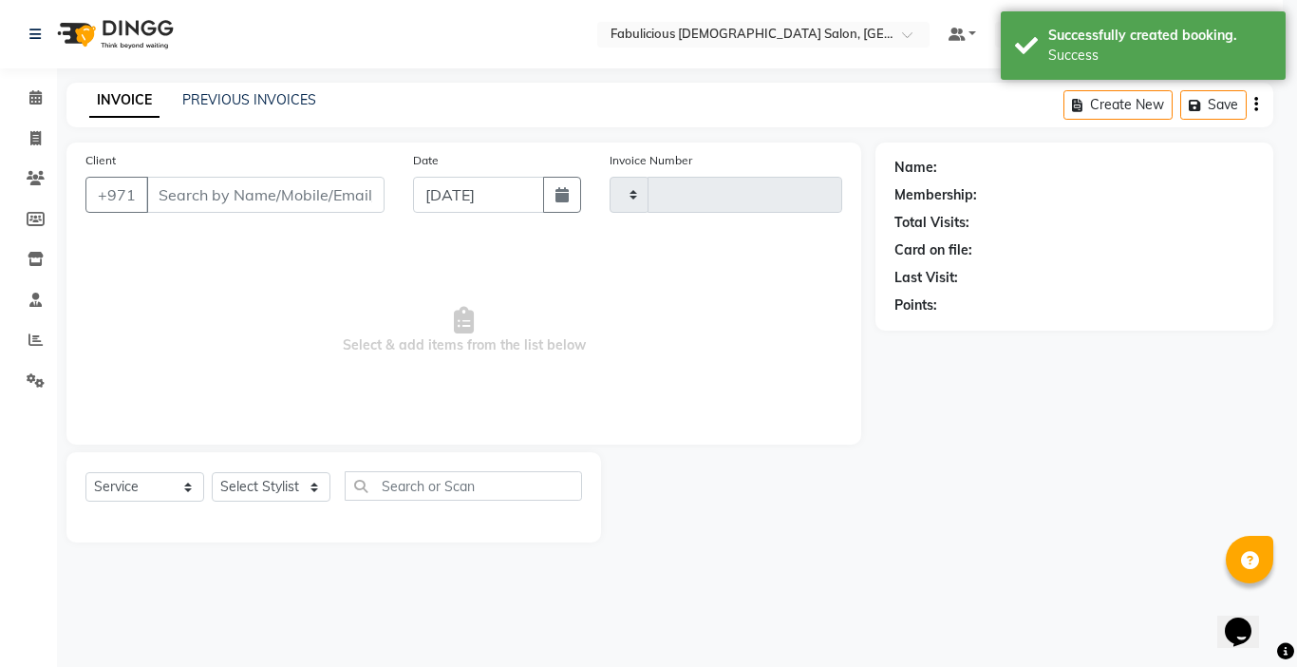
type input "2022"
select select "738"
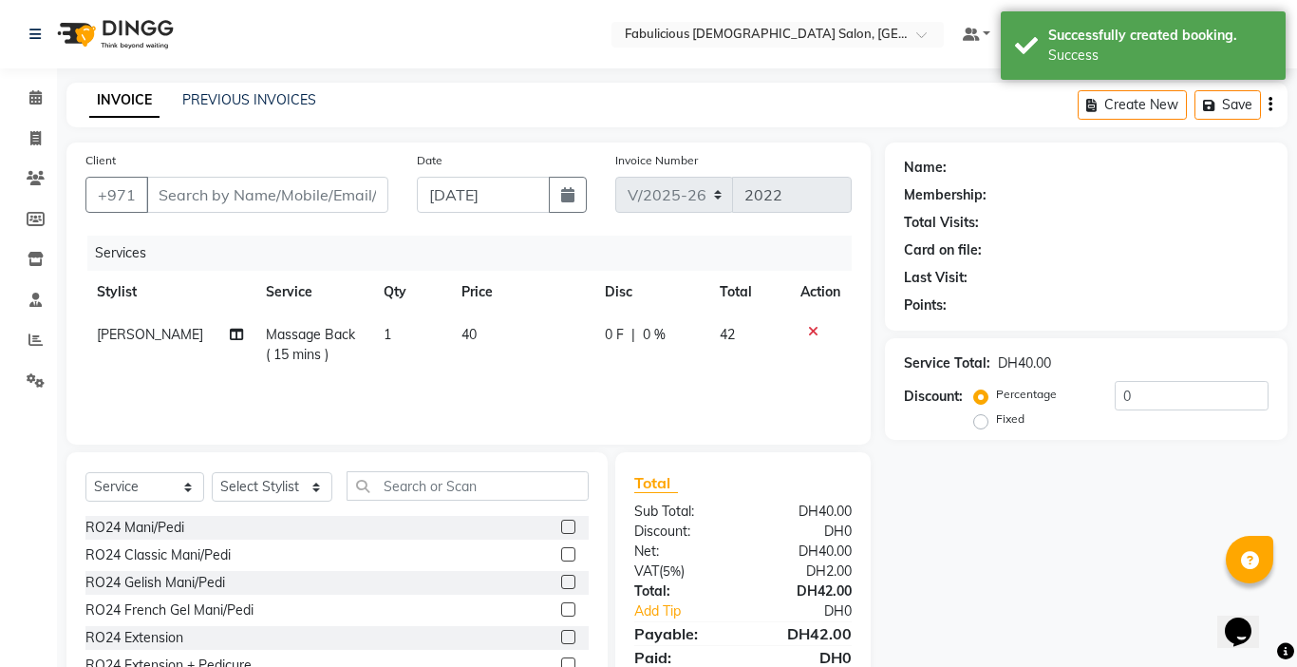
type input "504700874"
select select "11630"
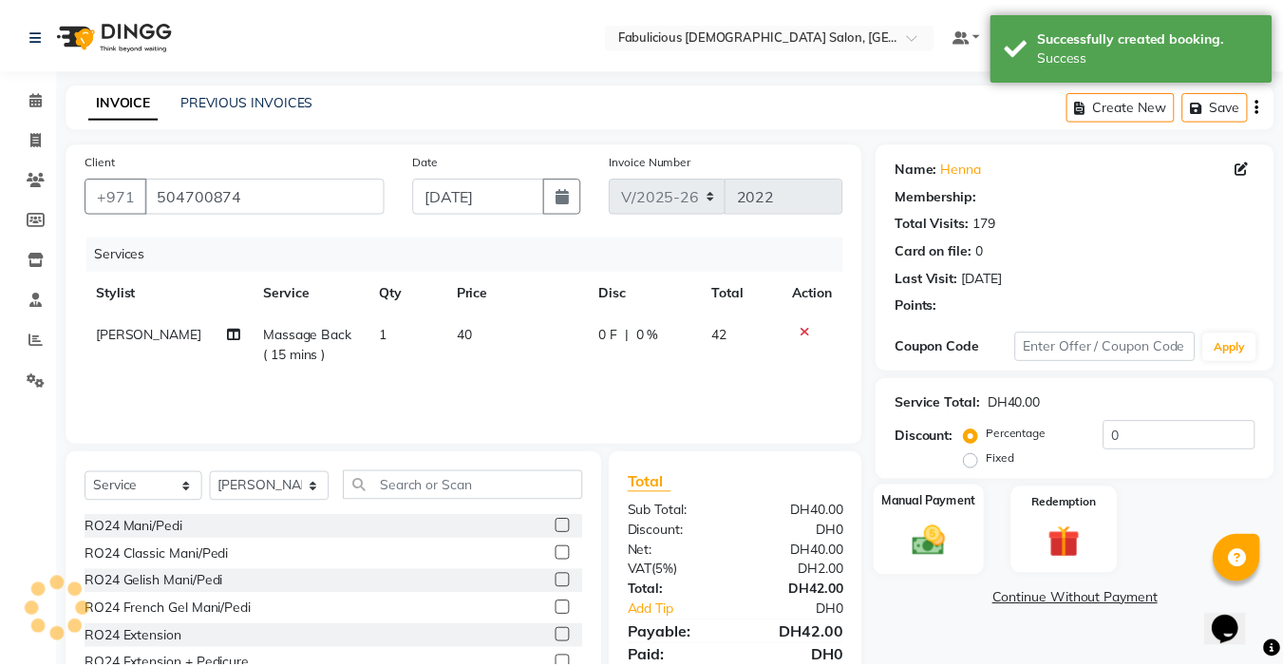
scroll to position [94, 0]
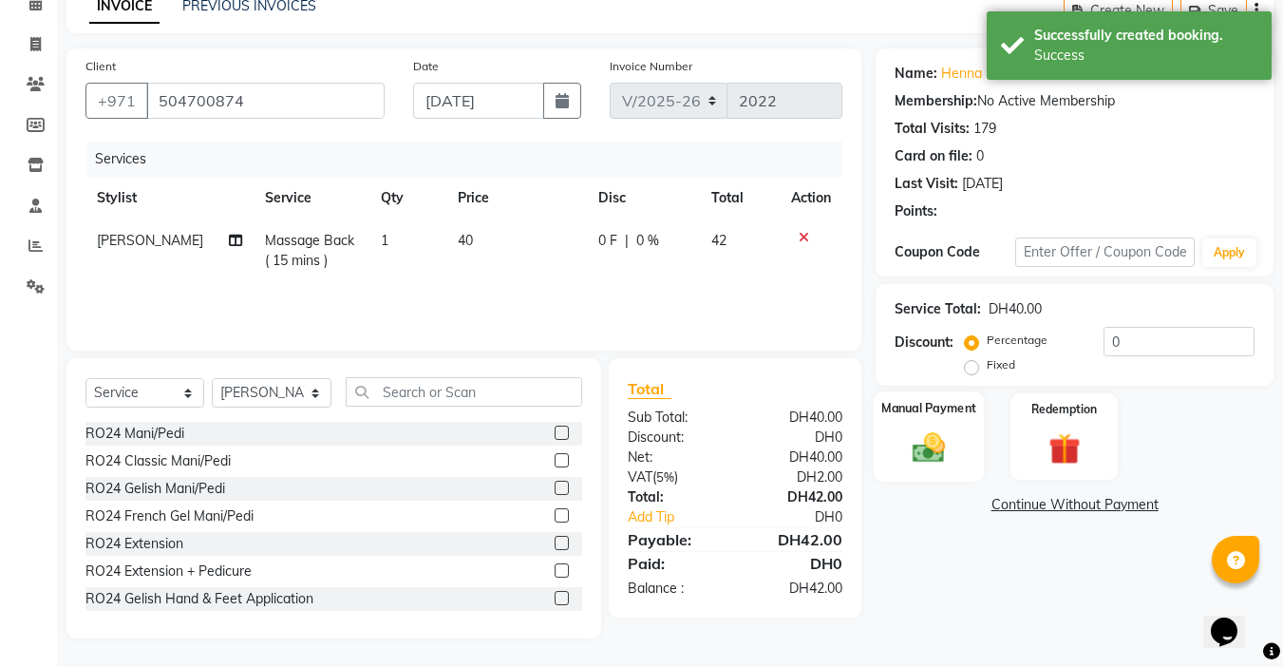
click at [927, 447] on img at bounding box center [928, 447] width 53 height 38
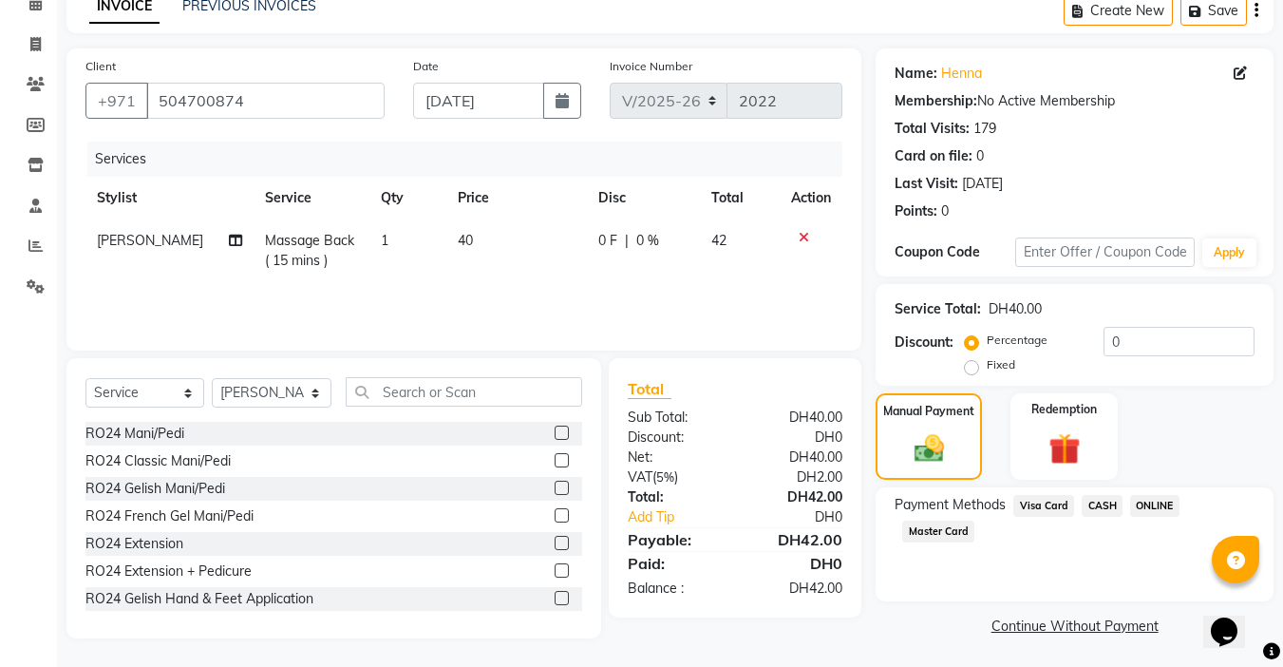
click at [1024, 508] on span "Visa Card" at bounding box center [1043, 506] width 61 height 22
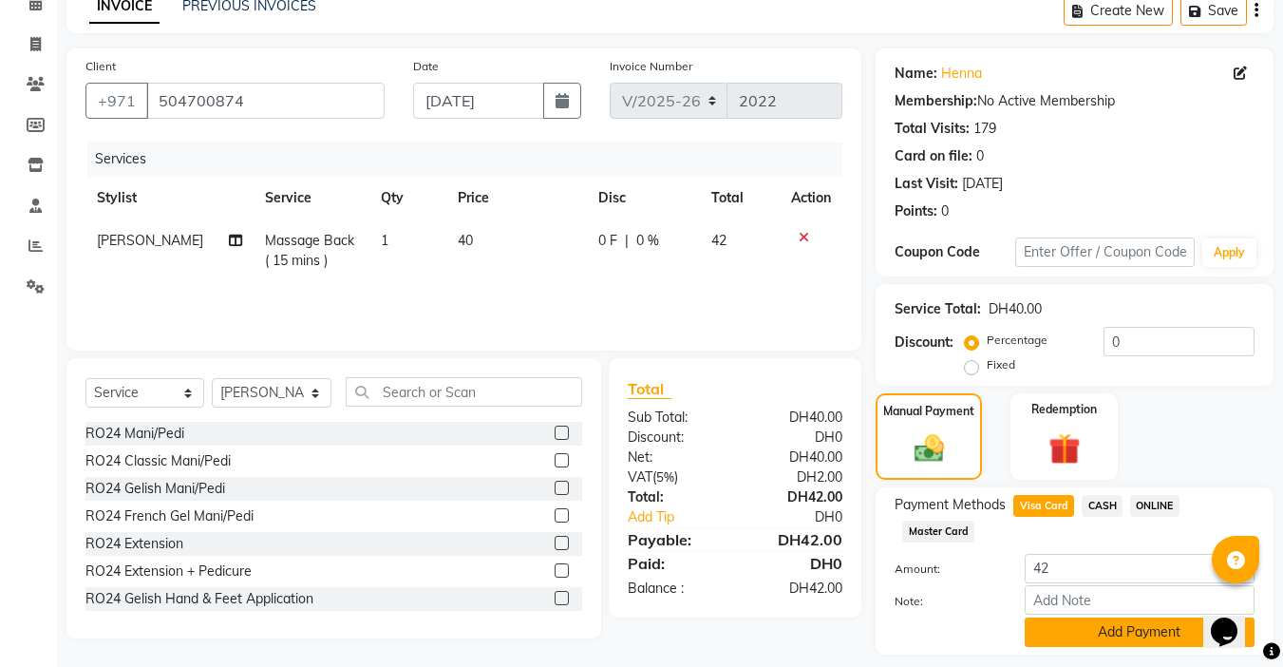
click at [1069, 631] on button "Add Payment" at bounding box center [1140, 631] width 230 height 29
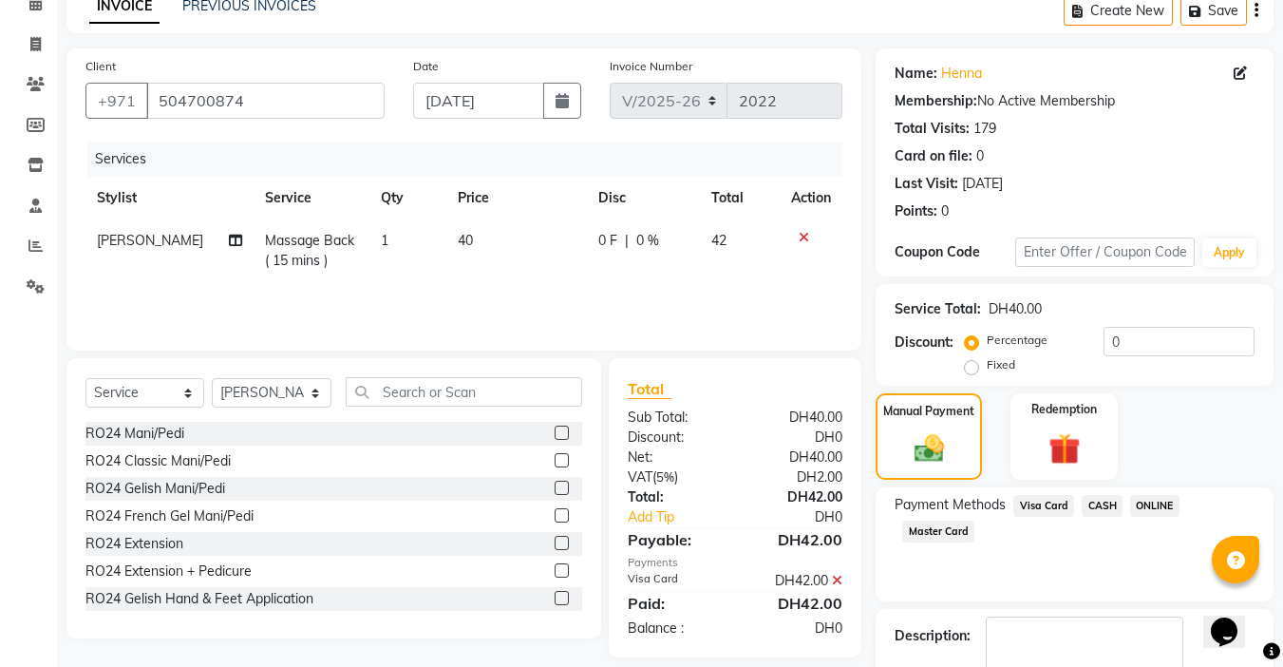
scroll to position [203, 0]
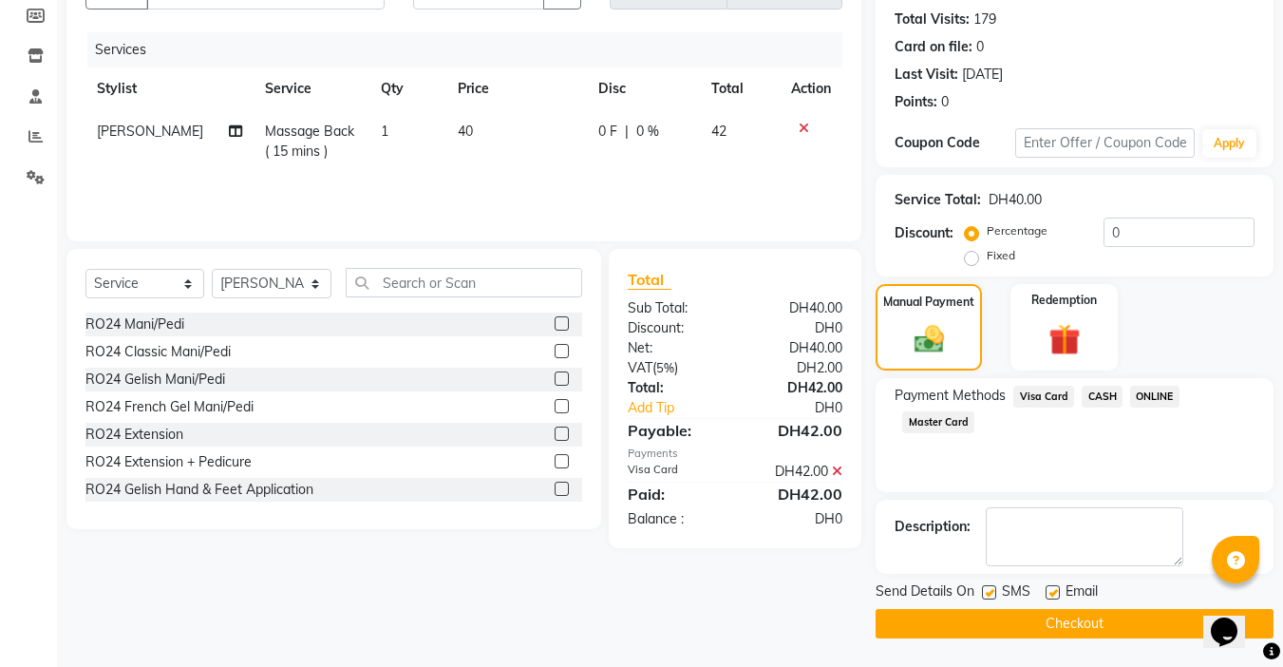
click at [1051, 623] on button "Checkout" at bounding box center [1075, 623] width 398 height 29
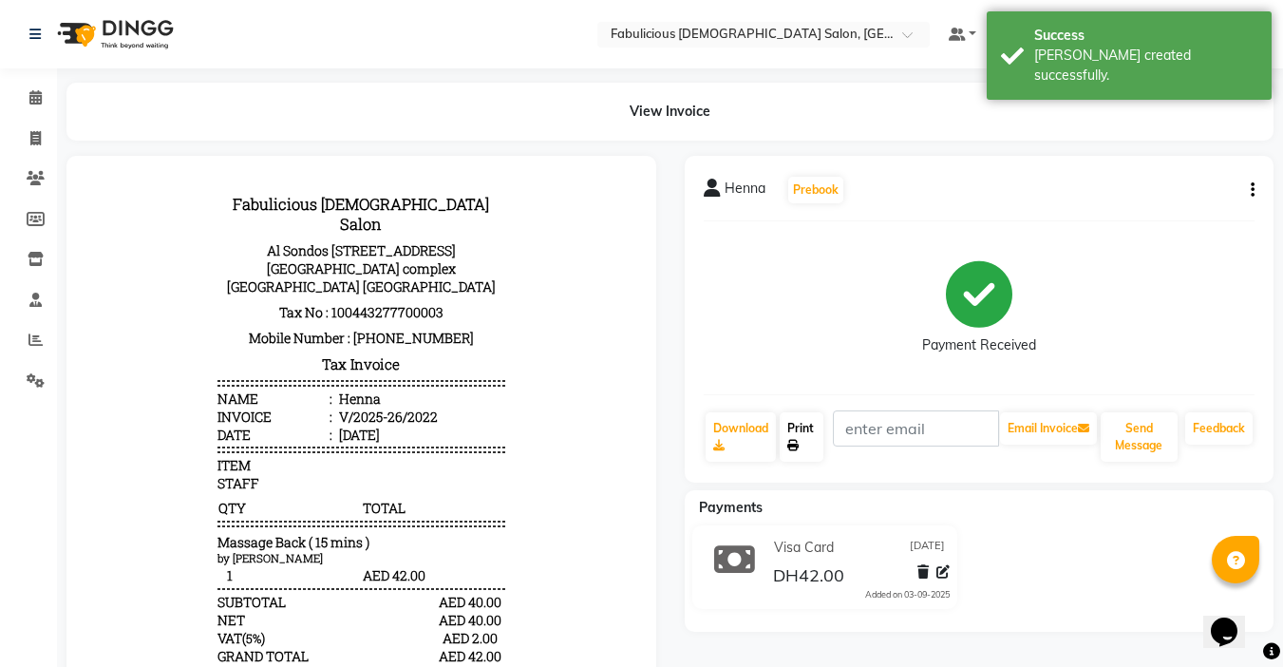
click at [814, 429] on link "Print" at bounding box center [802, 436] width 44 height 49
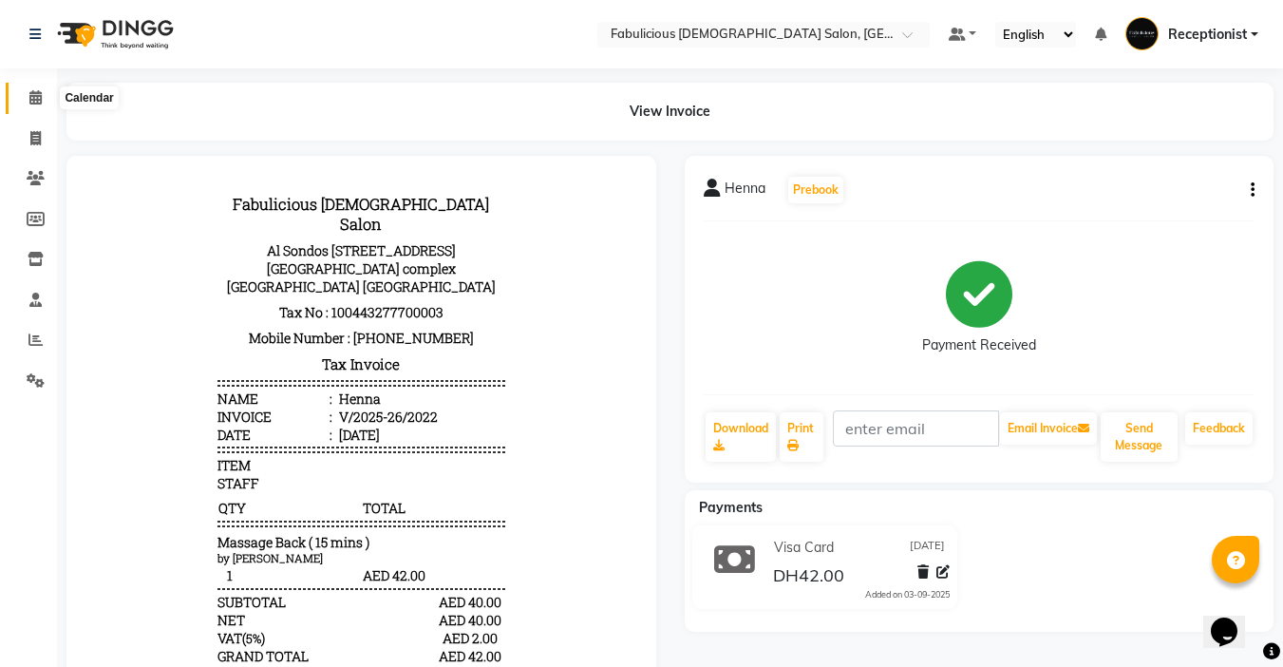
click at [40, 94] on icon at bounding box center [35, 97] width 12 height 14
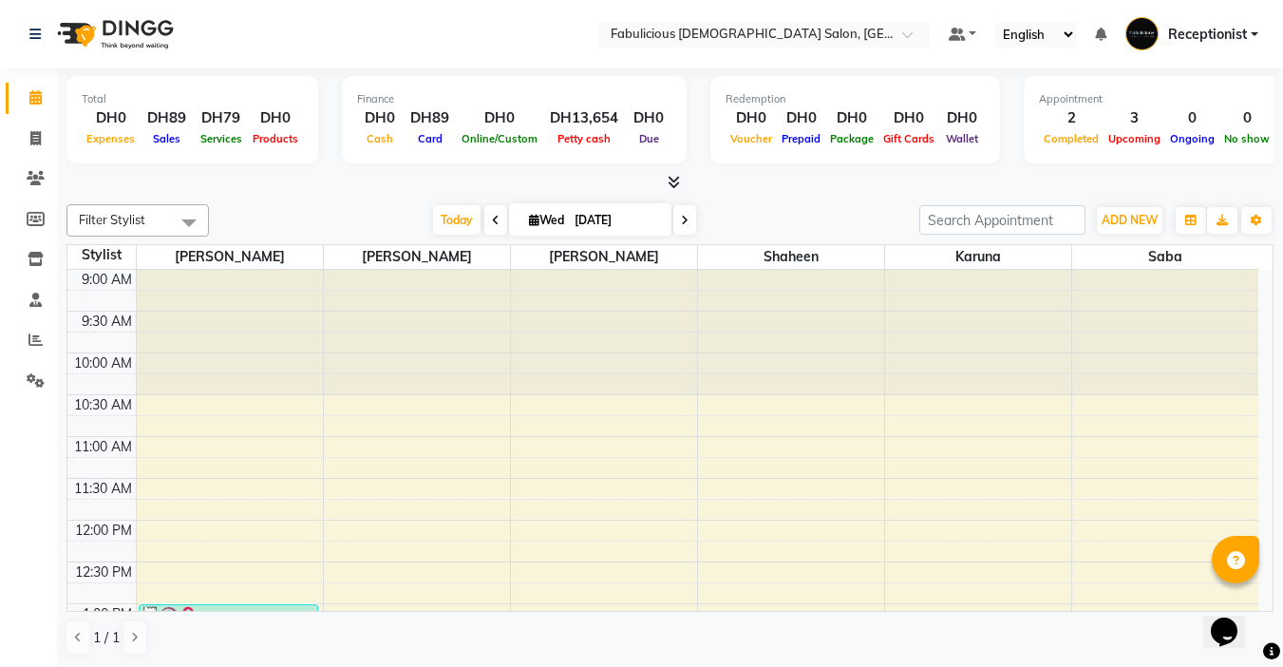
click at [684, 223] on icon at bounding box center [685, 220] width 8 height 11
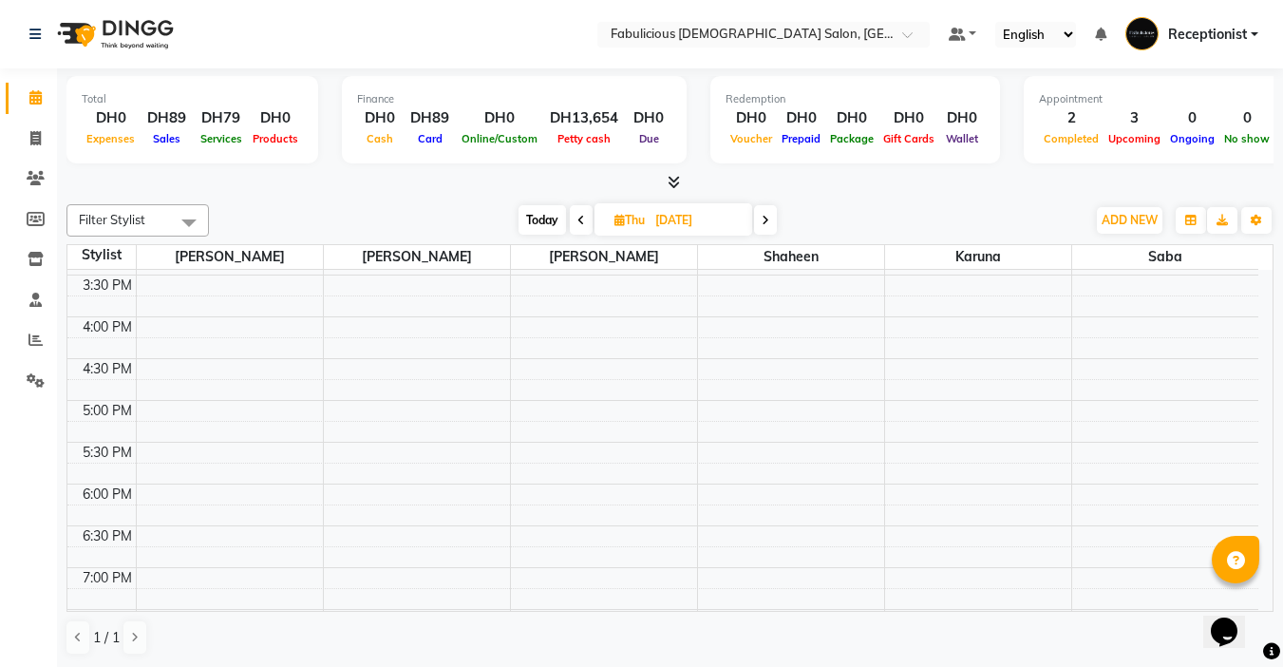
scroll to position [609, 0]
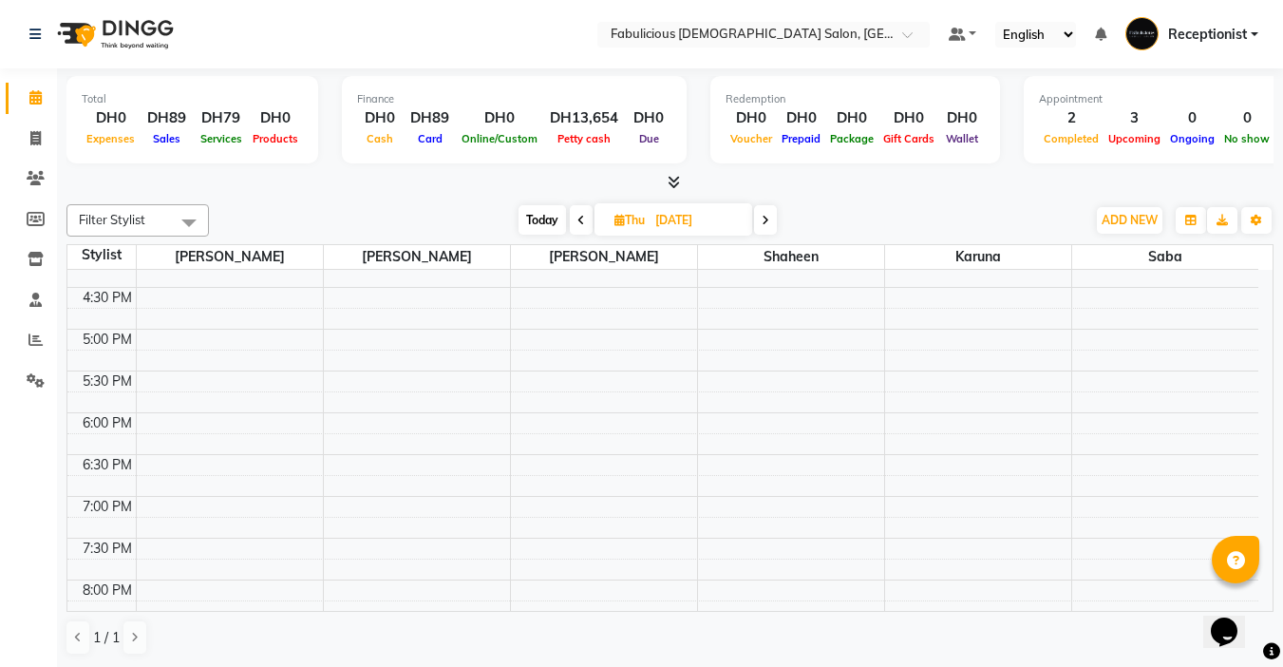
click at [766, 224] on icon at bounding box center [766, 220] width 8 height 11
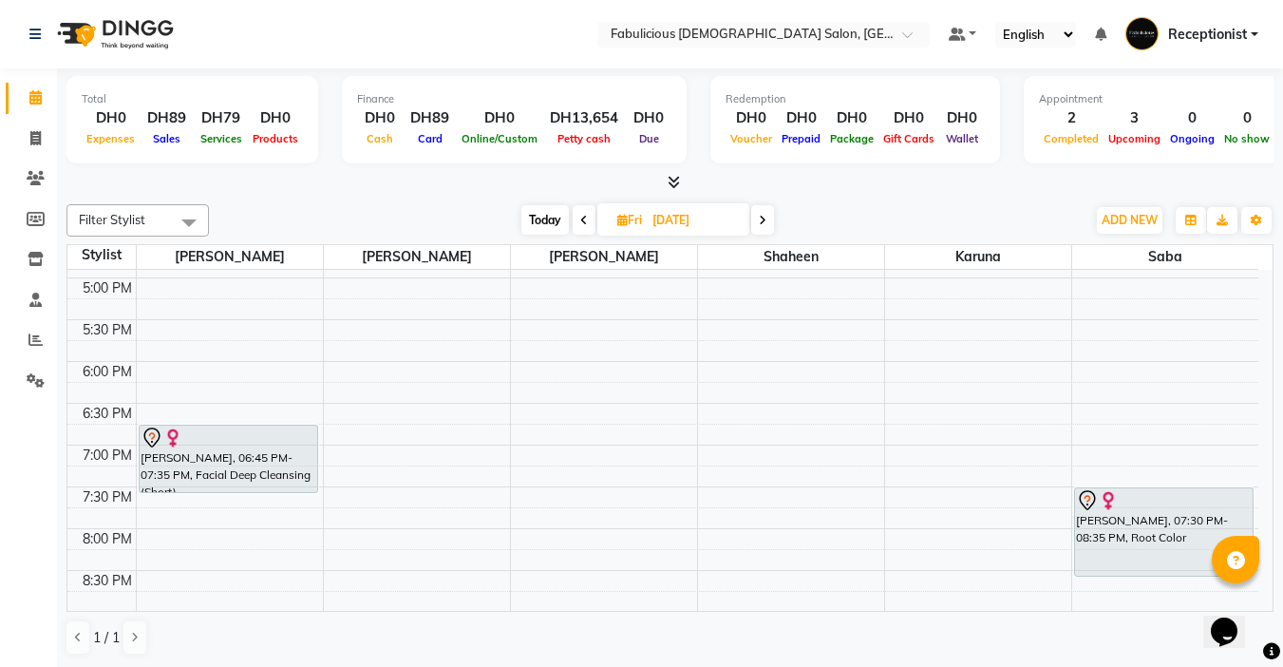
scroll to position [627, 0]
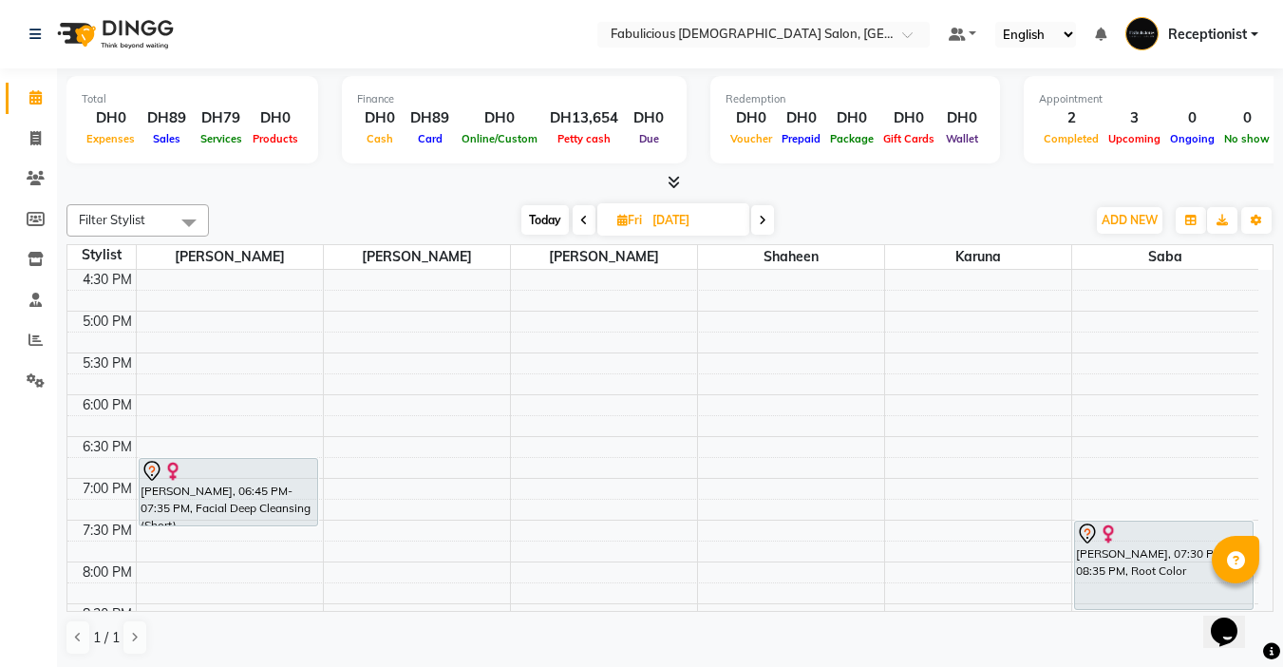
click at [580, 219] on icon at bounding box center [584, 220] width 8 height 11
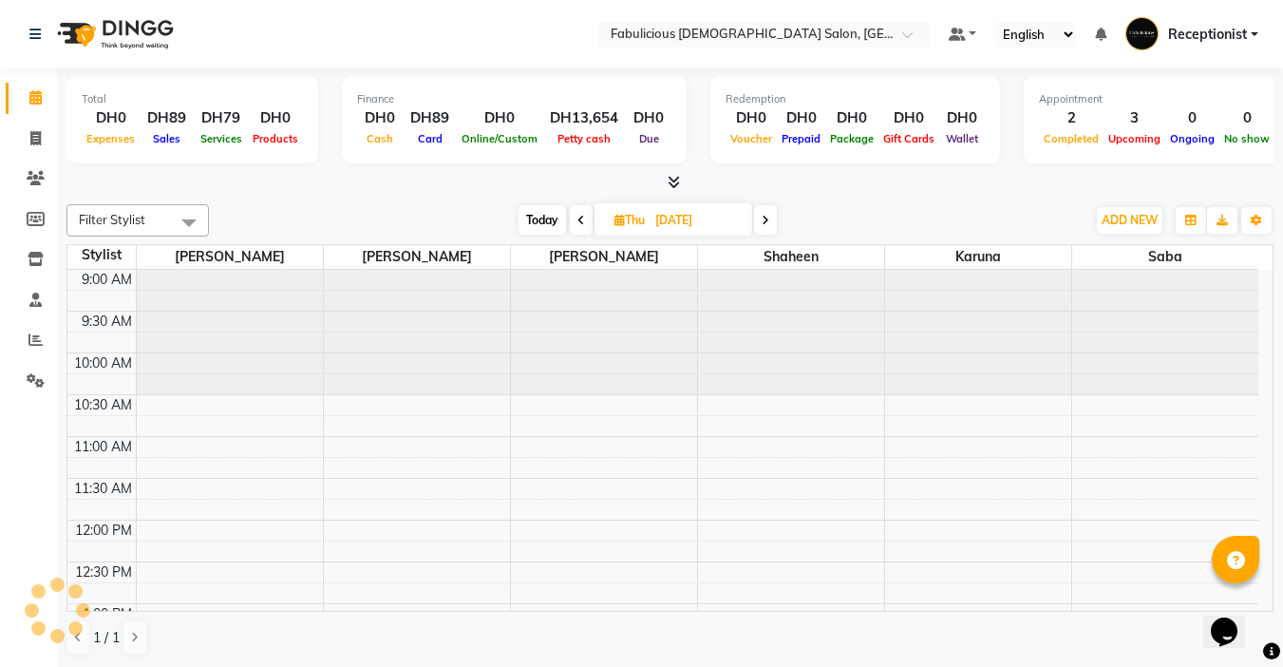
scroll to position [419, 0]
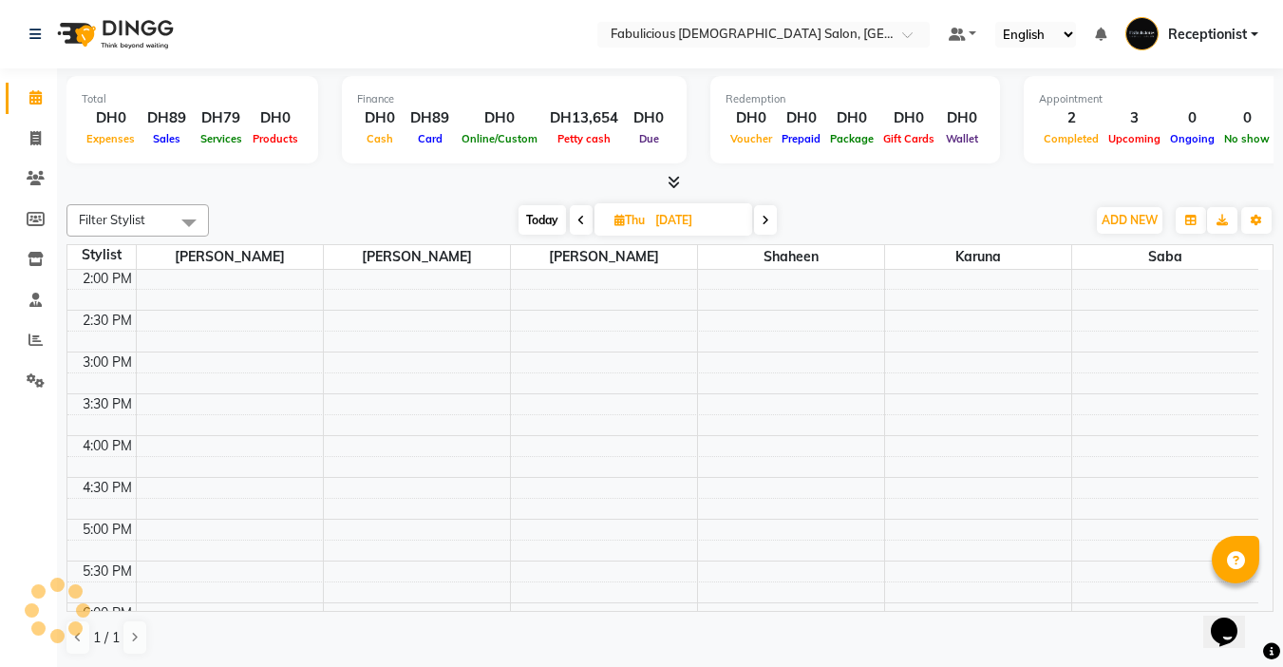
click at [578, 219] on icon at bounding box center [581, 220] width 8 height 11
type input "[DATE]"
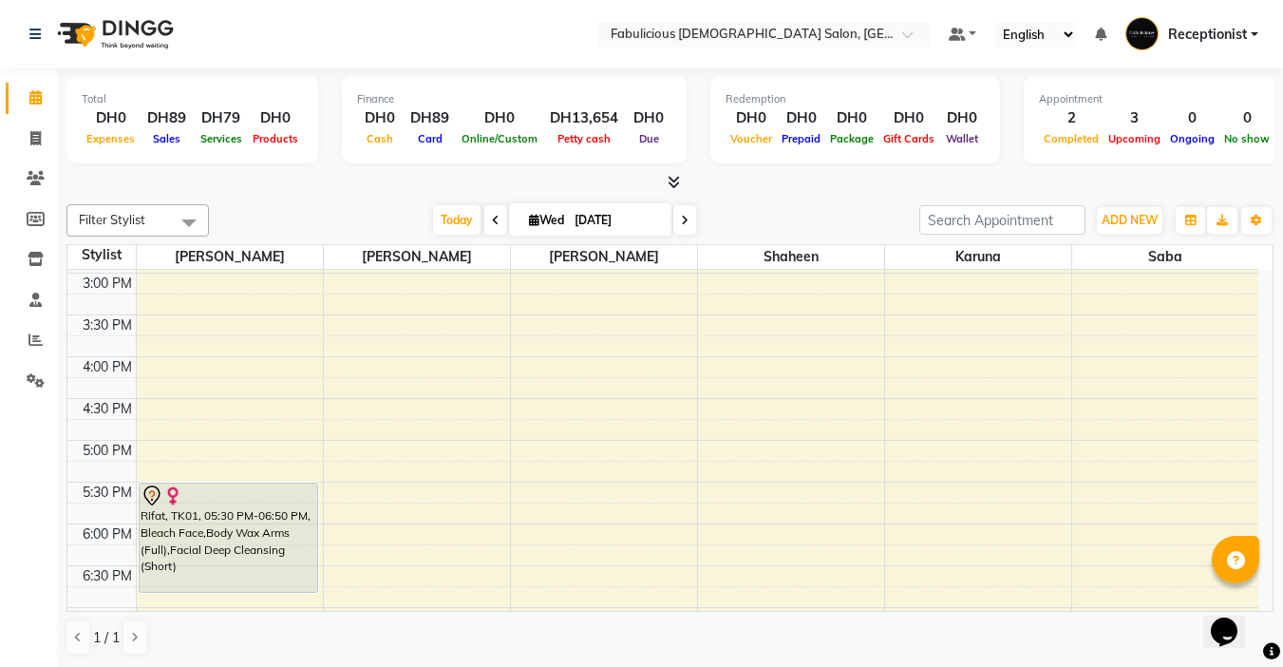
scroll to position [514, 0]
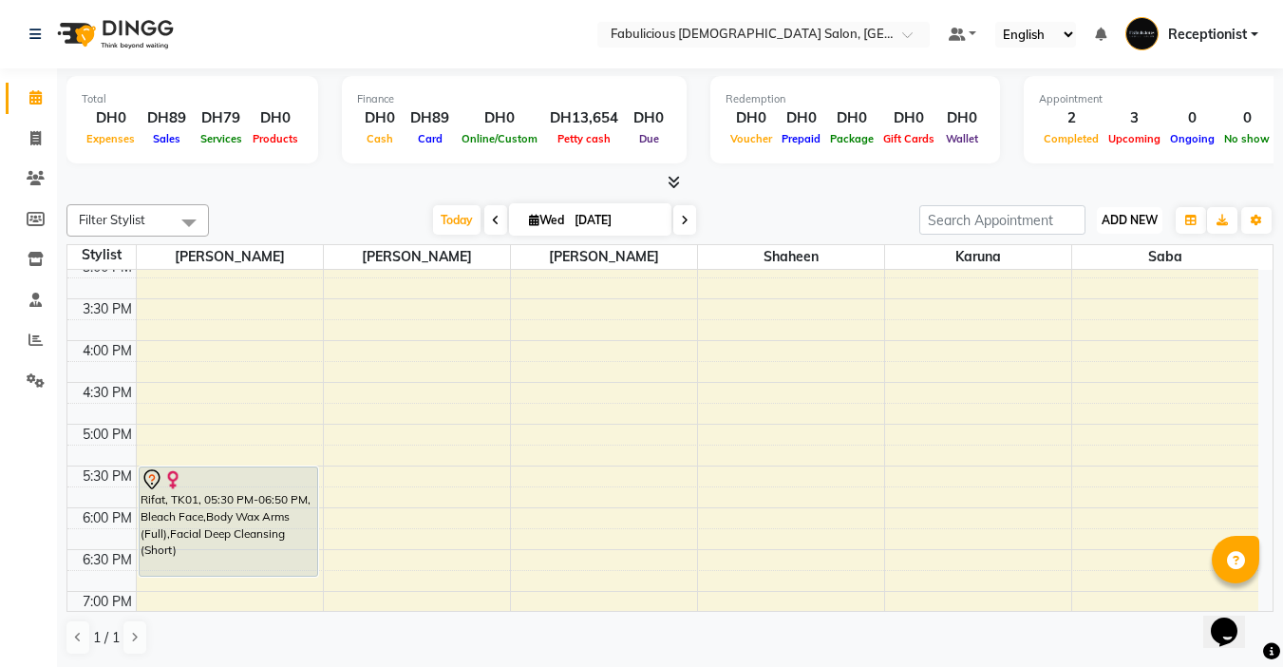
click at [1121, 214] on span "ADD NEW" at bounding box center [1130, 220] width 56 height 14
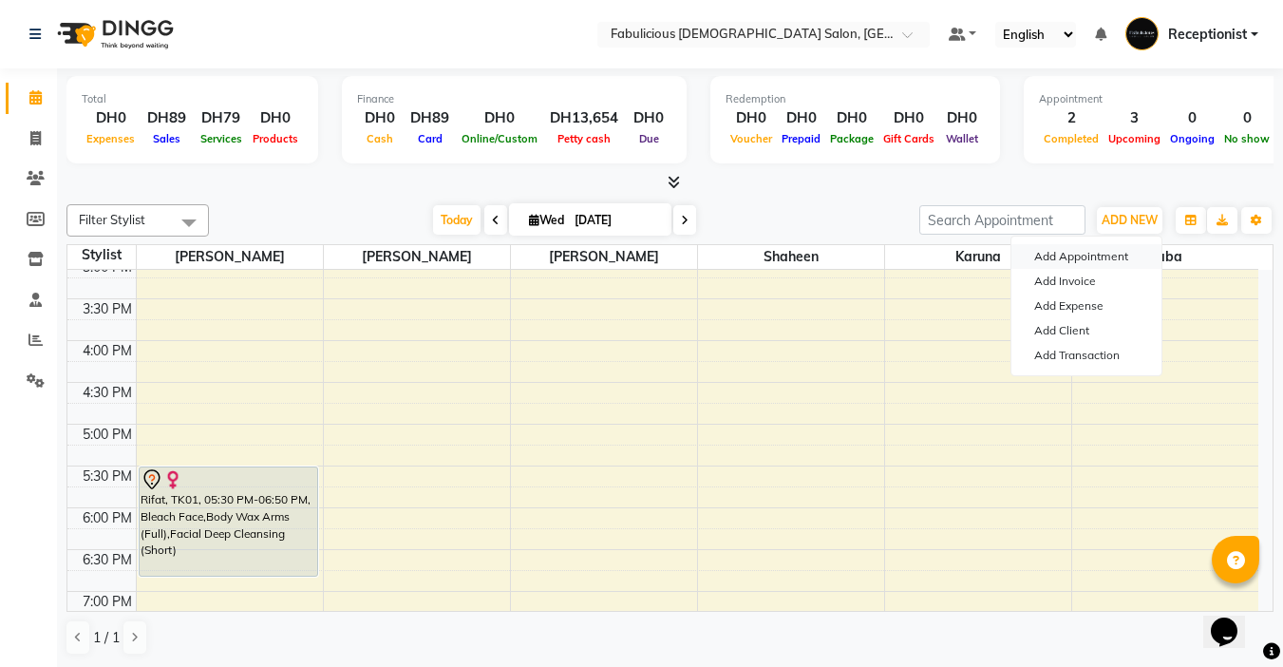
drag, startPoint x: 1044, startPoint y: 254, endPoint x: 793, endPoint y: 254, distance: 250.7
click at [1044, 254] on button "Add Appointment" at bounding box center [1086, 256] width 150 height 25
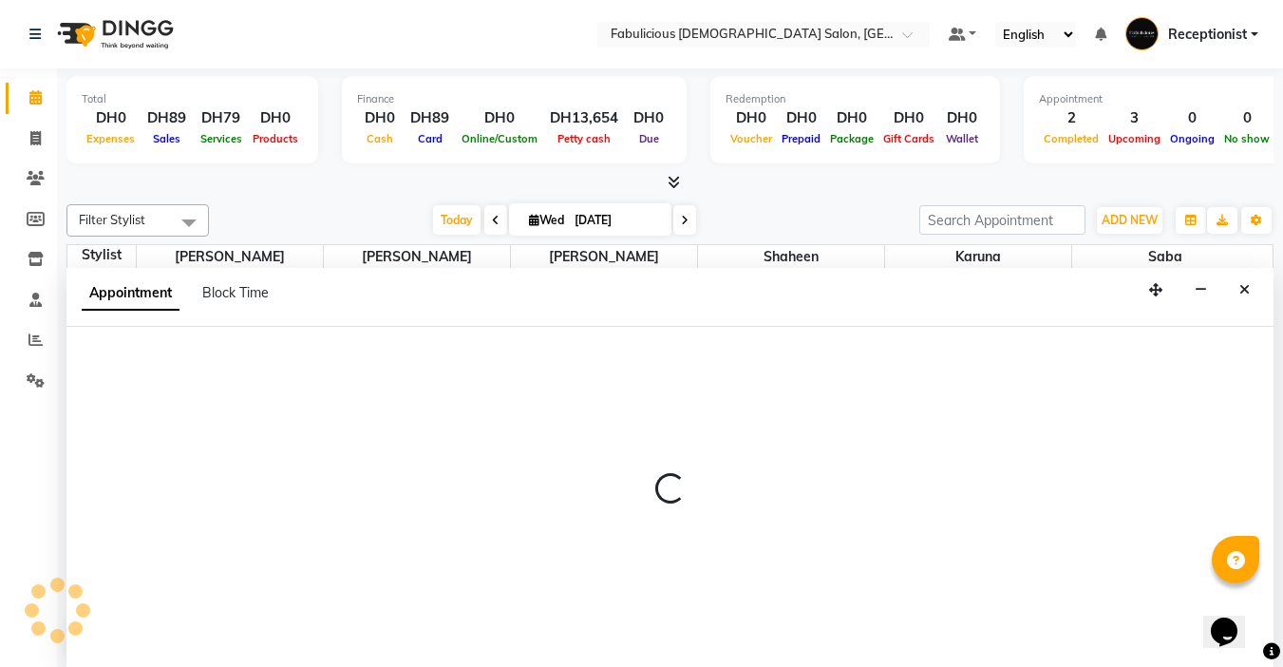
select select "tentative"
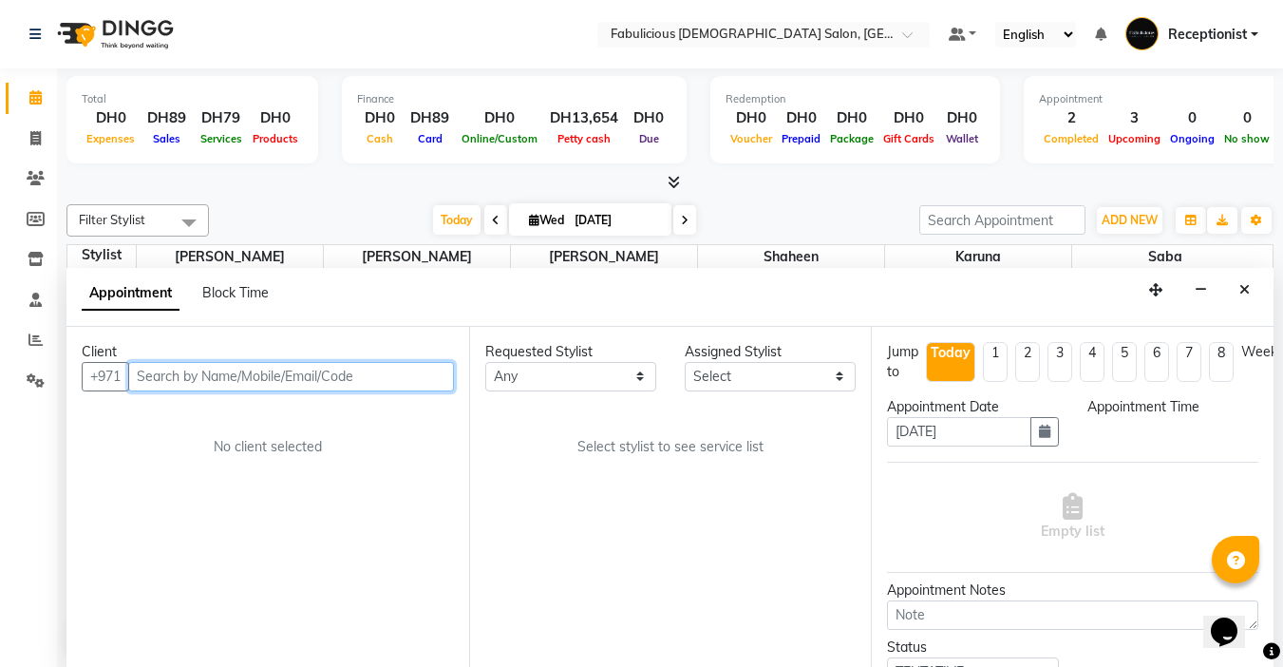
select select "600"
click at [237, 383] on input "text" at bounding box center [291, 375] width 326 height 29
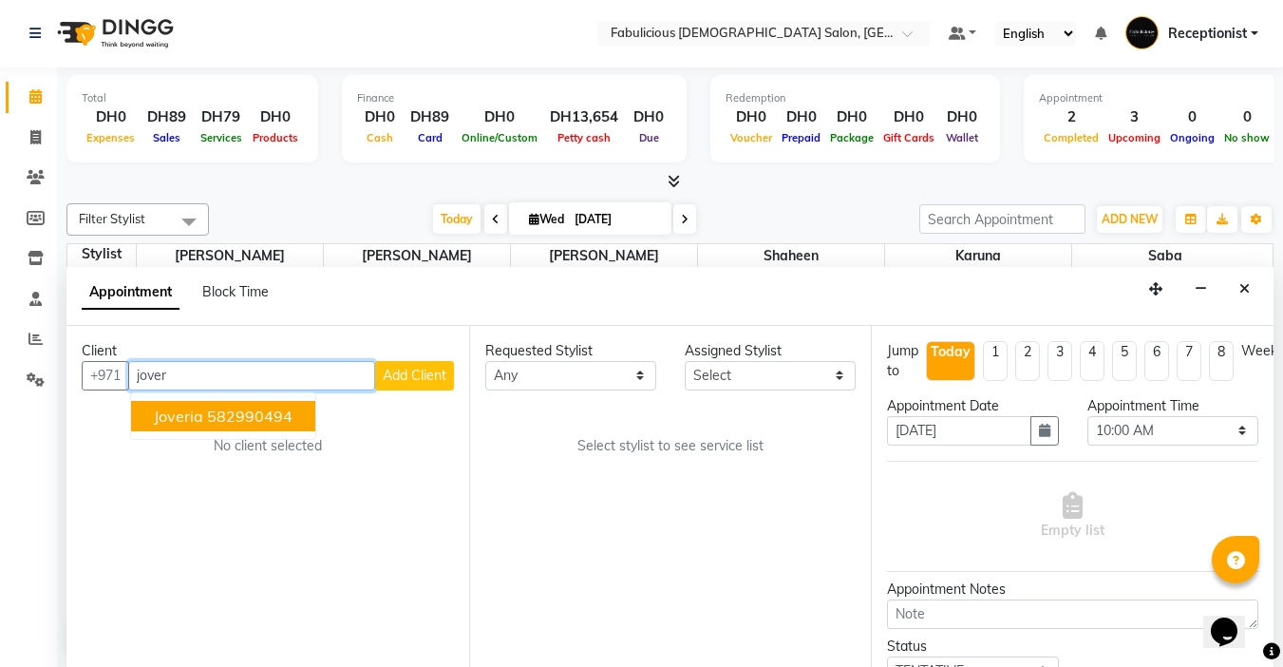
click at [217, 423] on ngb-highlight "582990494" at bounding box center [249, 415] width 85 height 19
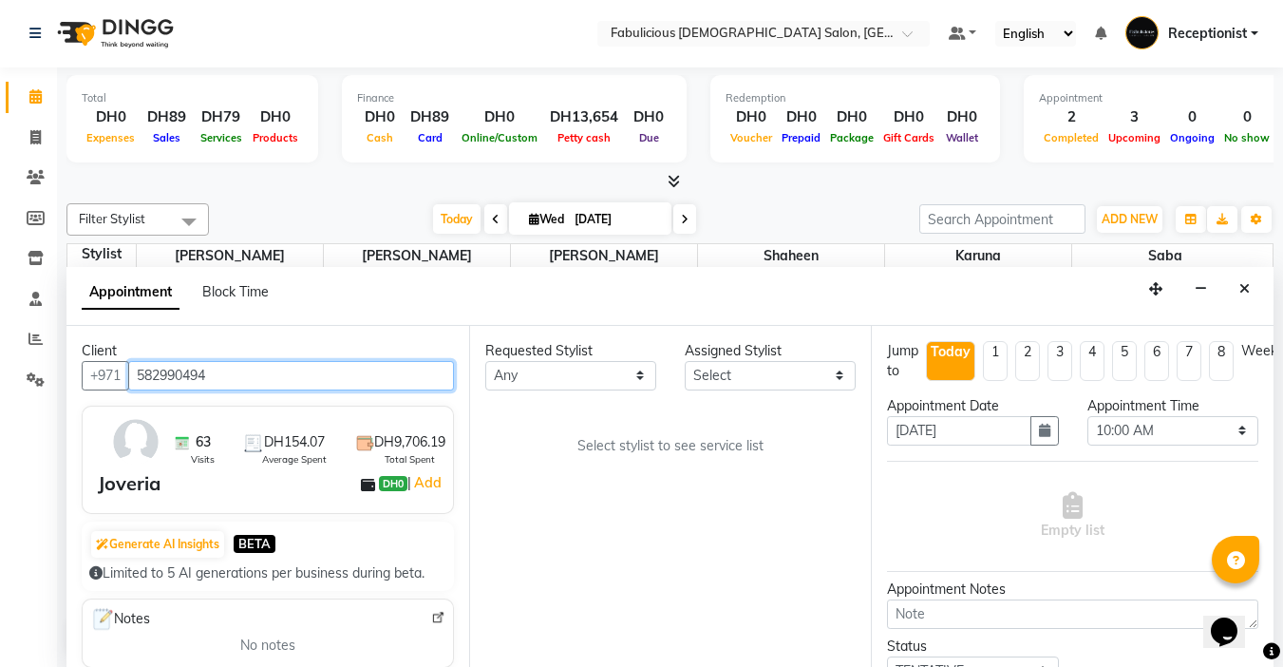
type input "582990494"
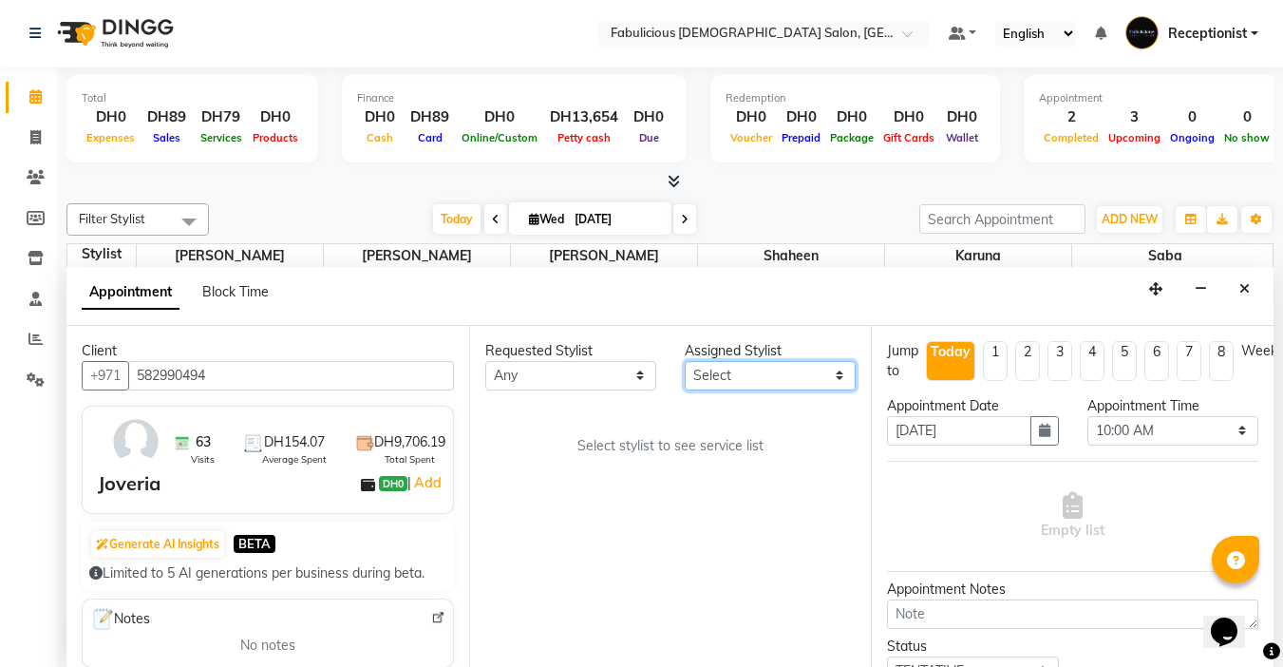
click at [740, 373] on select "Select [PERSON_NAME] [PERSON_NAME] [PERSON_NAME] [PERSON_NAME]" at bounding box center [770, 375] width 171 height 29
select select "11627"
click at [685, 361] on select "Select [PERSON_NAME] [PERSON_NAME] [PERSON_NAME] [PERSON_NAME]" at bounding box center [770, 375] width 171 height 29
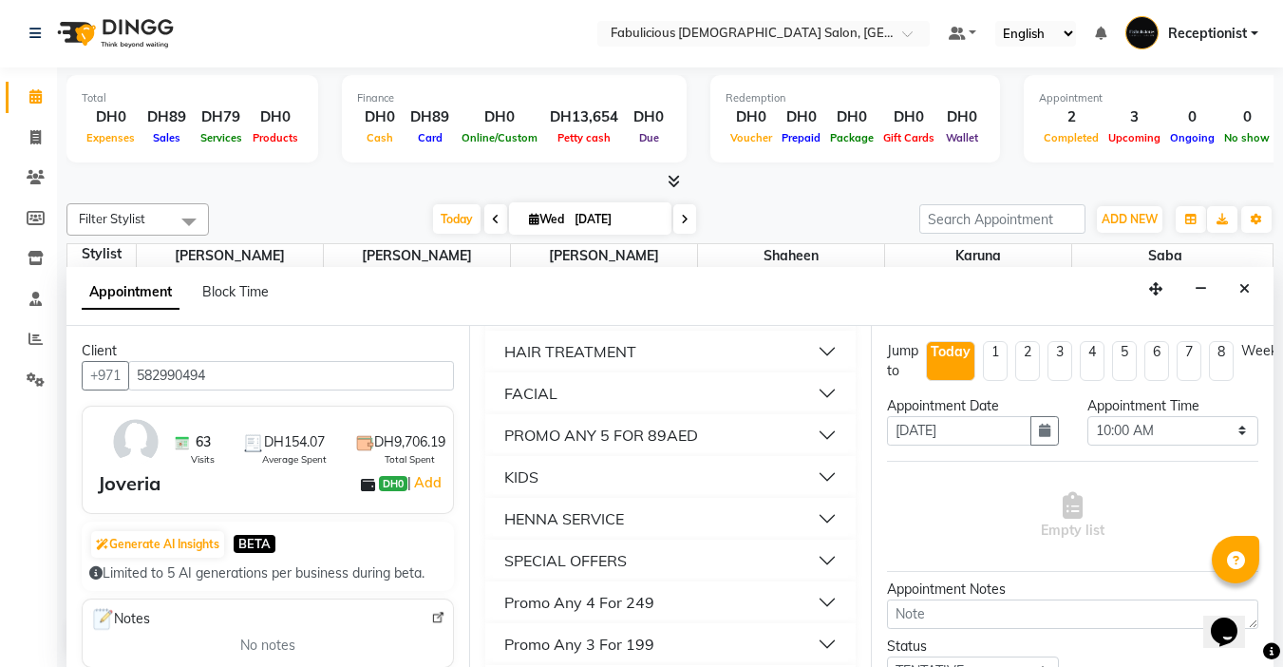
scroll to position [1614, 0]
click at [537, 529] on div "SPECIAL OFFERS" at bounding box center [565, 517] width 123 height 23
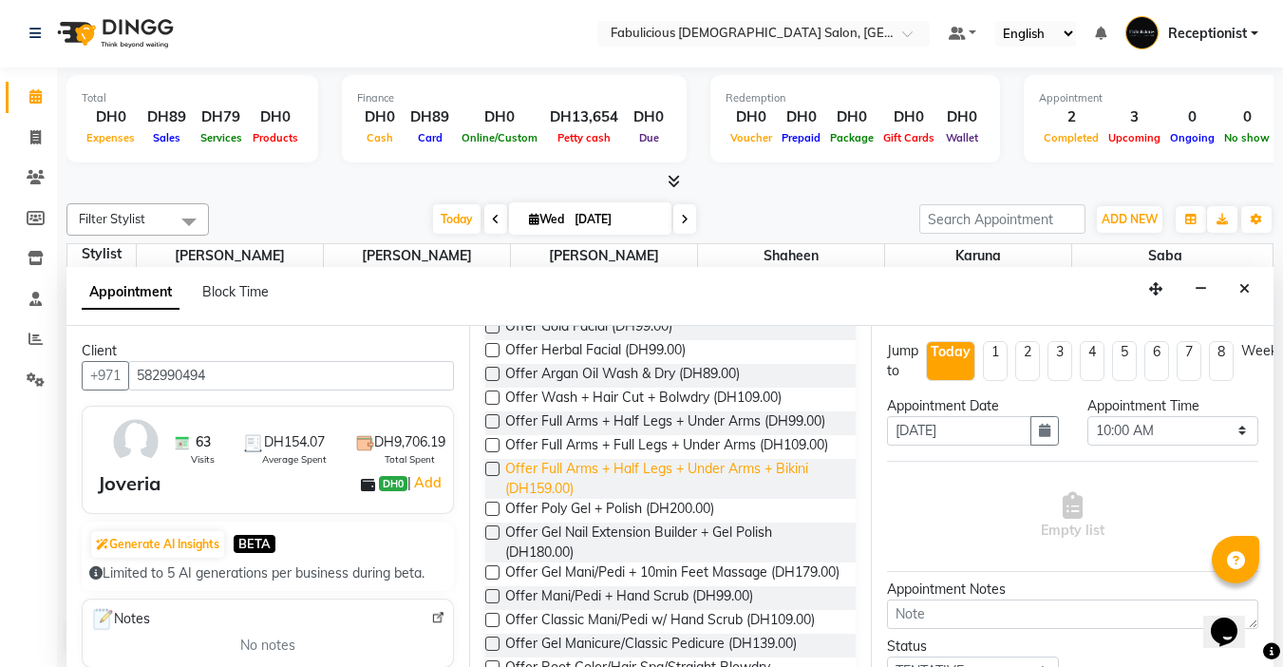
scroll to position [2089, 0]
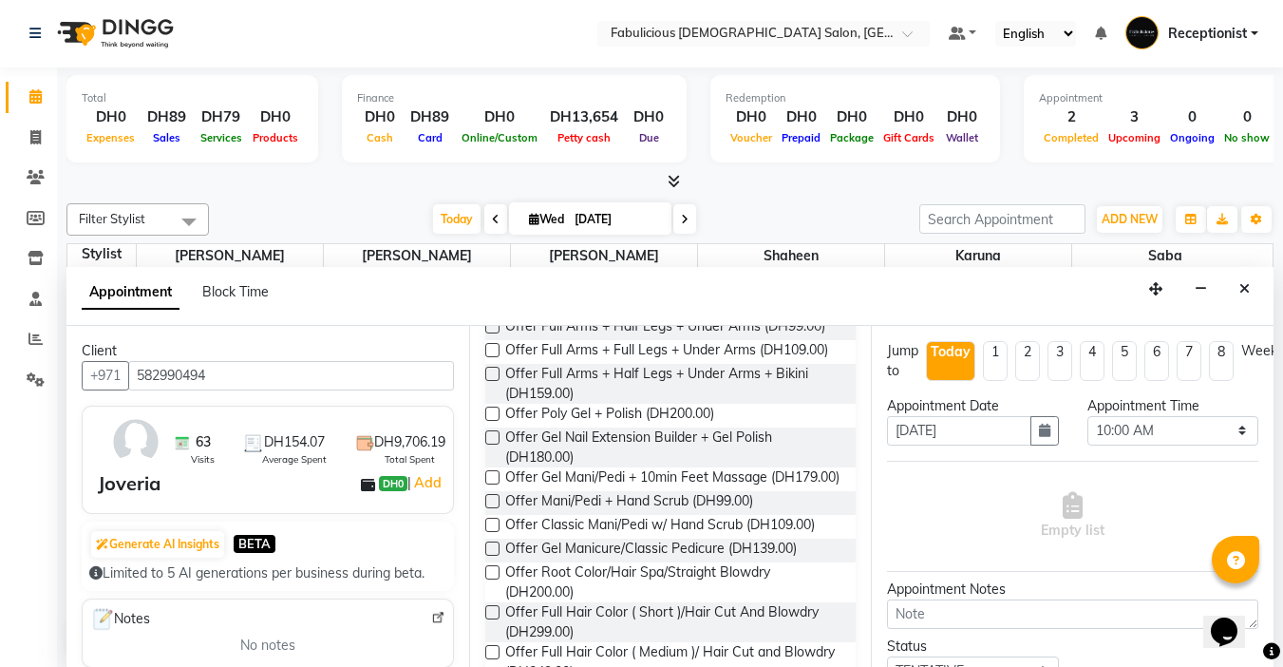
click at [493, 381] on label at bounding box center [492, 374] width 14 height 14
click at [493, 382] on input "checkbox" at bounding box center [491, 375] width 12 height 12
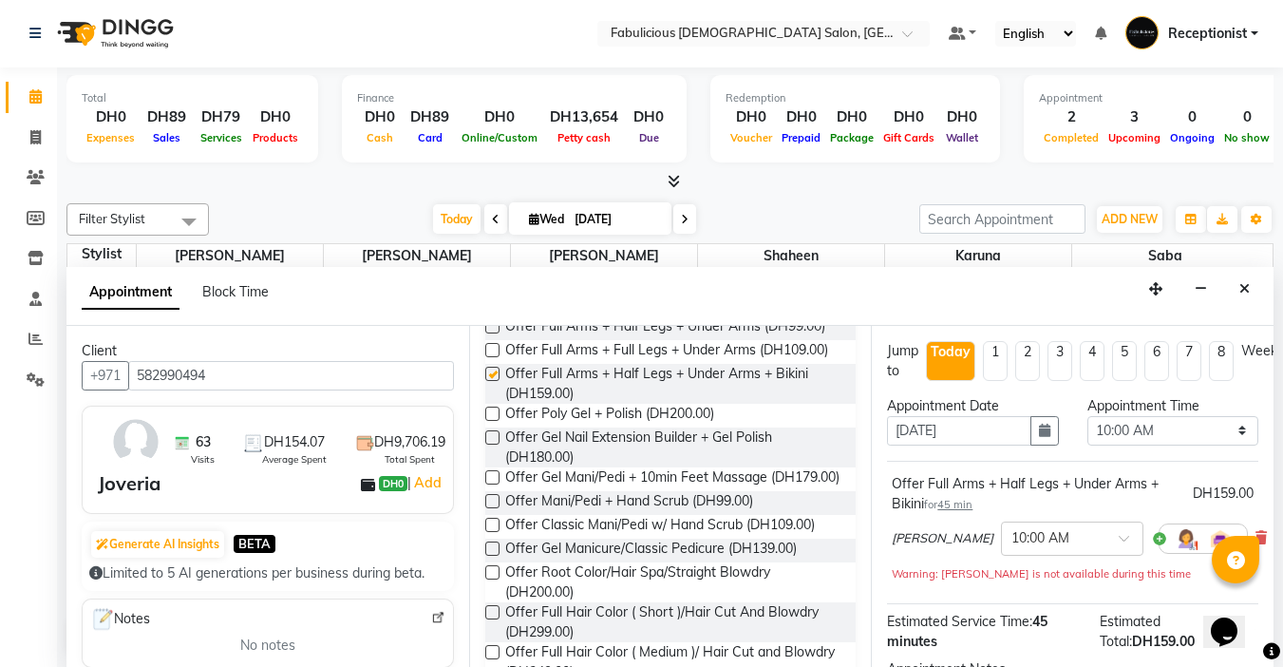
checkbox input "false"
click at [1223, 429] on select "Select 10:00 AM 10:15 AM 10:30 AM 10:45 AM 11:00 AM 11:15 AM 11:30 AM 11:45 AM …" at bounding box center [1172, 430] width 171 height 29
select select "1200"
click at [1087, 416] on select "Select 10:00 AM 10:15 AM 10:30 AM 10:45 AM 11:00 AM 11:15 AM 11:30 AM 11:45 AM …" at bounding box center [1172, 430] width 171 height 29
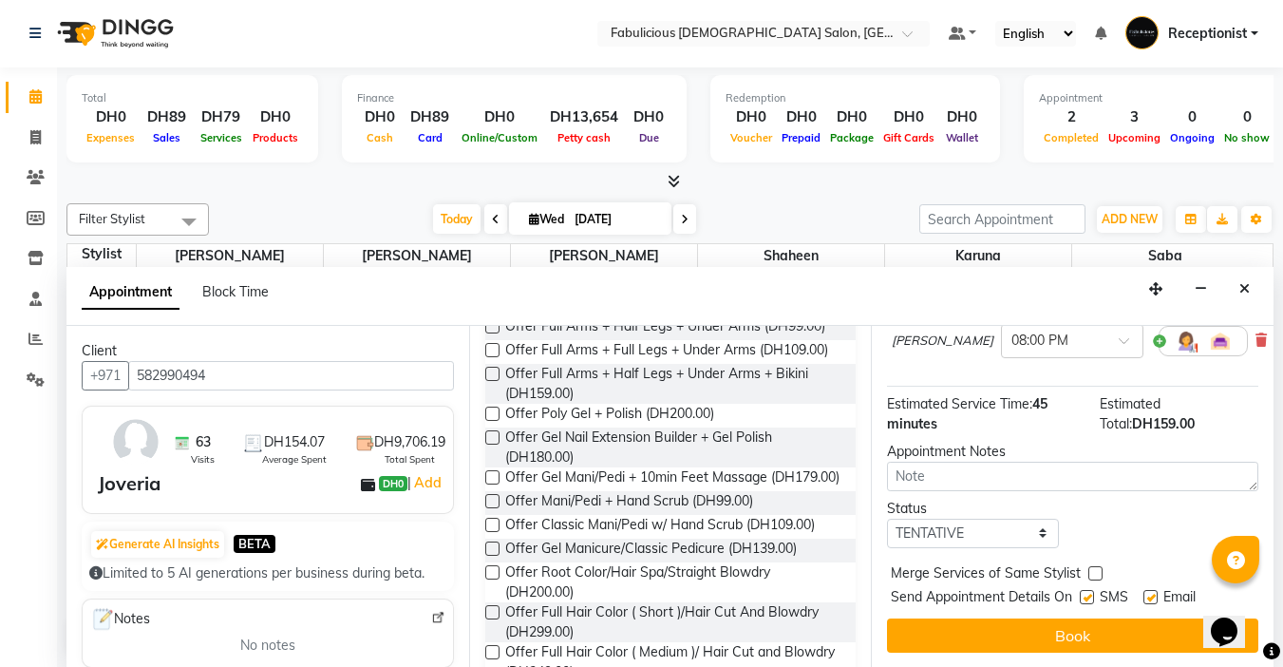
scroll to position [213, 0]
click at [1089, 565] on label at bounding box center [1095, 572] width 14 height 14
click at [1089, 568] on input "checkbox" at bounding box center [1094, 574] width 12 height 12
checkbox input "true"
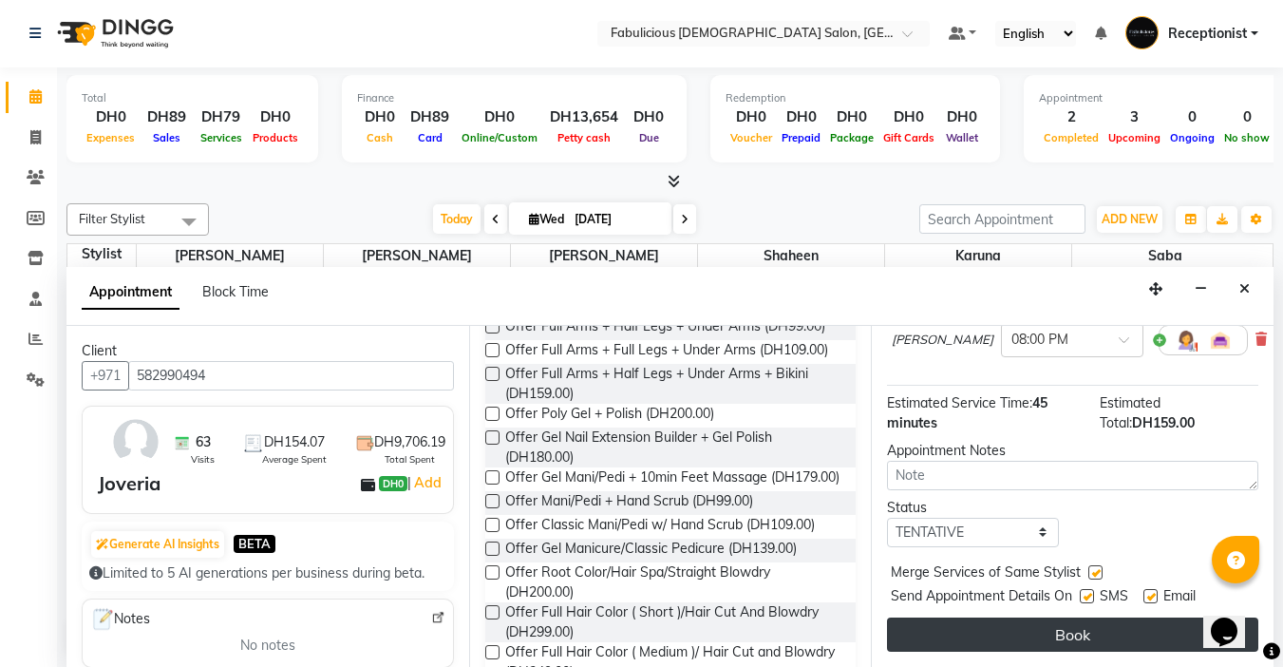
click at [1061, 619] on button "Book" at bounding box center [1072, 634] width 371 height 34
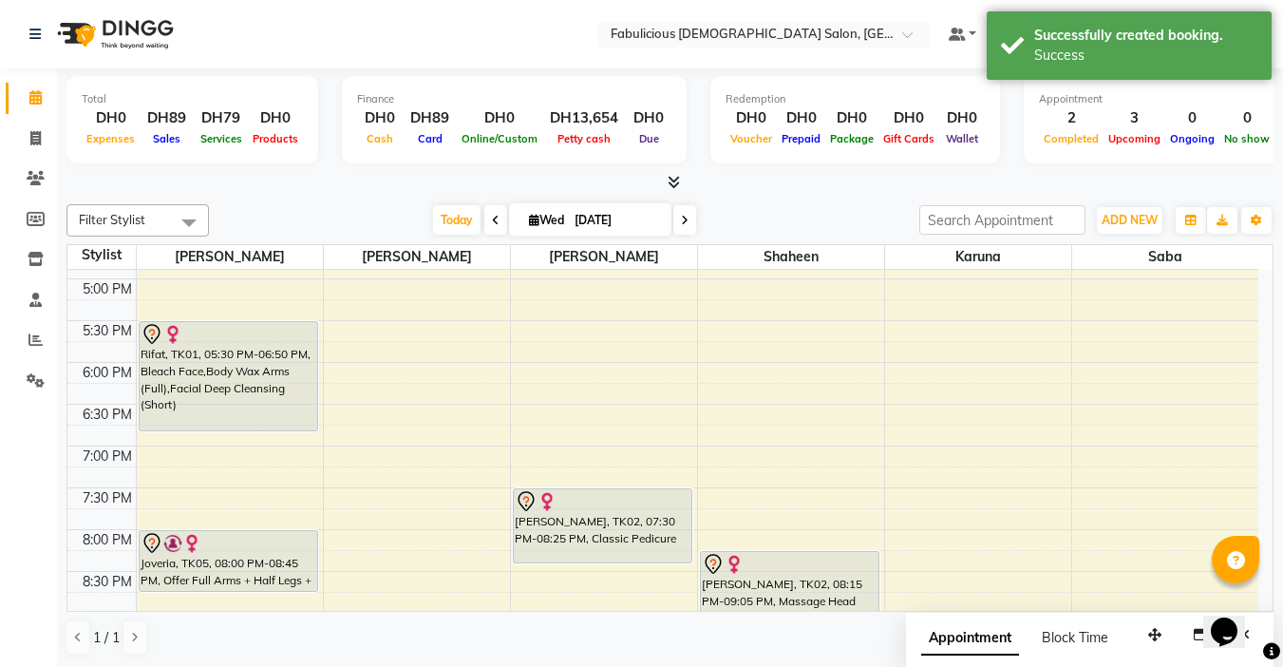
scroll to position [704, 0]
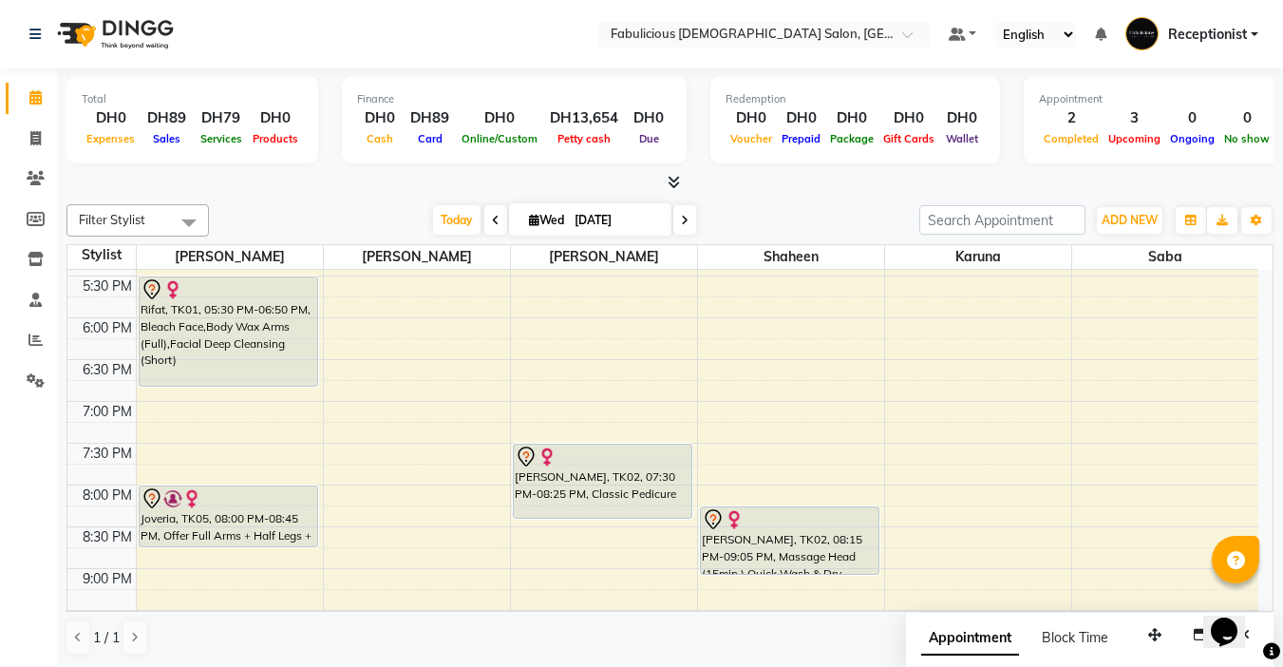
click at [682, 224] on icon at bounding box center [685, 220] width 8 height 11
type input "[DATE]"
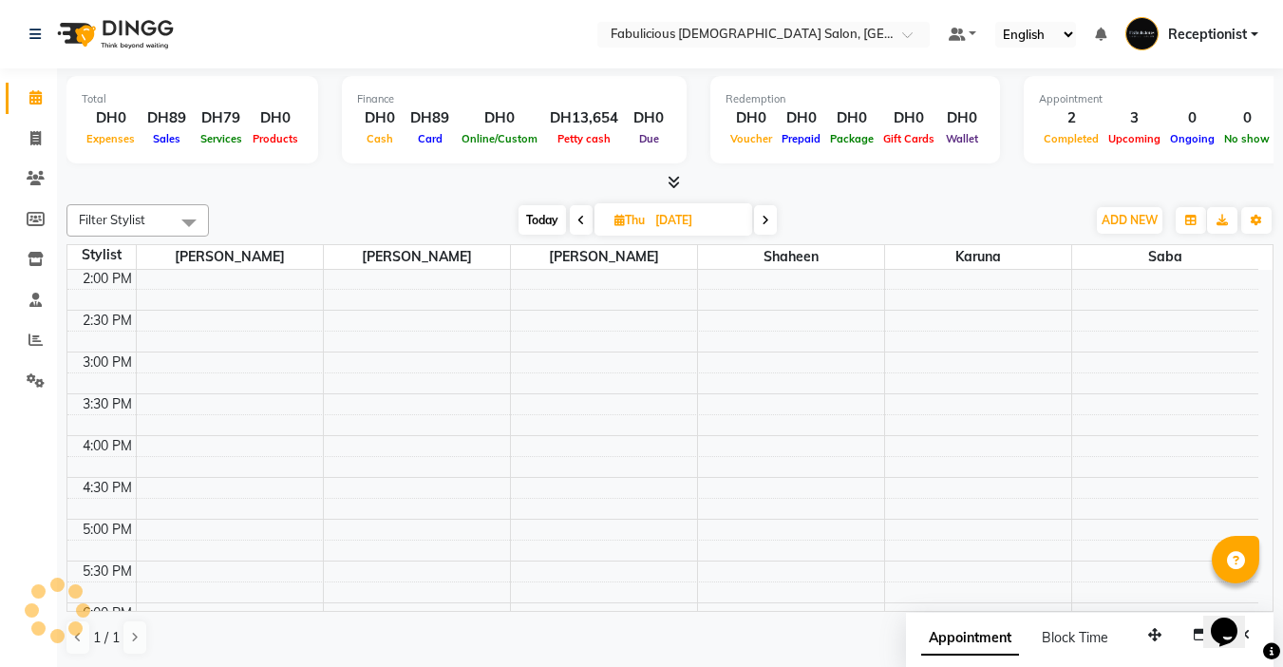
click at [682, 224] on input "[DATE]" at bounding box center [697, 220] width 95 height 28
select select "9"
select select "2025"
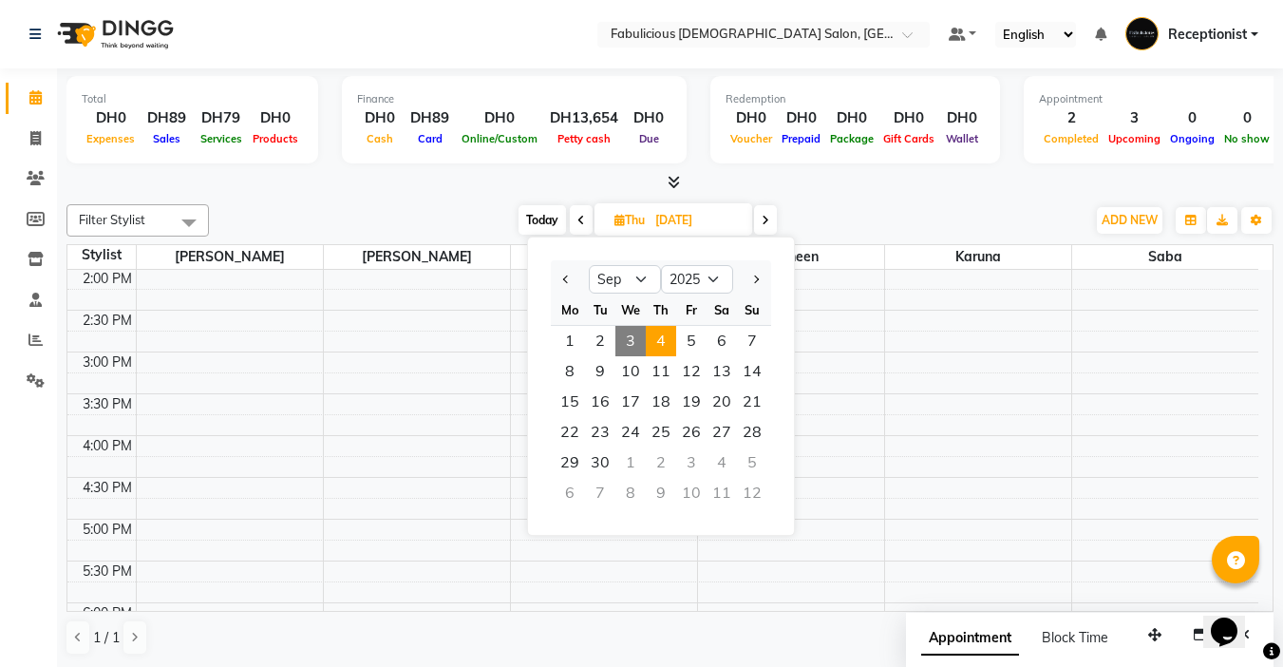
click at [768, 223] on icon at bounding box center [766, 220] width 8 height 11
type input "[DATE]"
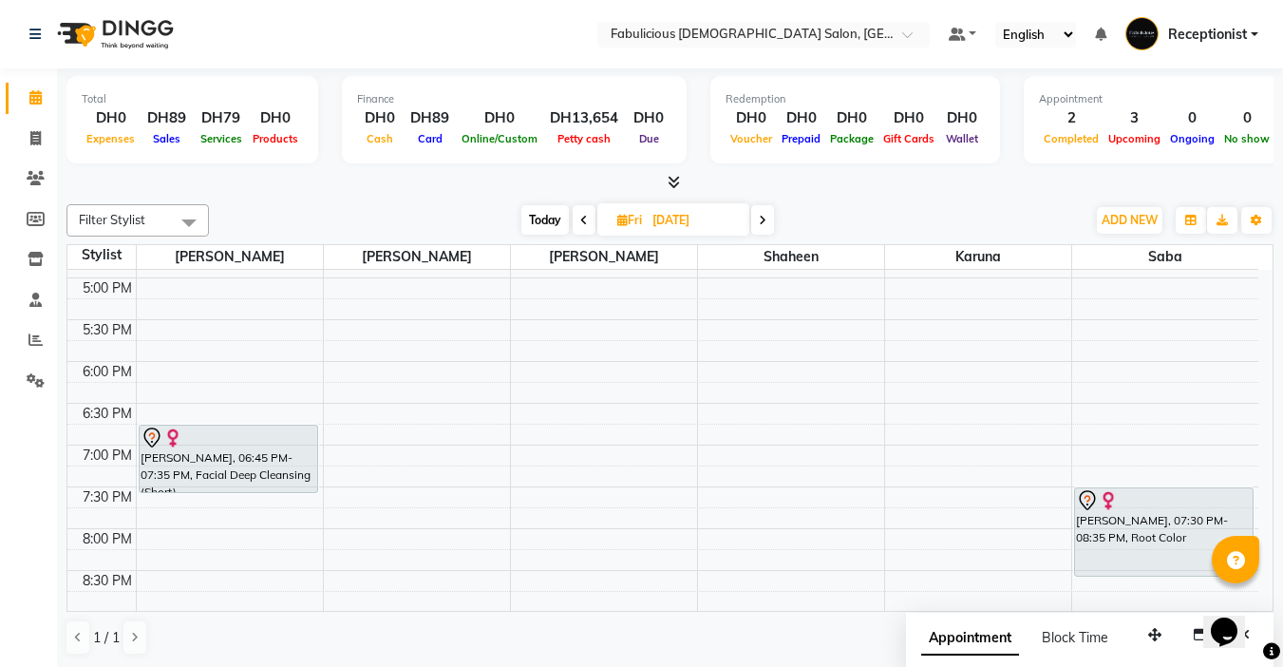
scroll to position [665, 0]
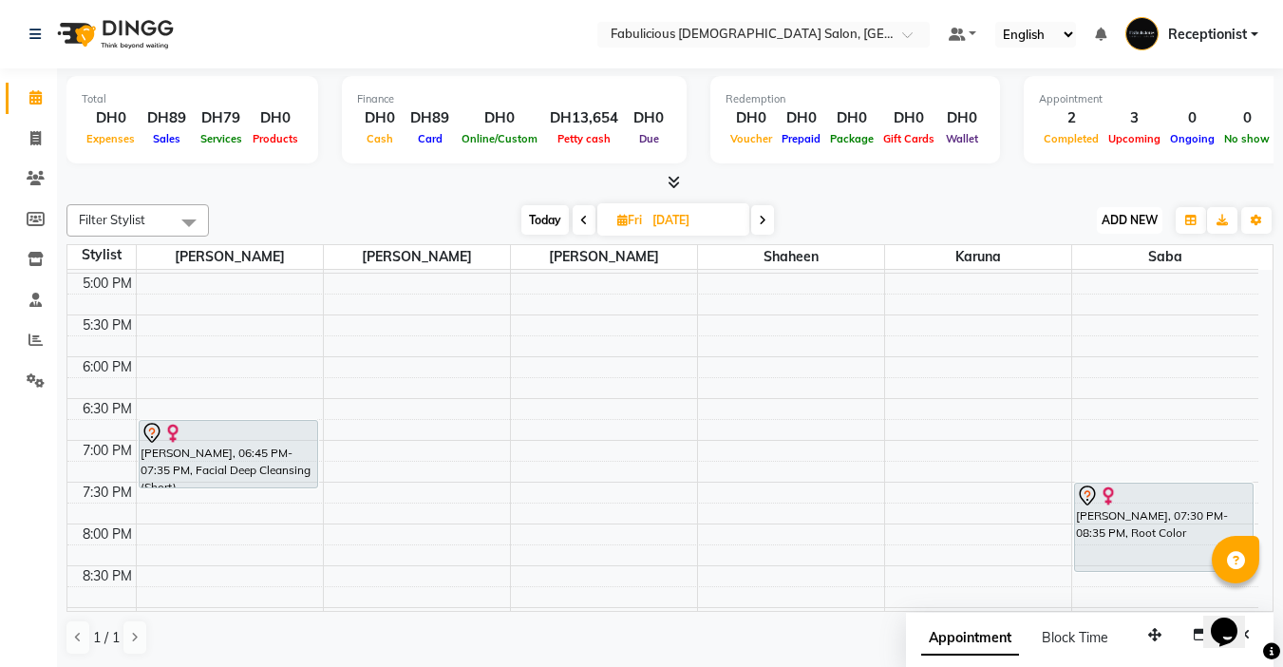
click at [1113, 219] on span "ADD NEW" at bounding box center [1130, 220] width 56 height 14
click at [1038, 253] on button "Add Appointment" at bounding box center [1086, 256] width 150 height 25
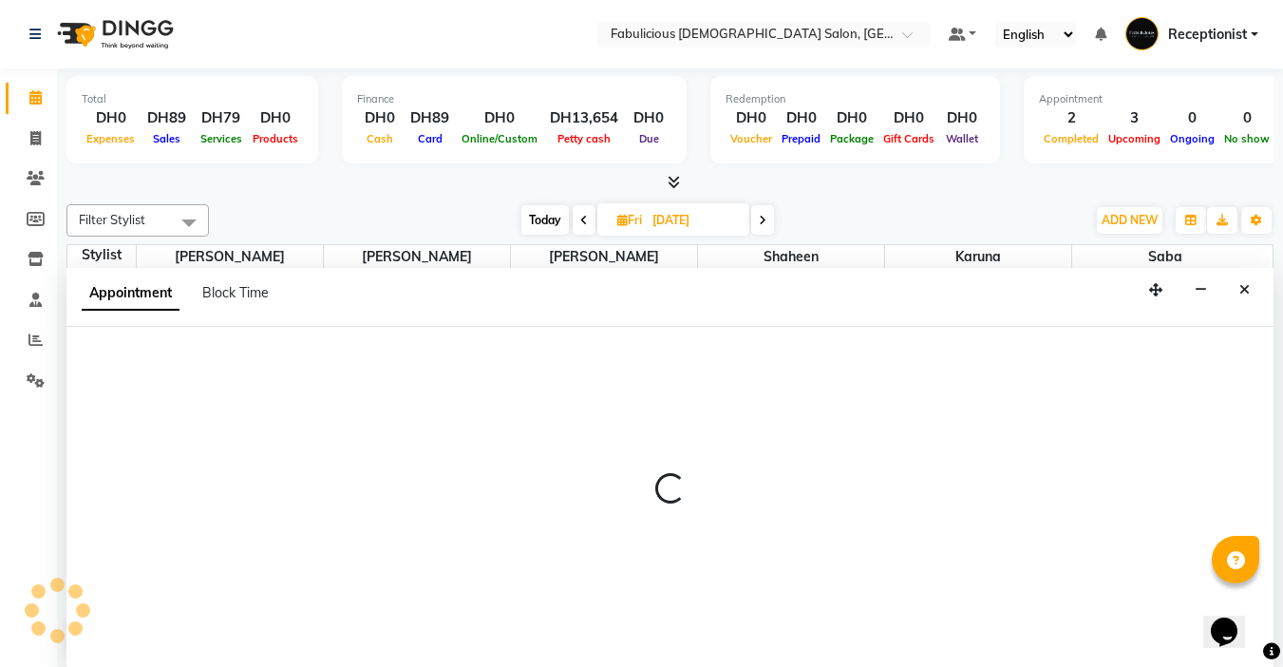
scroll to position [1, 0]
select select "600"
select select "tentative"
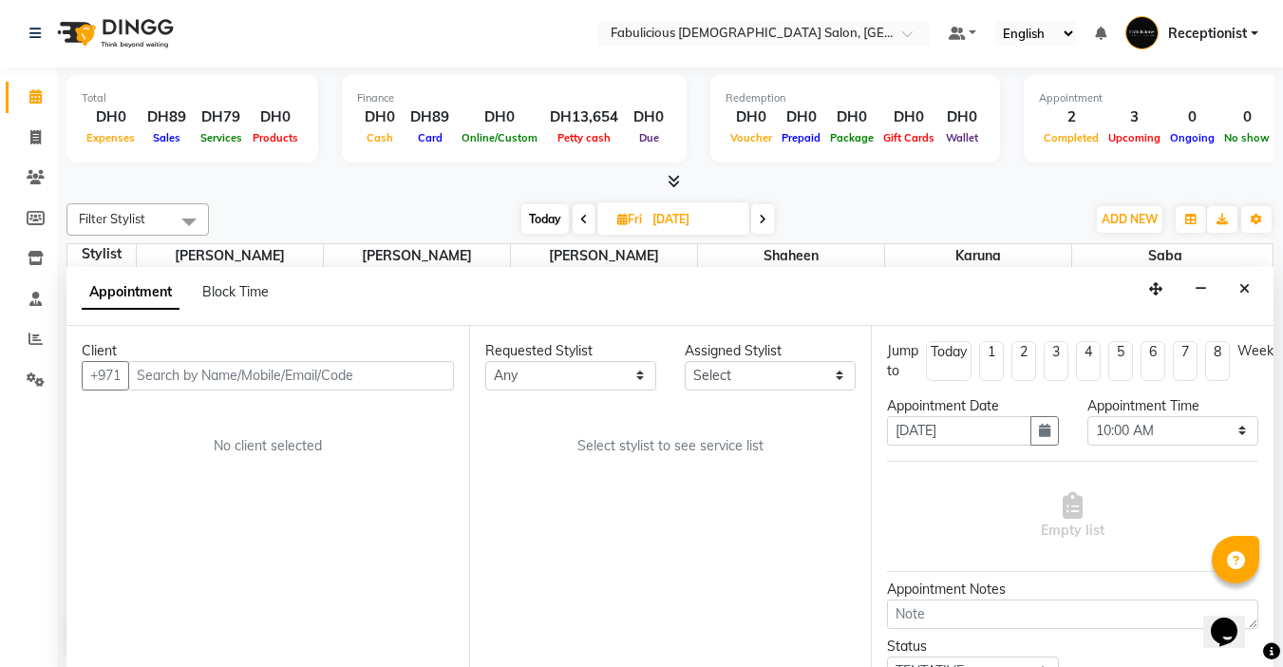
click at [213, 375] on input "text" at bounding box center [291, 375] width 326 height 29
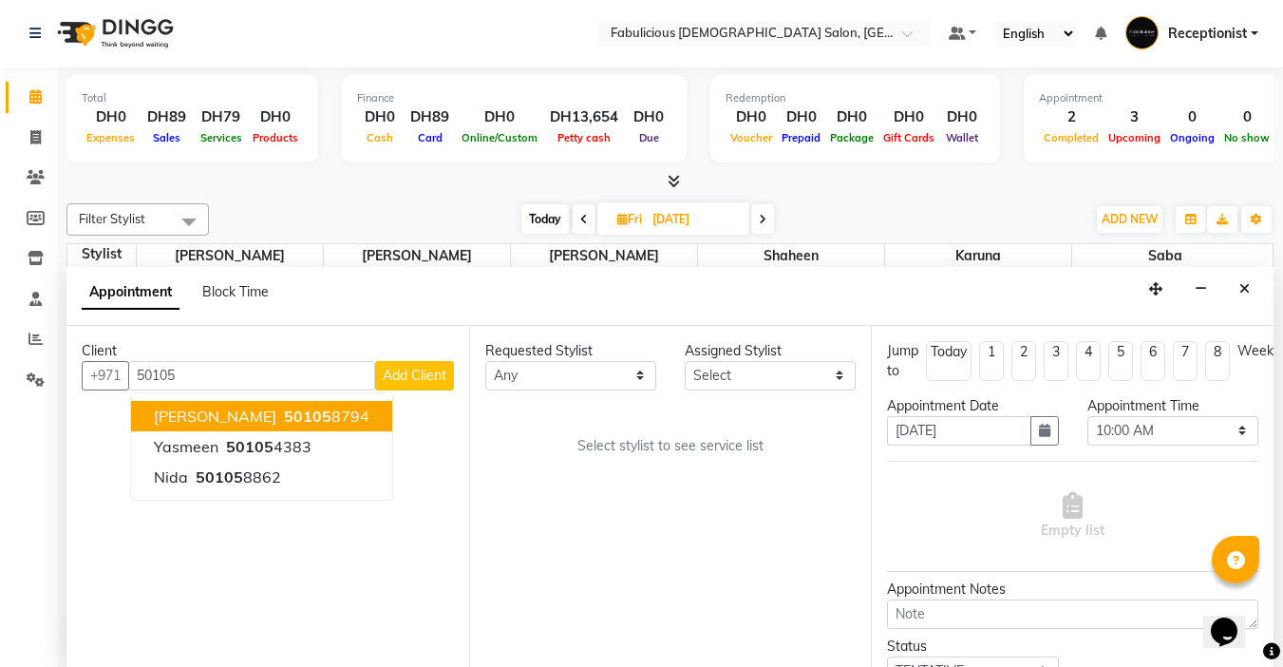
click at [191, 425] on button "[PERSON_NAME] 50105 8794" at bounding box center [261, 416] width 261 height 30
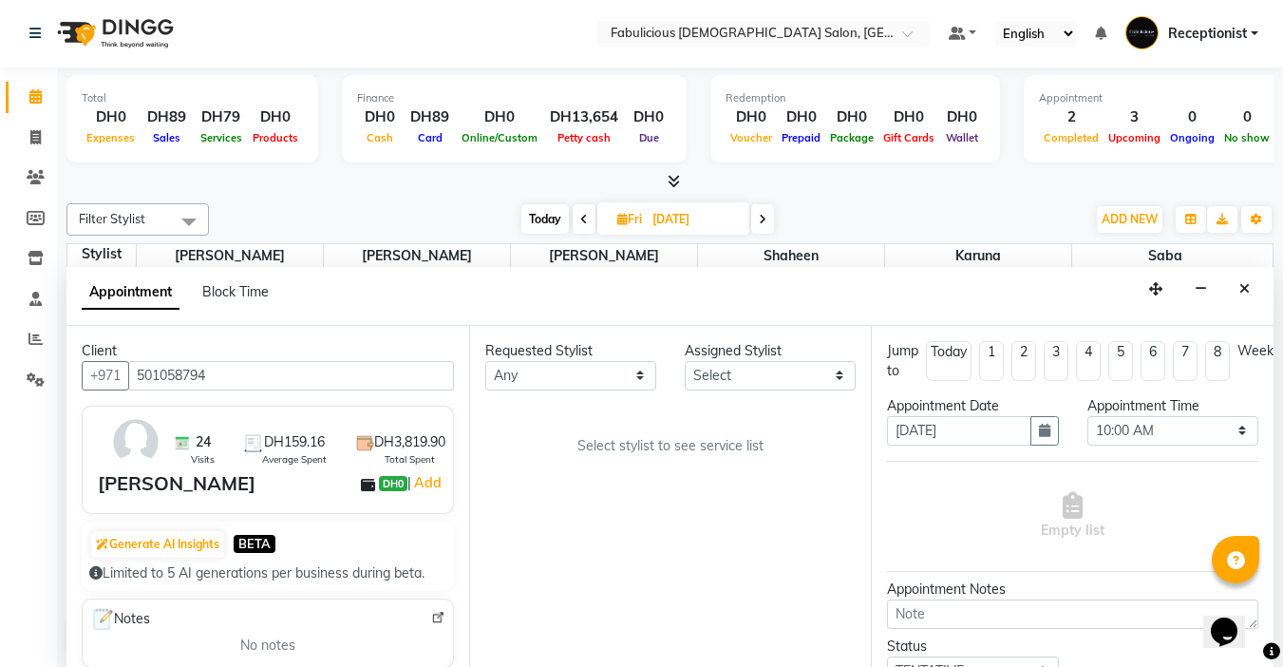
type input "501058794"
click at [640, 375] on select "Any [PERSON_NAME] [PERSON_NAME] [PERSON_NAME] [PERSON_NAME]" at bounding box center [570, 375] width 171 height 29
select select "11627"
click at [485, 361] on select "Any [PERSON_NAME] [PERSON_NAME] [PERSON_NAME] [PERSON_NAME]" at bounding box center [570, 375] width 171 height 29
select select "11627"
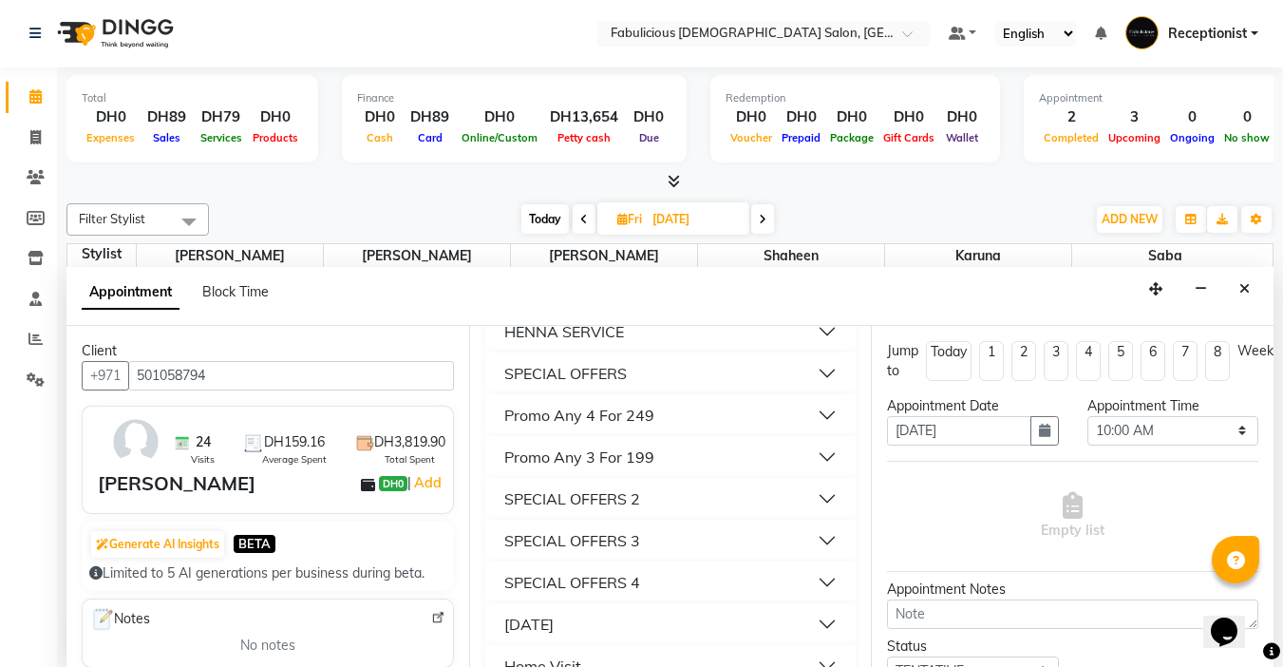
scroll to position [1804, 0]
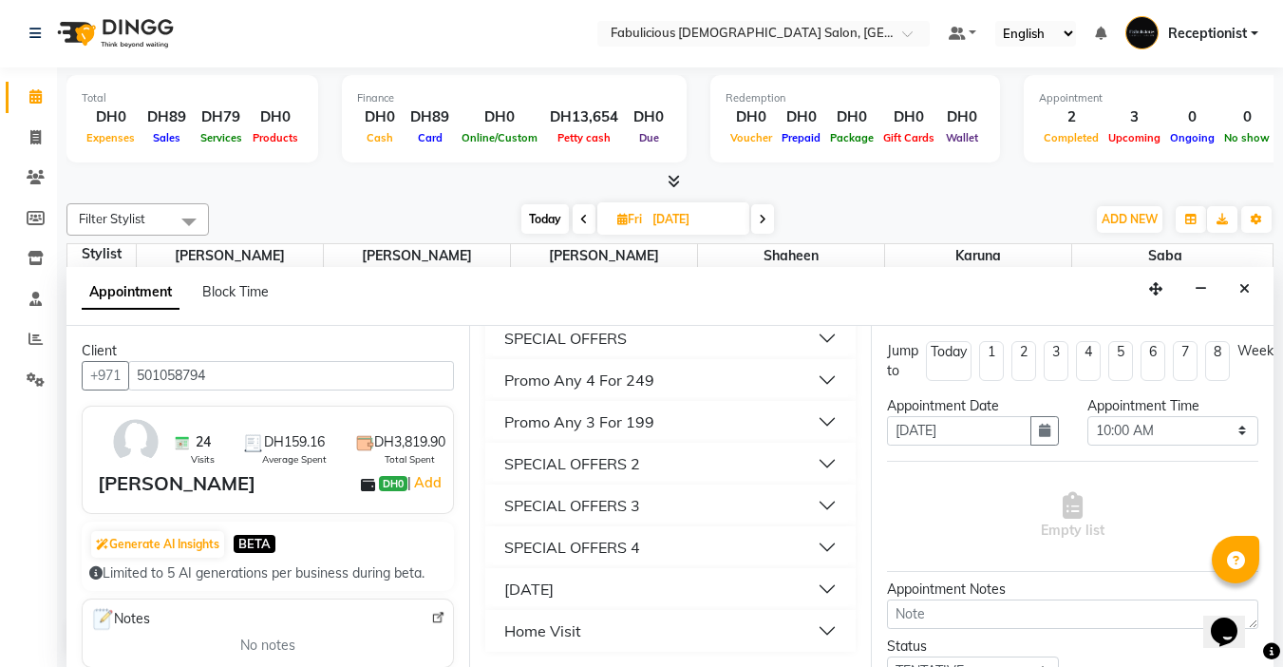
click at [510, 349] on div "SPECIAL OFFERS" at bounding box center [565, 338] width 123 height 23
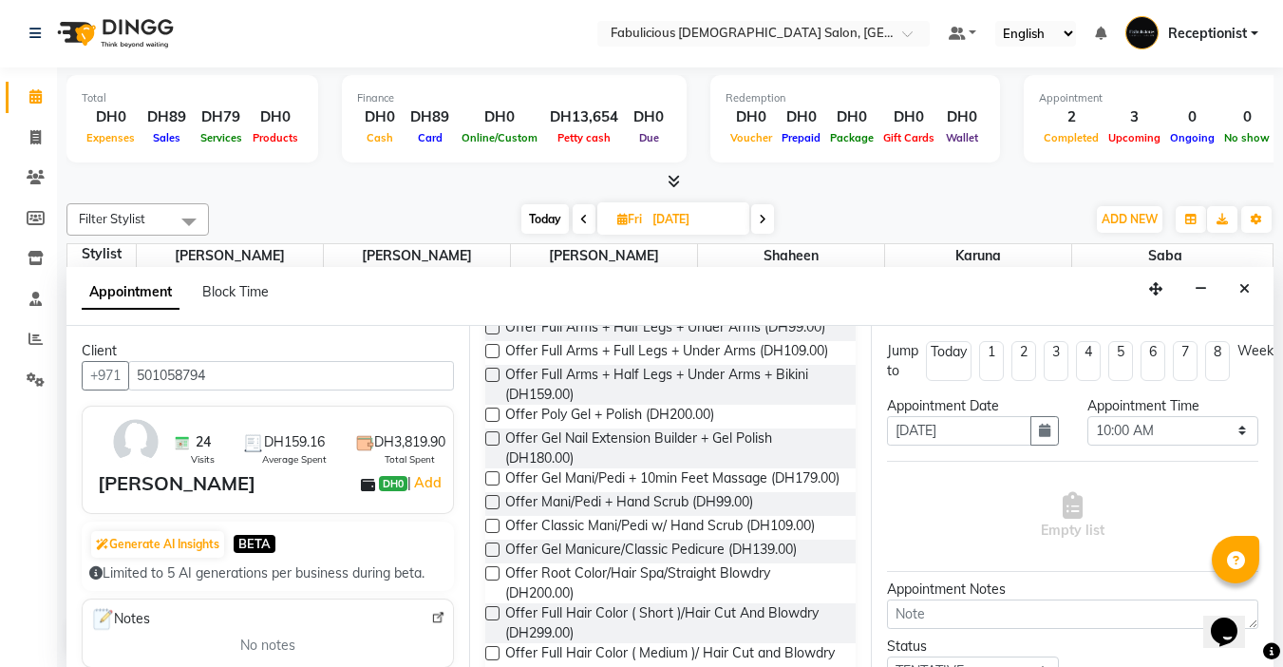
scroll to position [2089, 0]
click at [490, 381] on label at bounding box center [492, 374] width 14 height 14
click at [490, 382] on input "checkbox" at bounding box center [491, 375] width 12 height 12
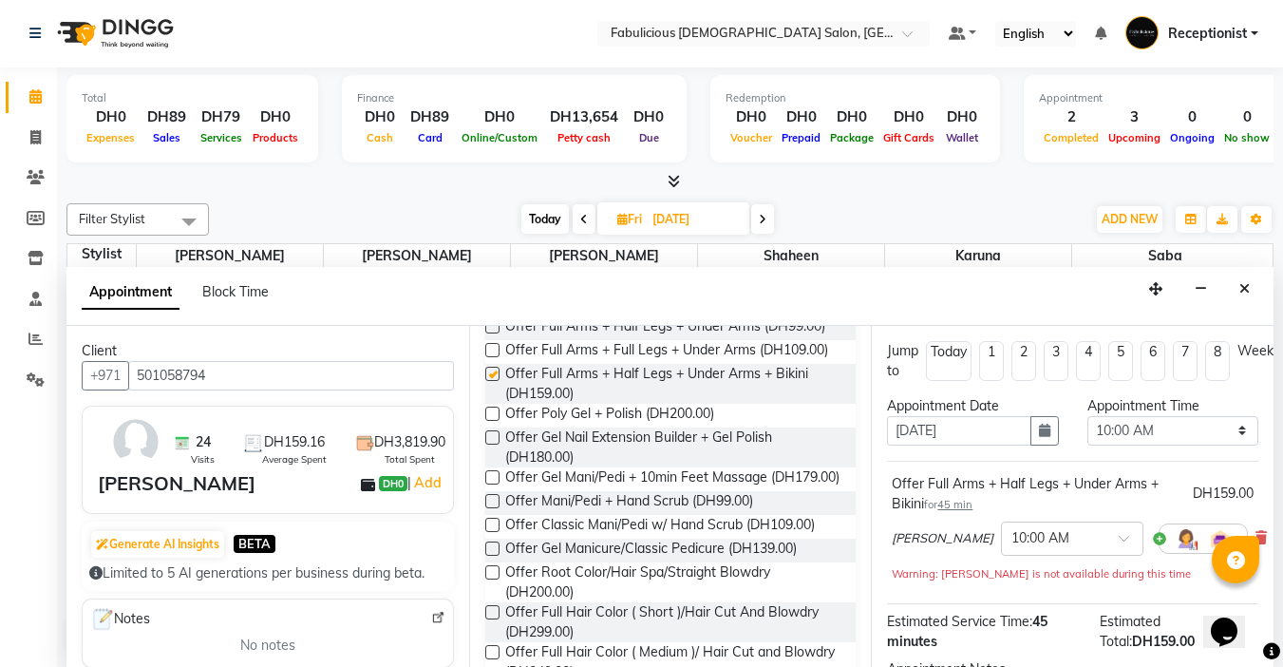
checkbox input "false"
click at [1229, 428] on select "Select 10:00 AM 10:15 AM 10:30 AM 10:45 AM 11:00 AM 11:15 AM 11:30 AM 11:45 AM …" at bounding box center [1172, 430] width 171 height 29
select select "1020"
click at [1087, 416] on select "Select 10:00 AM 10:15 AM 10:30 AM 10:45 AM 11:00 AM 11:15 AM 11:30 AM 11:45 AM …" at bounding box center [1172, 430] width 171 height 29
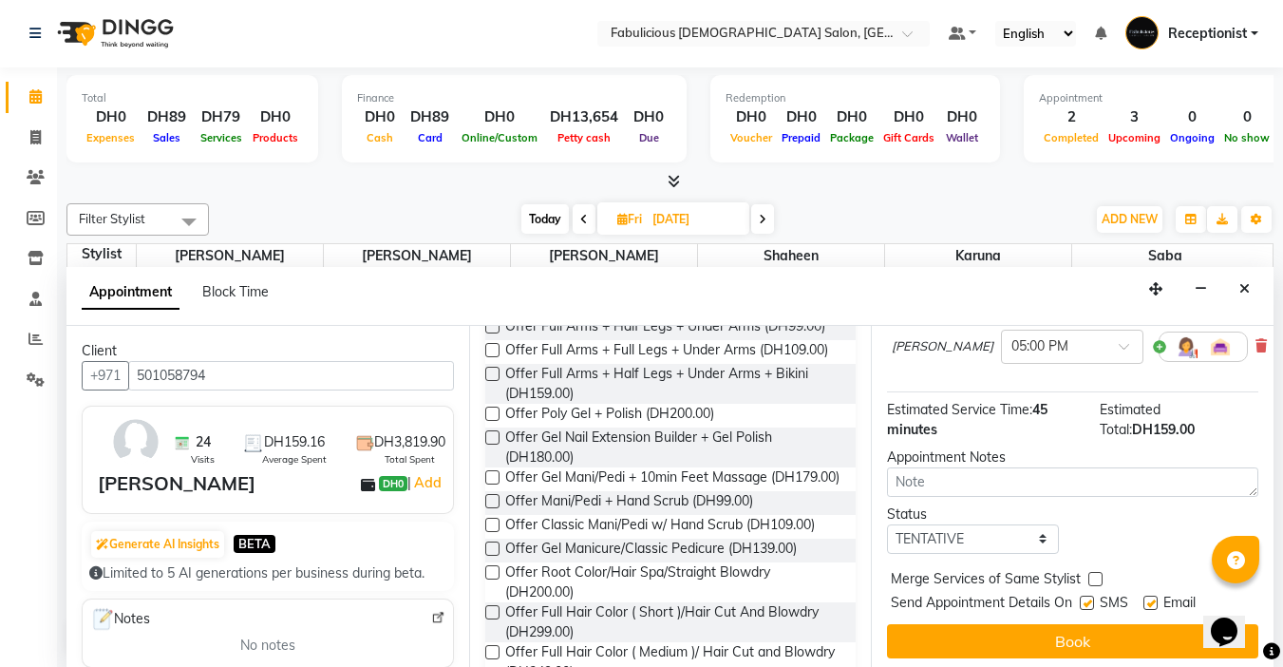
scroll to position [213, 0]
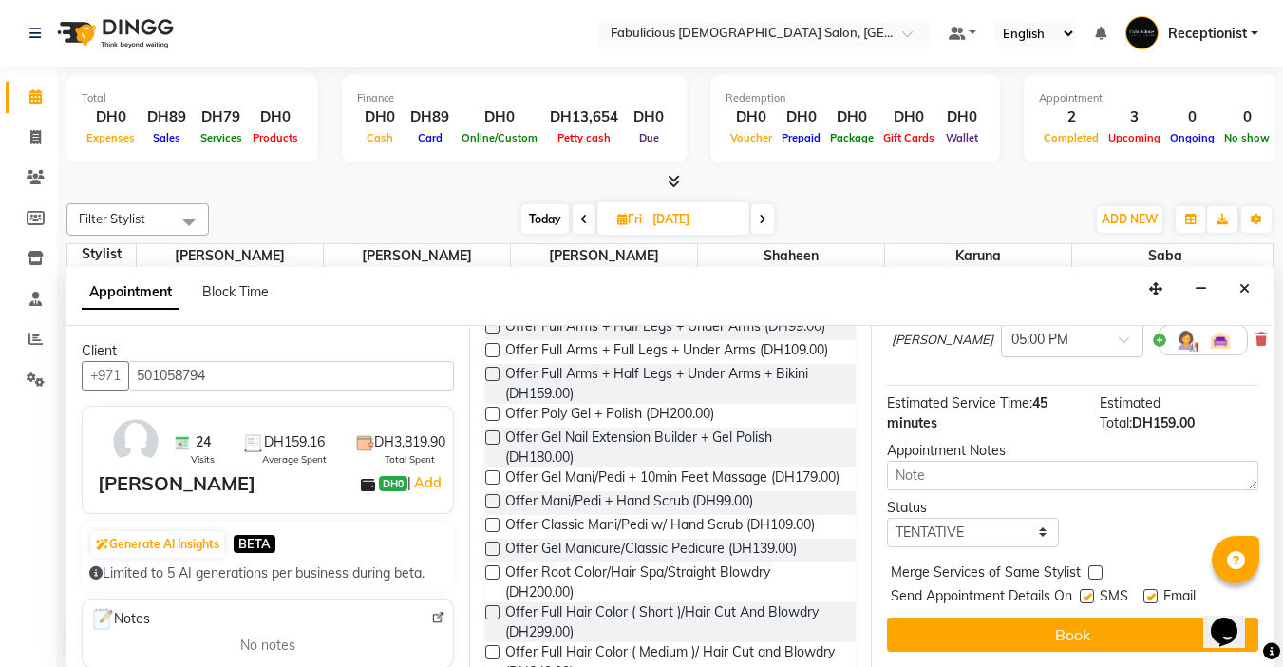
click at [1101, 565] on label at bounding box center [1095, 572] width 14 height 14
click at [1101, 568] on input "checkbox" at bounding box center [1094, 574] width 12 height 12
checkbox input "true"
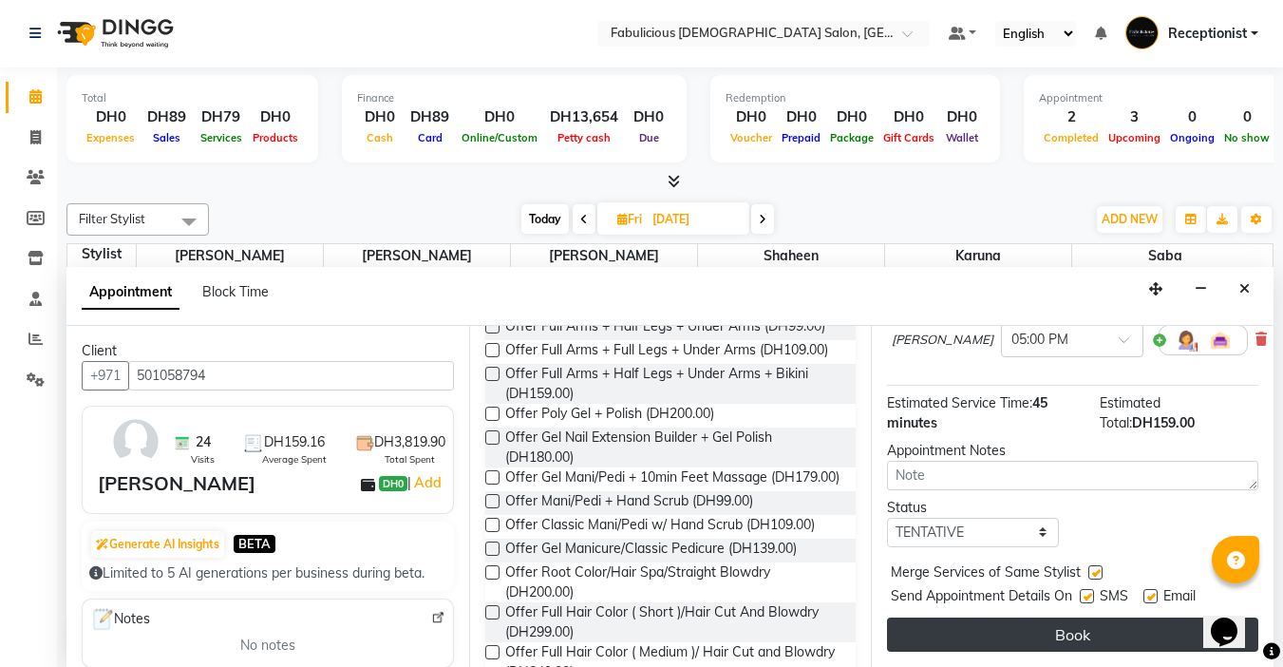
click at [1062, 618] on button "Book" at bounding box center [1072, 634] width 371 height 34
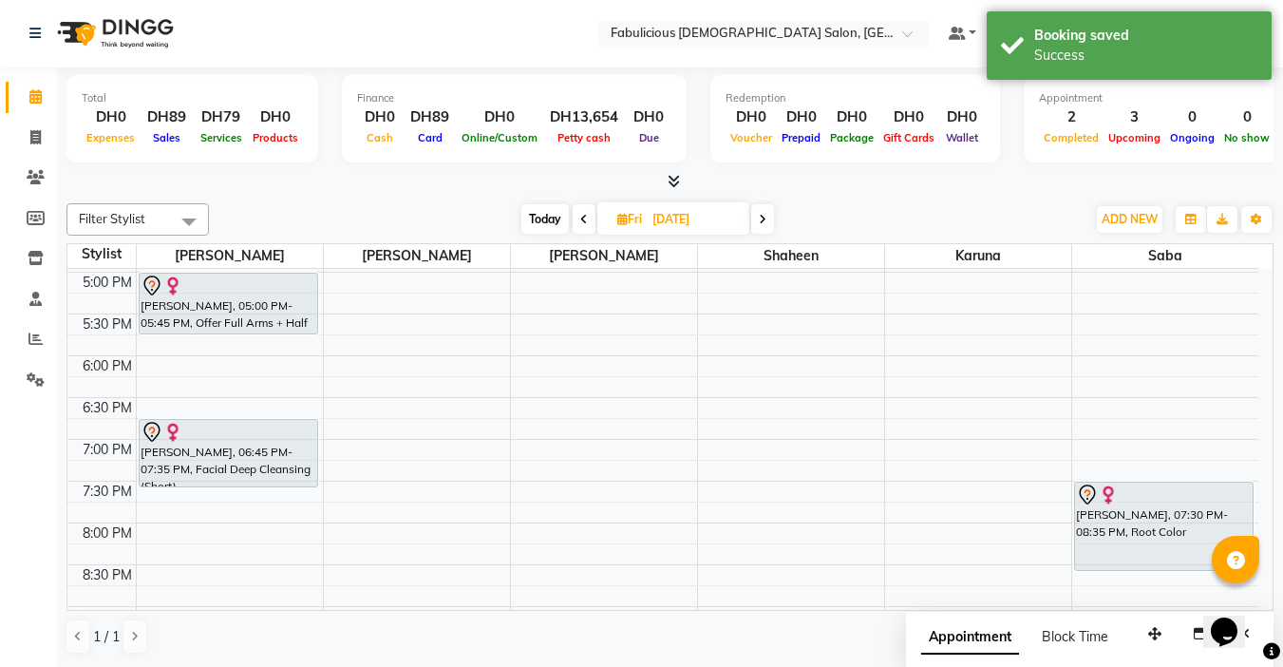
scroll to position [0, 0]
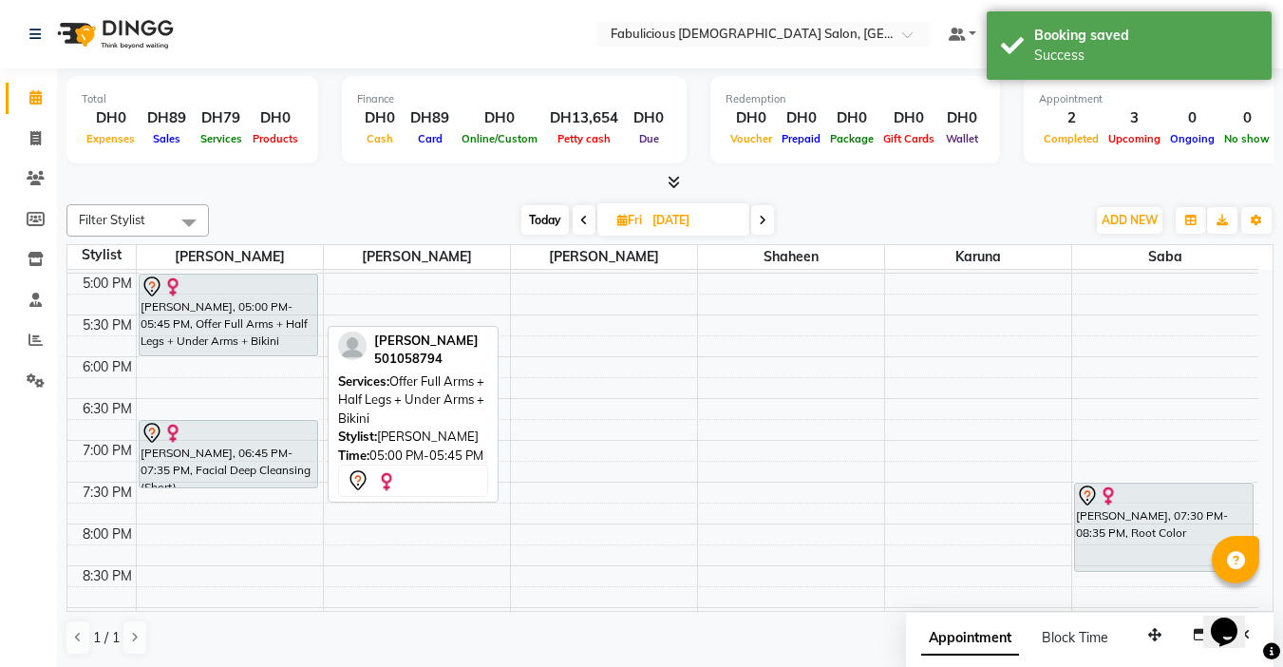
click at [209, 347] on div "[PERSON_NAME], 05:00 PM-05:45 PM, Offer Full Arms + Half Legs + Under Arms + Bi…" at bounding box center [230, 231] width 186 height 1253
